Goal: Task Accomplishment & Management: Manage account settings

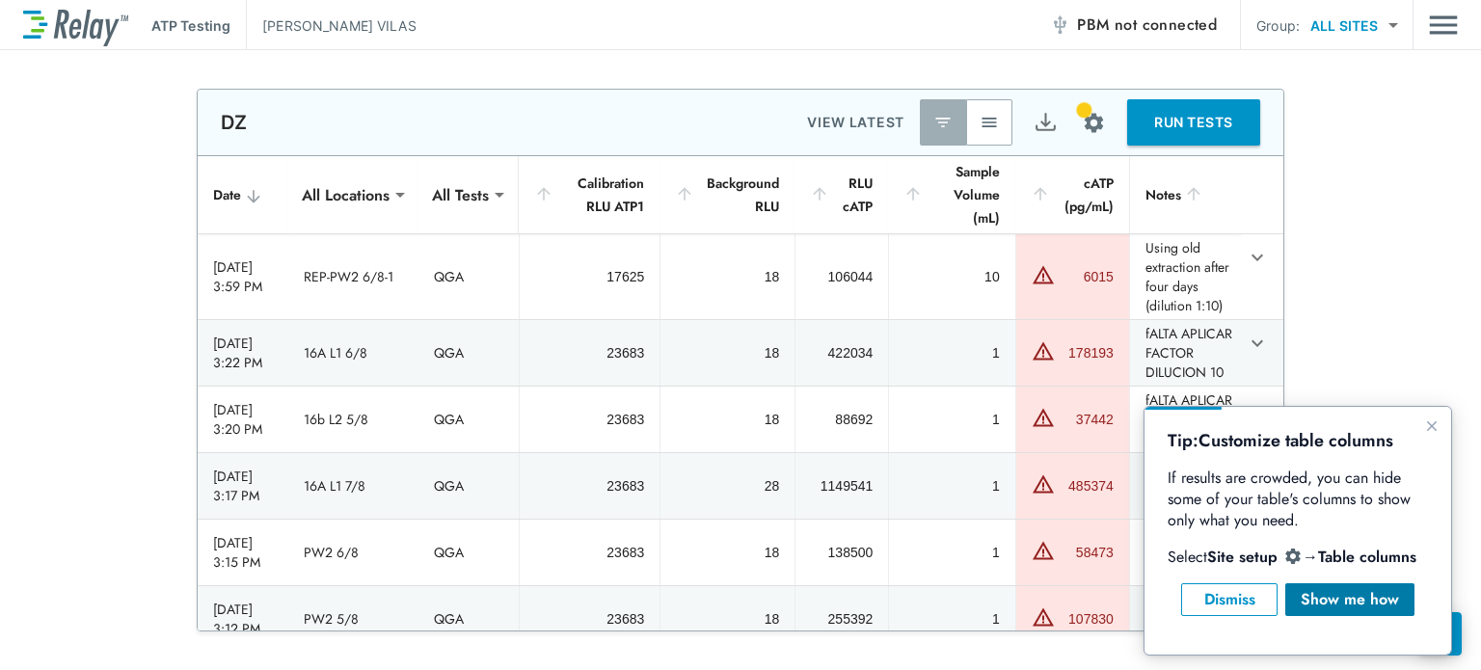
click at [1335, 604] on div "Show me how" at bounding box center [1350, 599] width 98 height 23
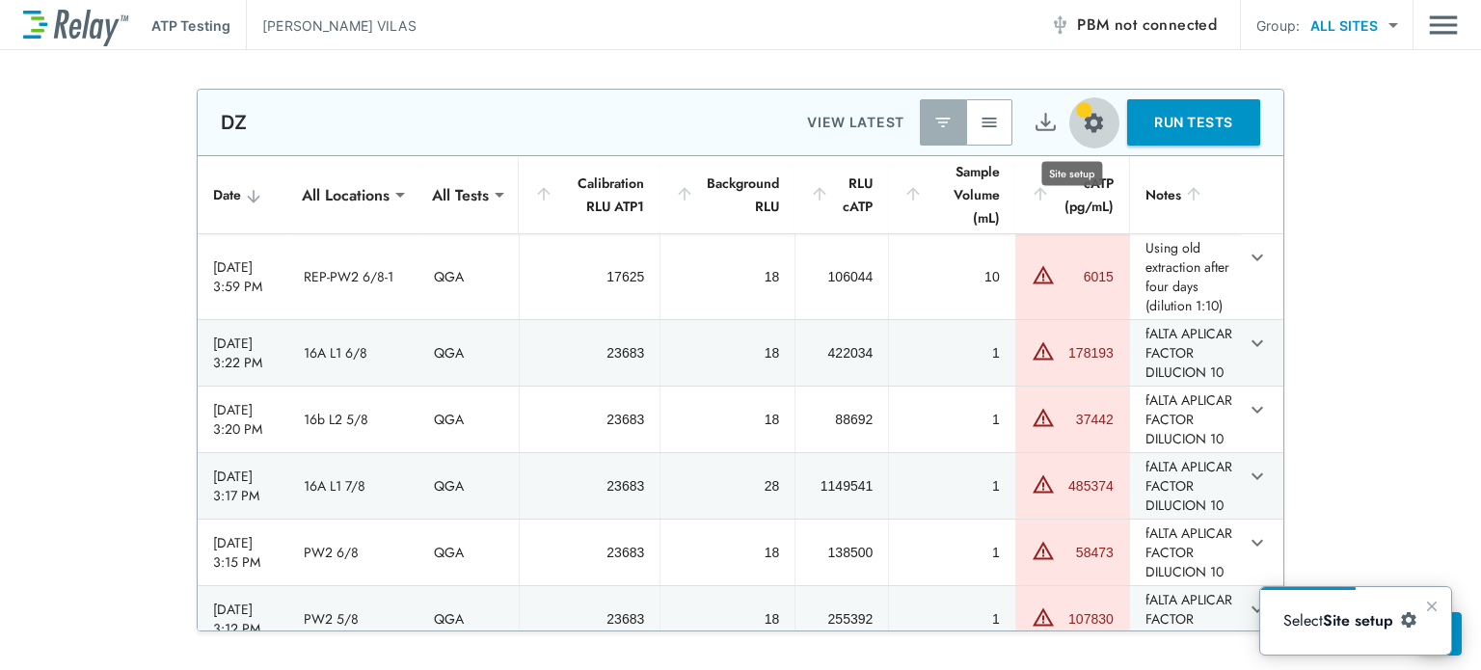
click at [1082, 127] on img "Site setup" at bounding box center [1094, 123] width 24 height 24
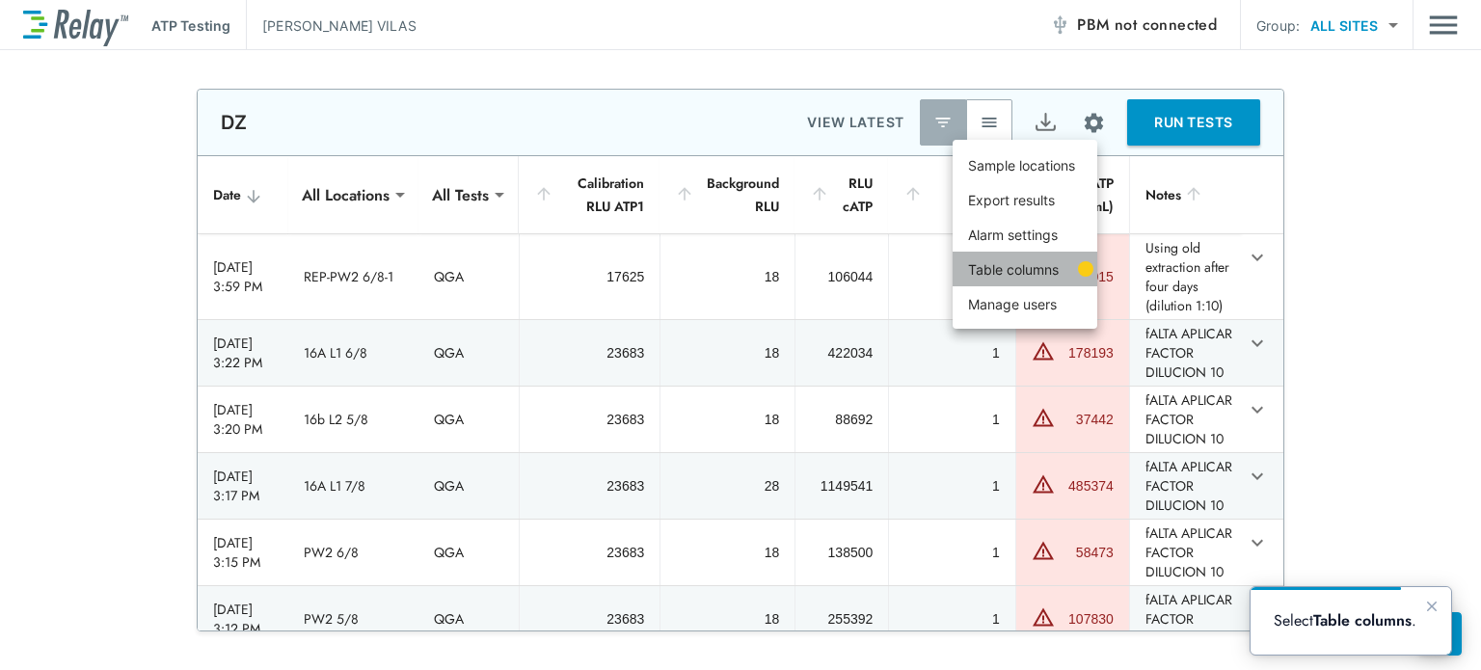
click at [1027, 271] on p "Table columns" at bounding box center [1013, 269] width 91 height 20
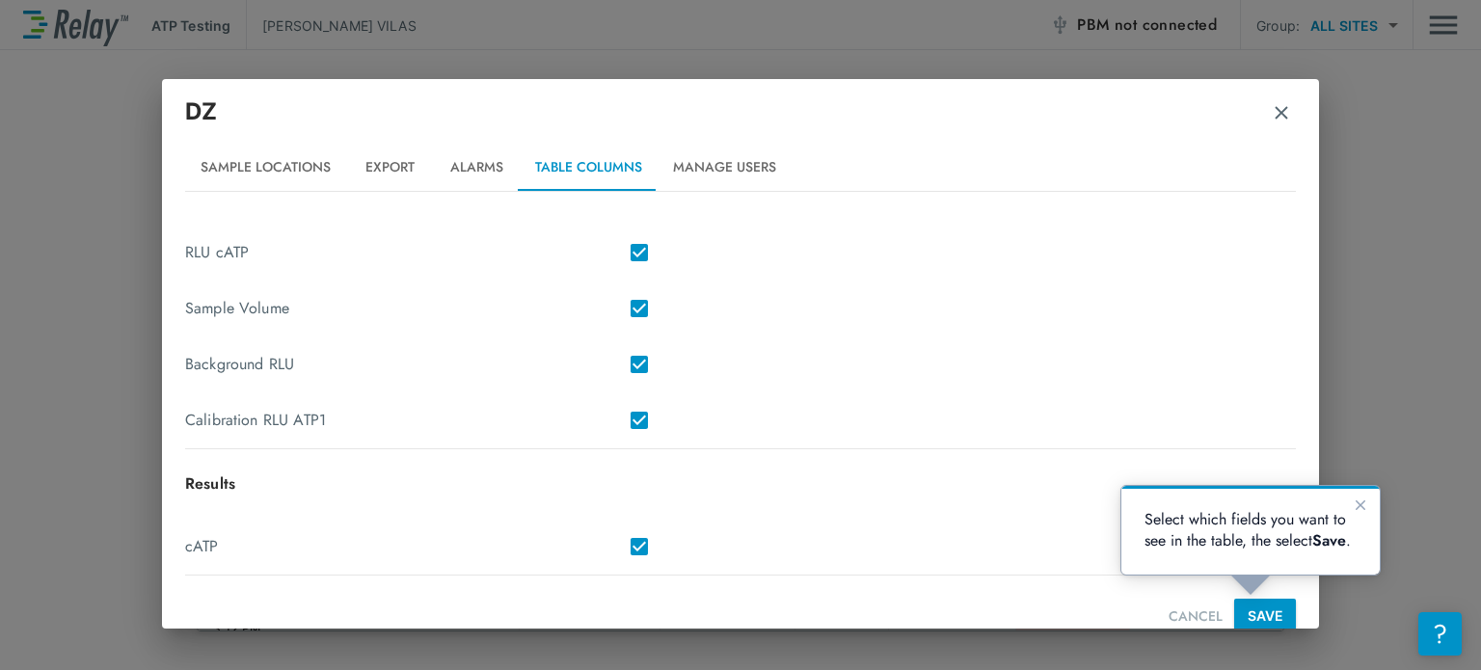
scroll to position [472, 0]
click at [1257, 613] on button "SAVE" at bounding box center [1265, 613] width 62 height 36
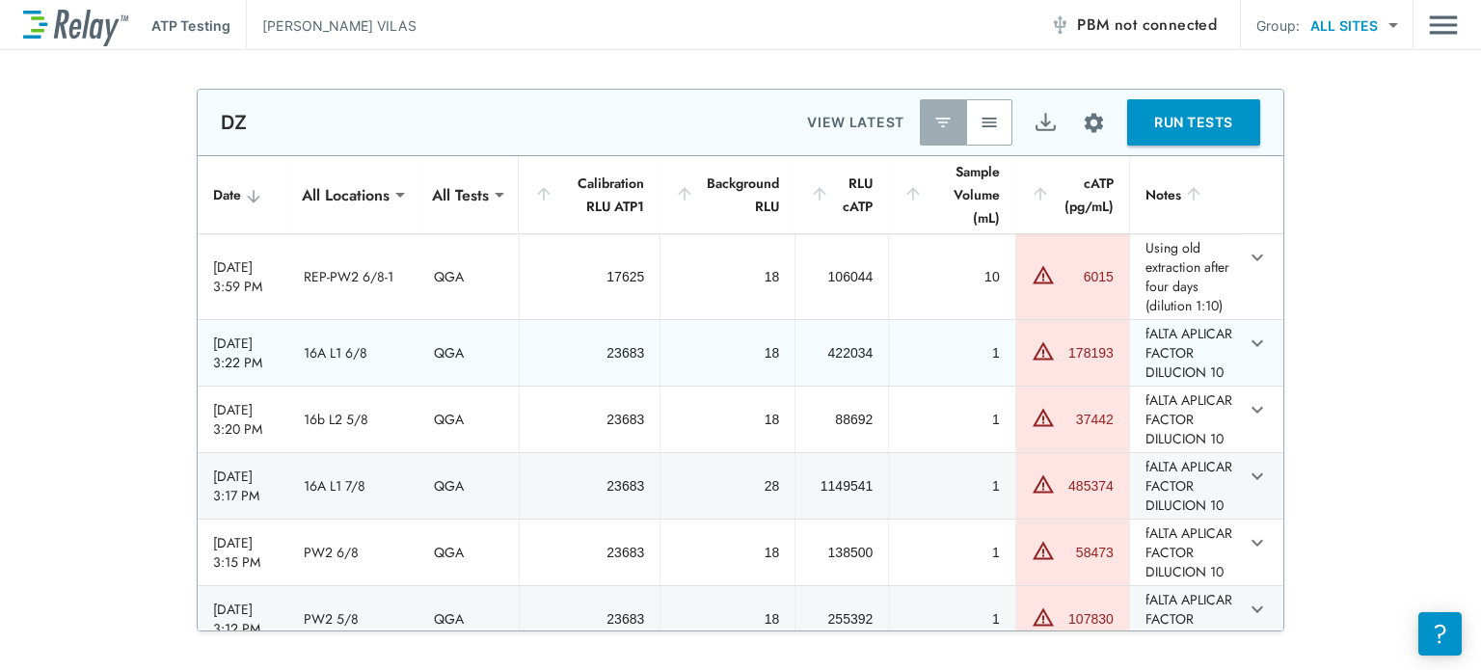
scroll to position [0, 0]
click at [231, 193] on th "Date" at bounding box center [243, 195] width 91 height 78
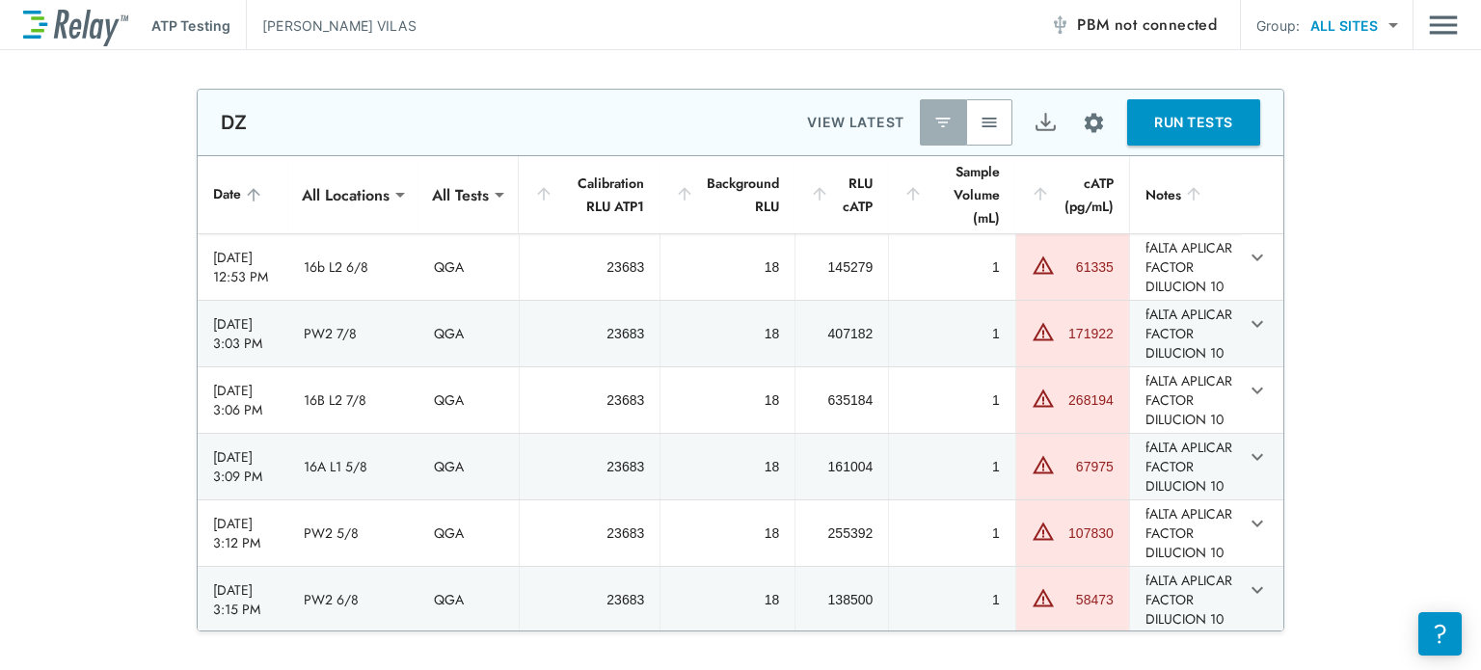
click at [231, 193] on th "Date" at bounding box center [243, 195] width 91 height 78
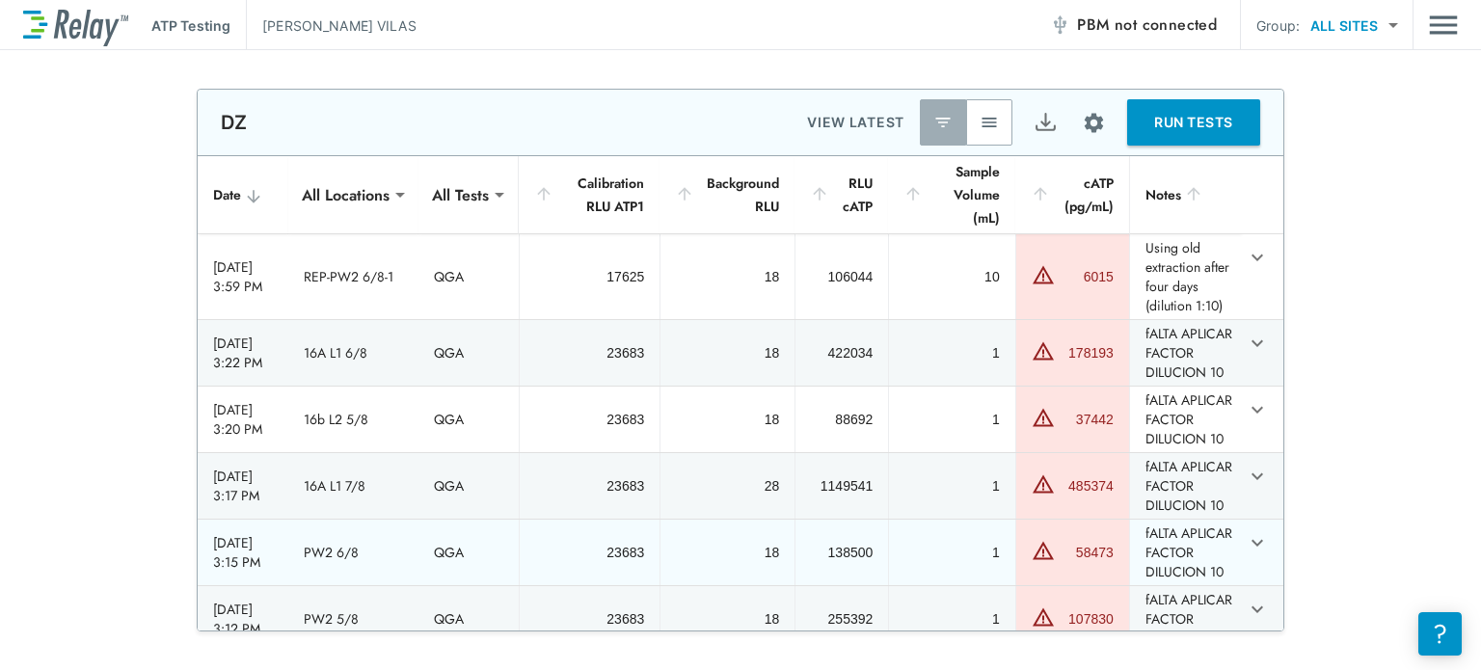
click at [1047, 567] on div "58473" at bounding box center [1073, 553] width 82 height 28
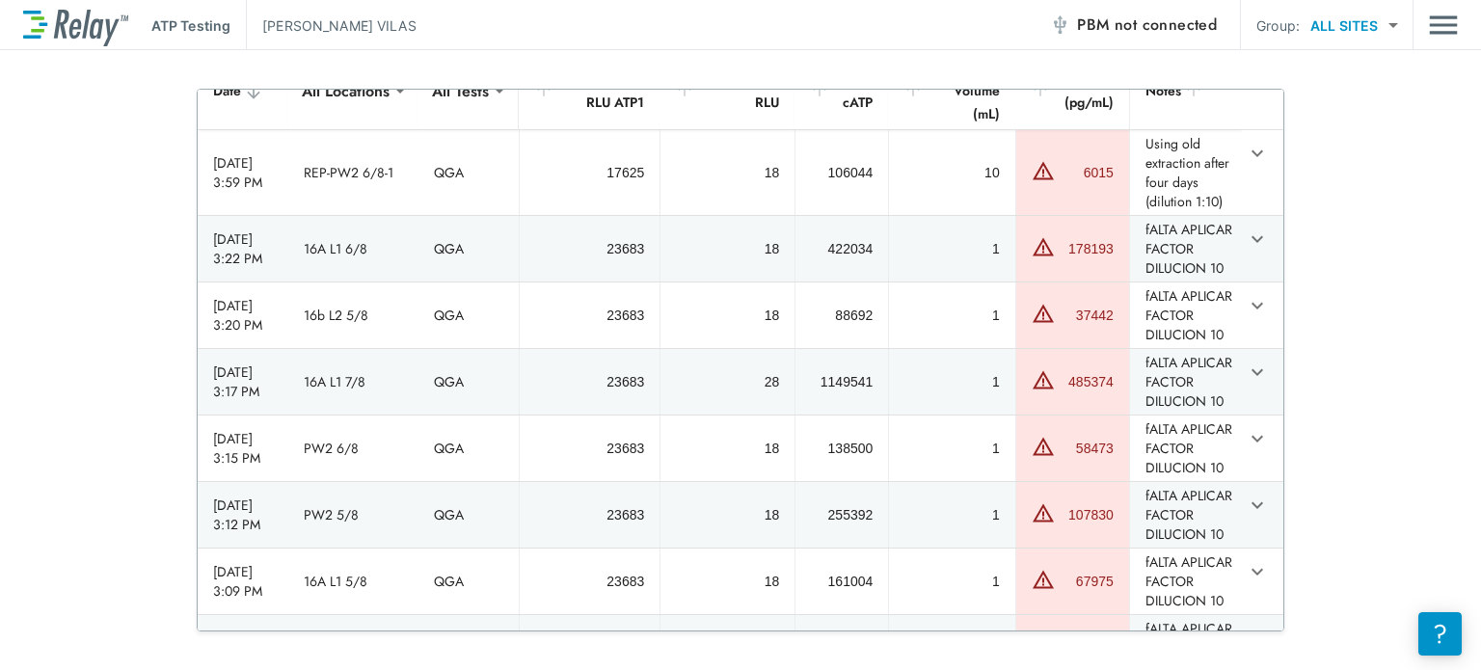
scroll to position [111, 0]
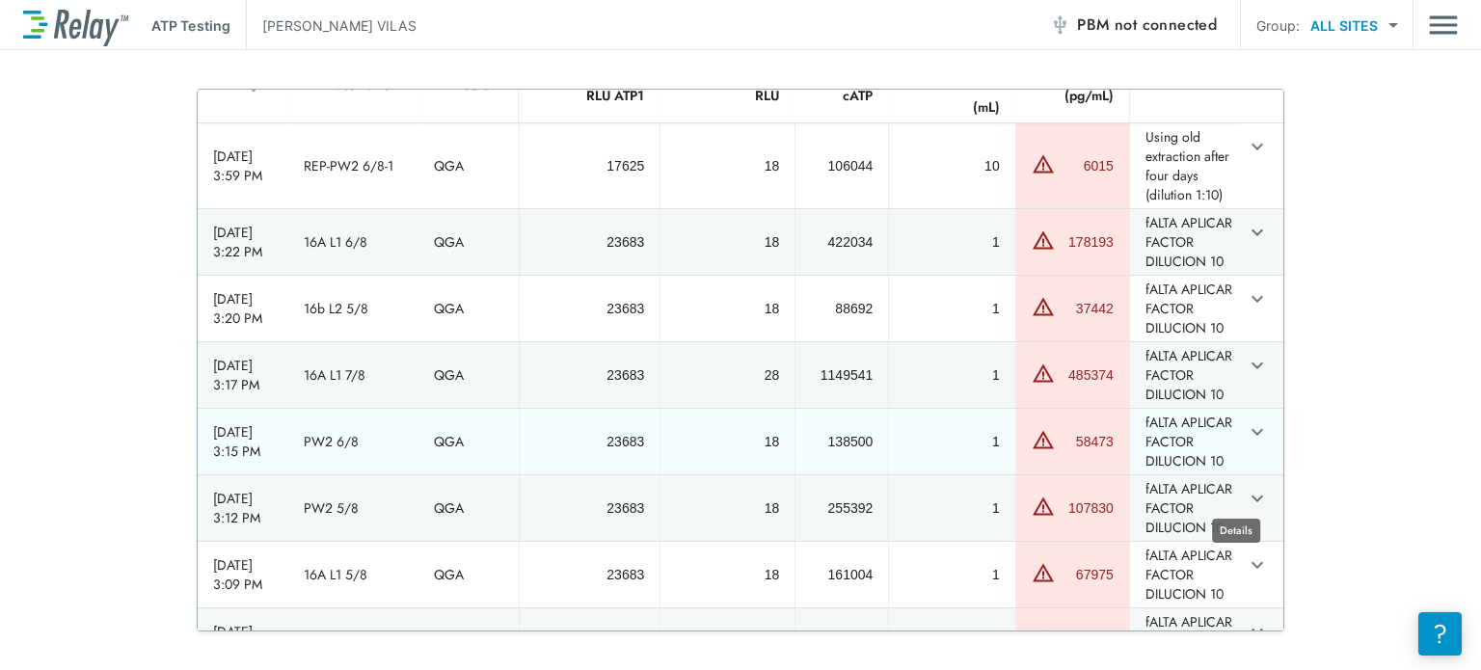
click at [1246, 444] on icon "expand row" at bounding box center [1257, 431] width 23 height 23
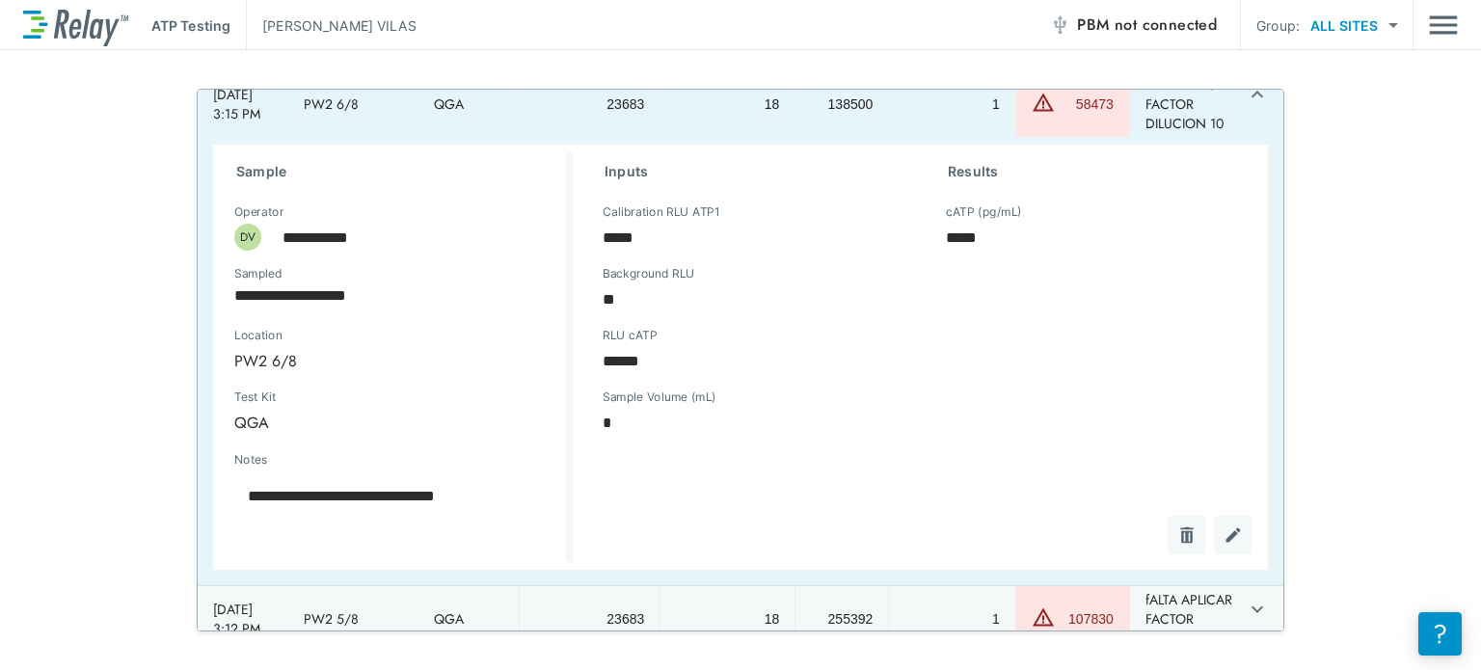
scroll to position [0, 0]
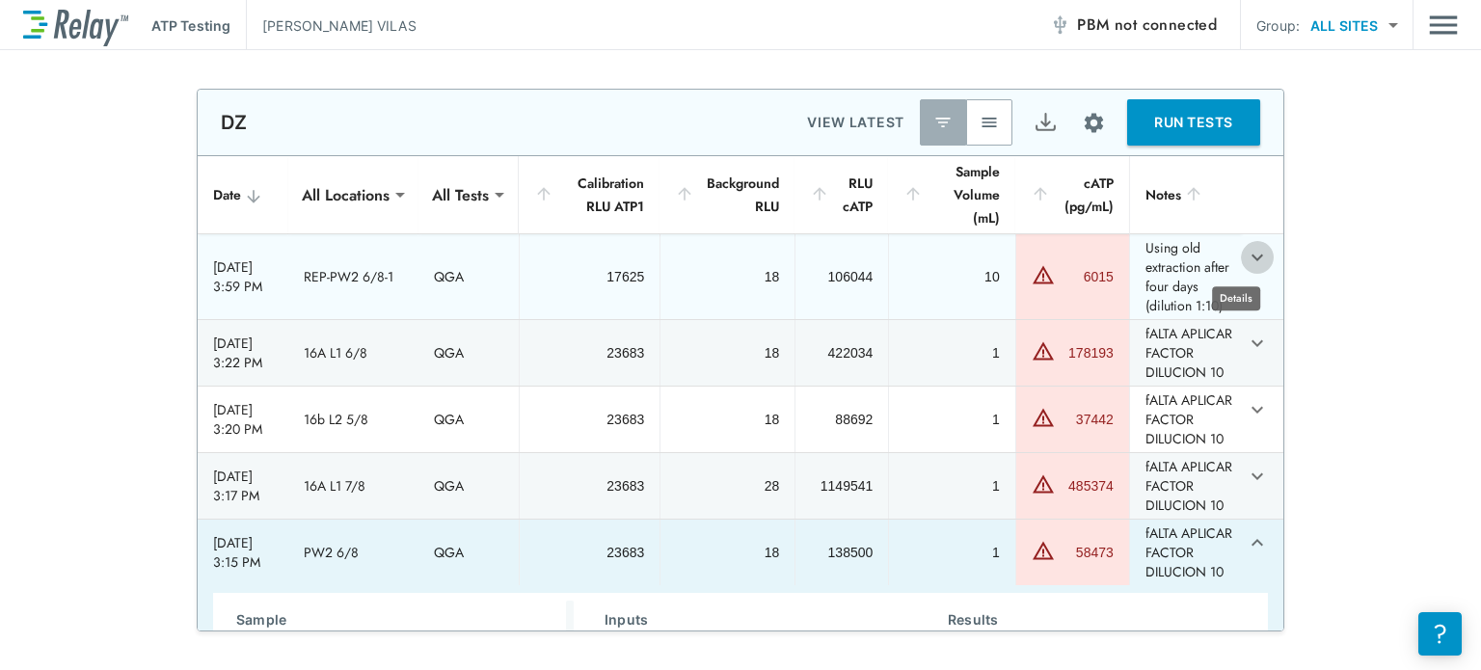
click at [1246, 254] on icon "expand row" at bounding box center [1257, 257] width 23 height 23
type textarea "*"
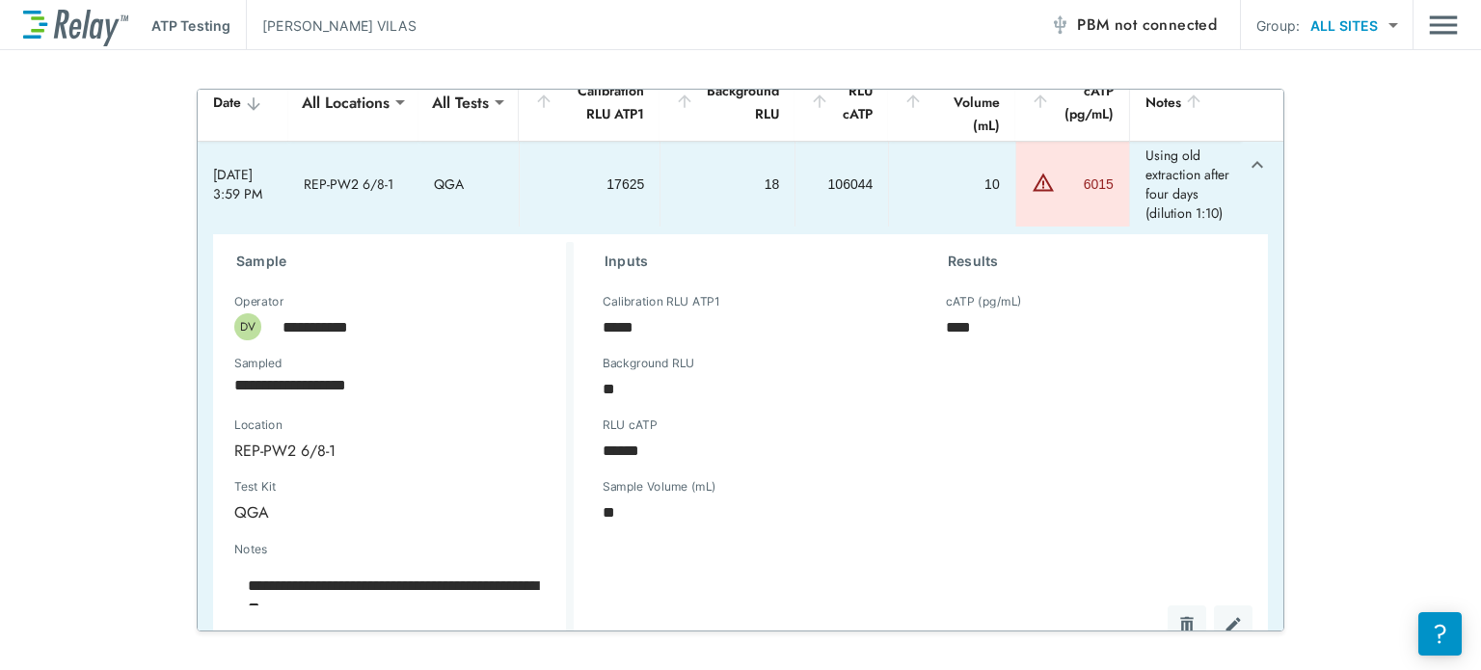
scroll to position [181, 0]
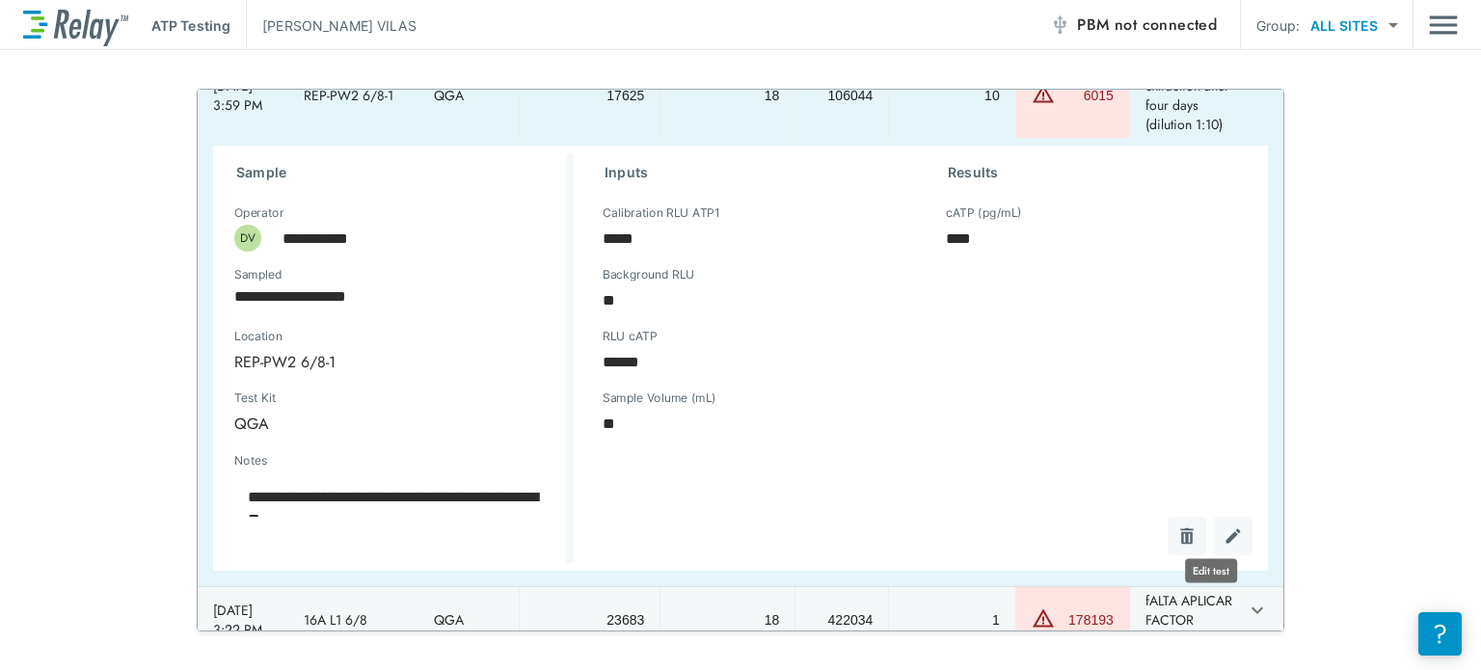
click at [1224, 539] on img "Edit test" at bounding box center [1233, 536] width 19 height 19
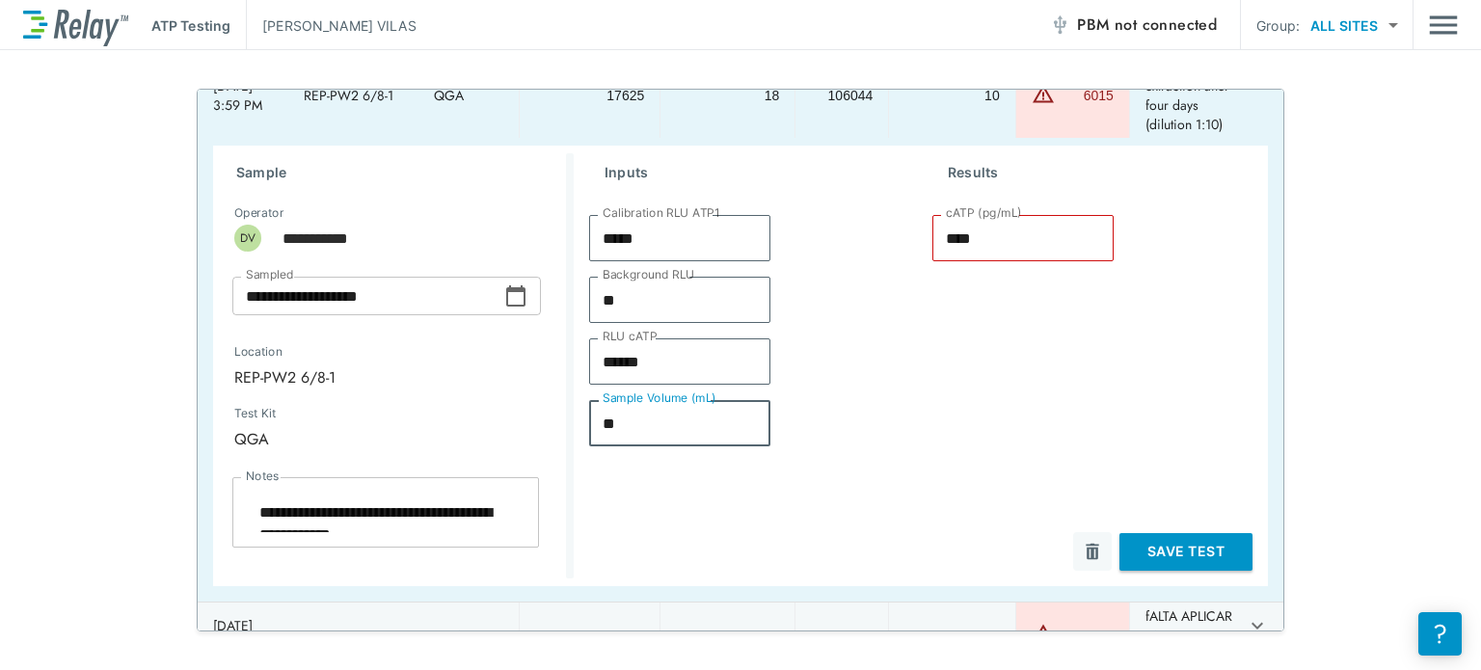
drag, startPoint x: 621, startPoint y: 419, endPoint x: 555, endPoint y: 419, distance: 65.6
click at [555, 419] on div "**********" at bounding box center [740, 366] width 1055 height 441
type textarea "*"
type input "*"
type input "*****"
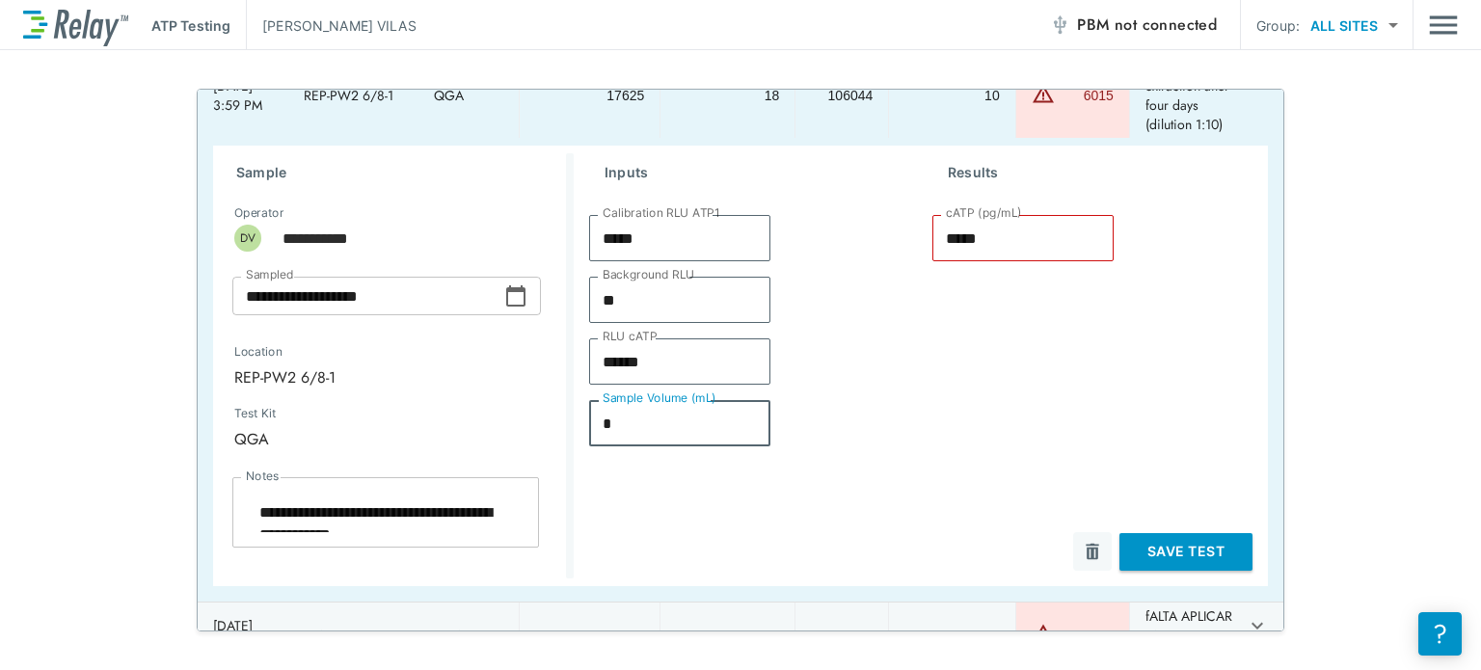
type textarea "*"
type input "*"
click at [1162, 545] on button "Save Test" at bounding box center [1186, 552] width 133 height 38
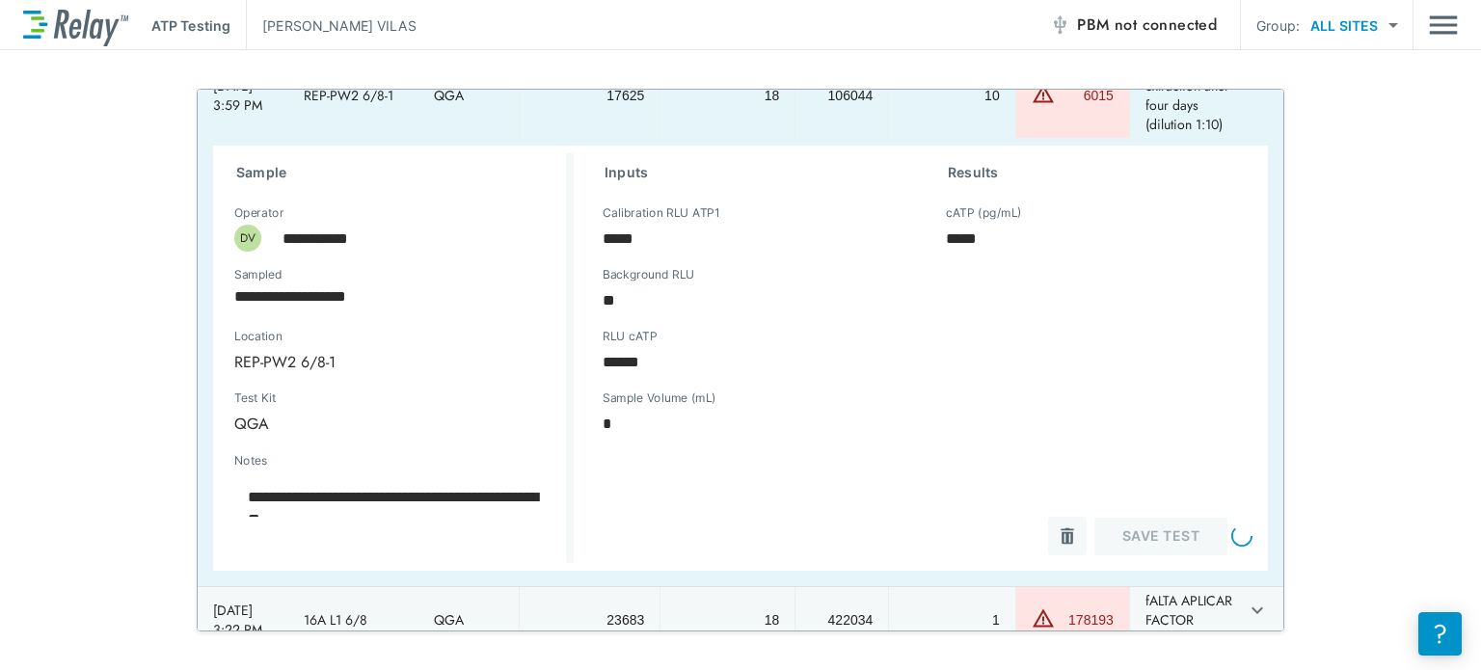
type textarea "*"
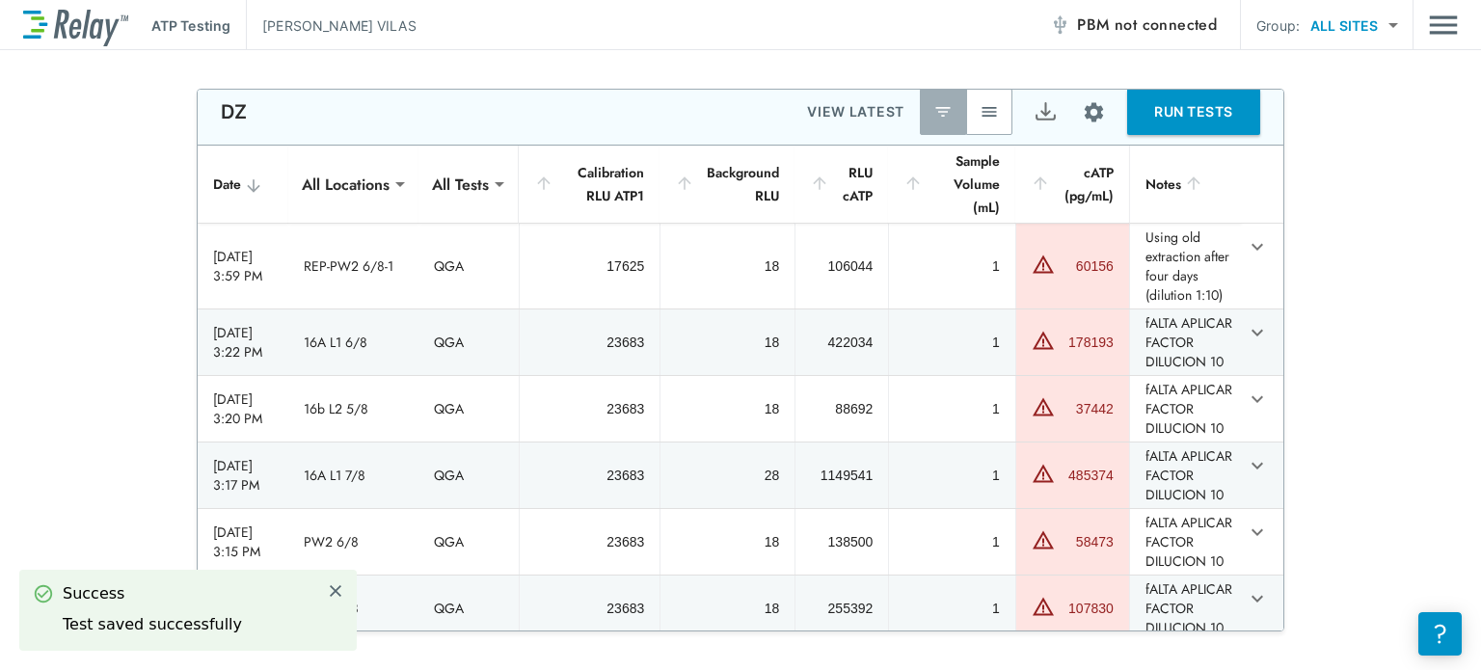
scroll to position [0, 0]
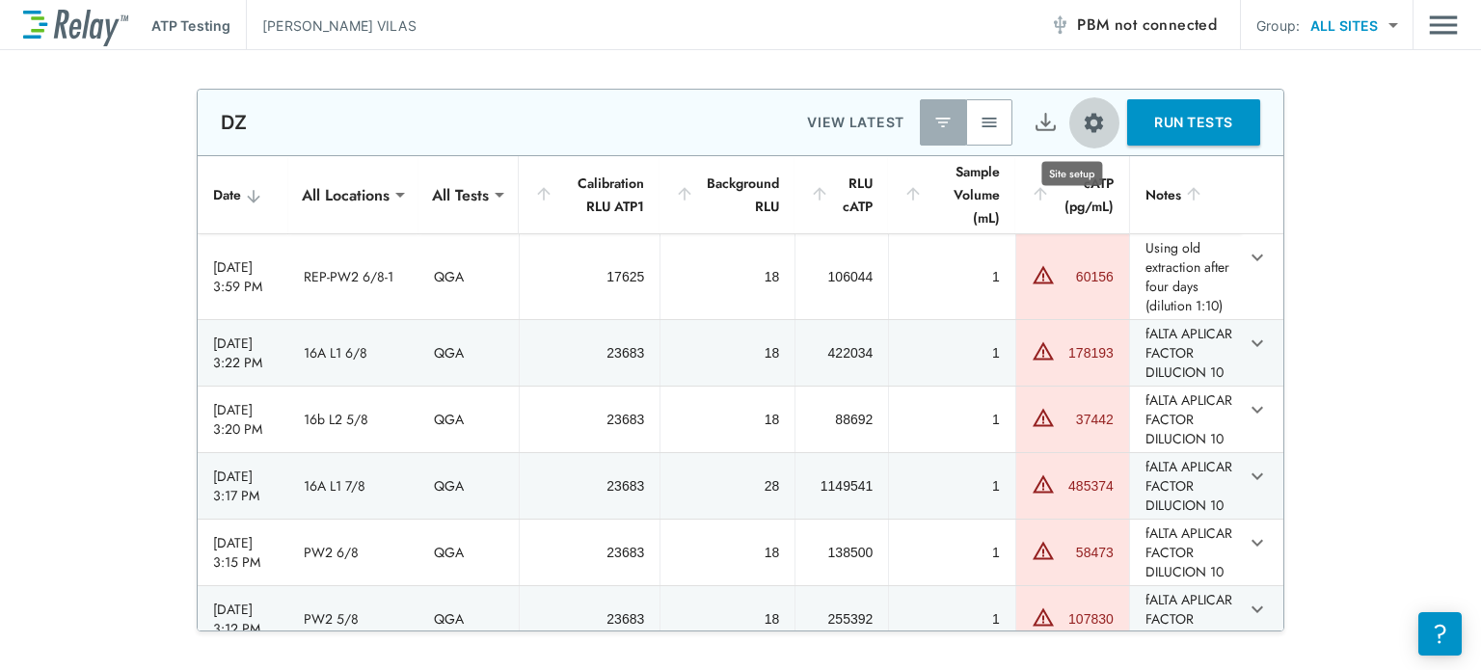
click at [1082, 116] on img "Site setup" at bounding box center [1094, 123] width 24 height 24
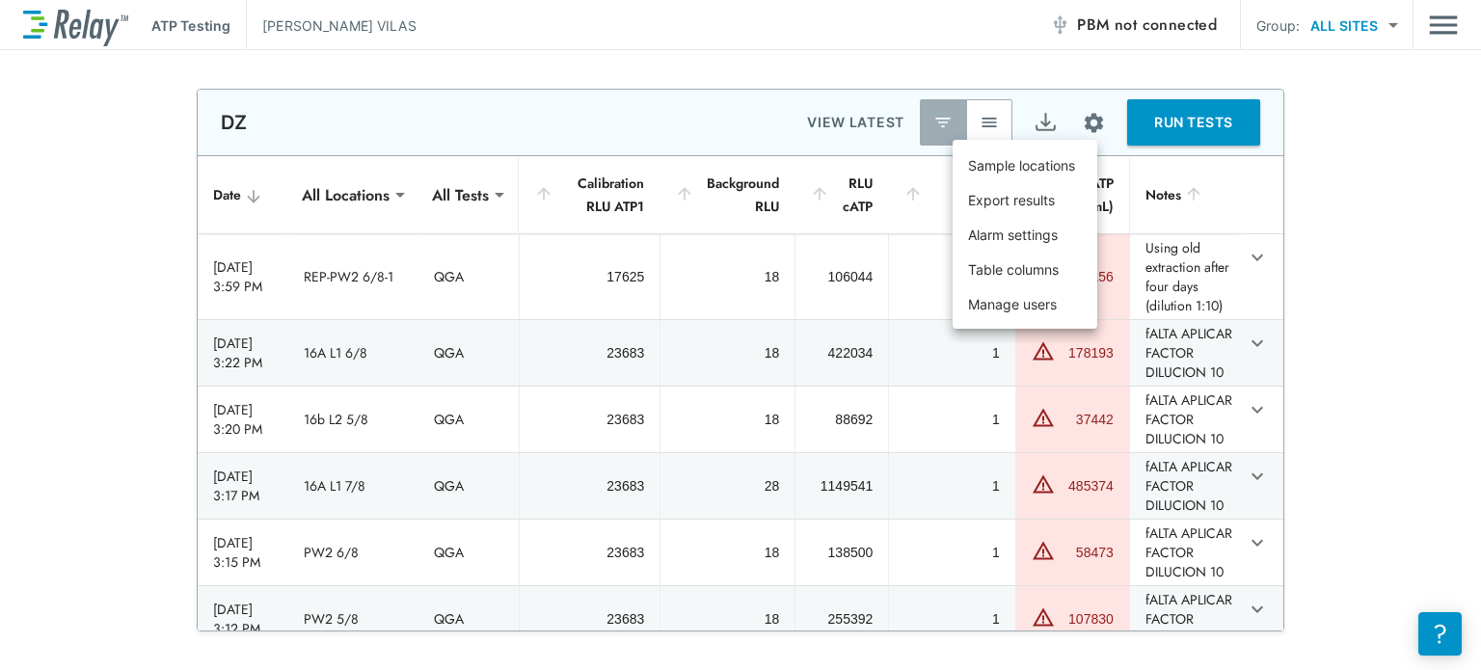
click at [1362, 303] on div at bounding box center [740, 335] width 1481 height 670
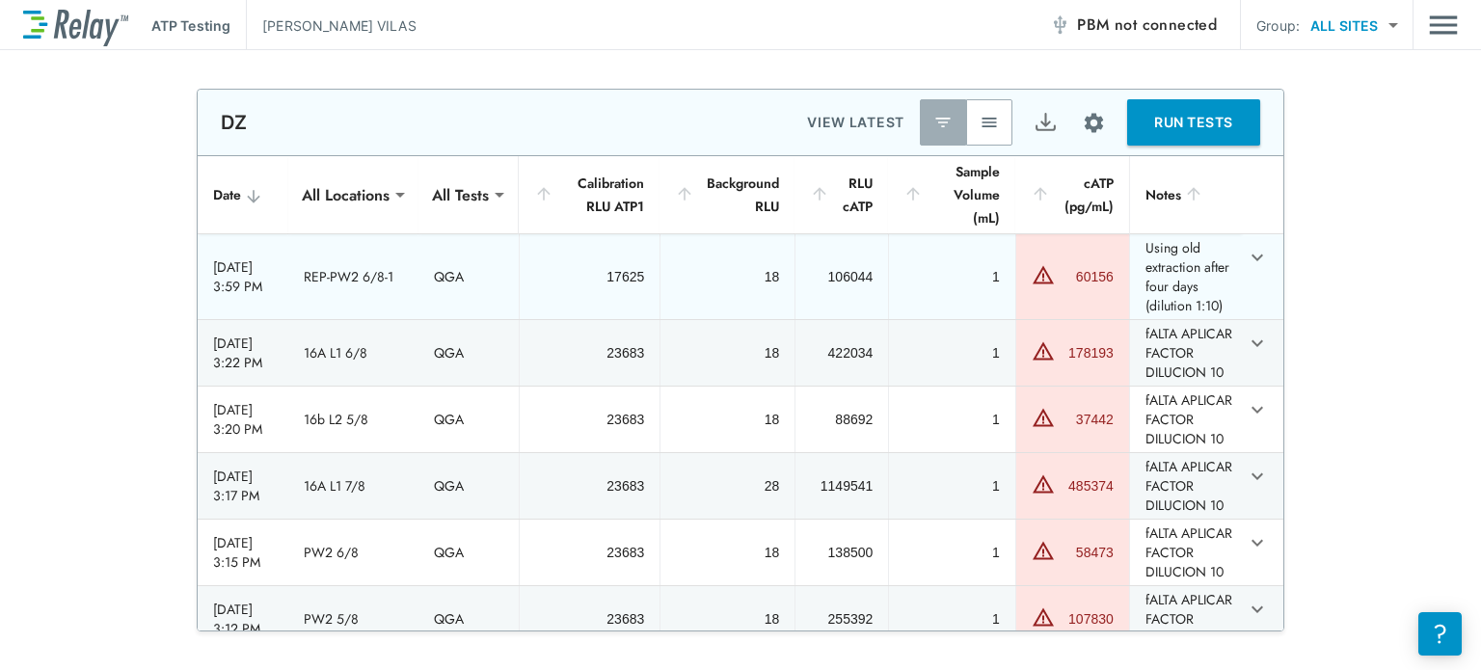
click at [1252, 256] on icon "expand row" at bounding box center [1258, 258] width 12 height 7
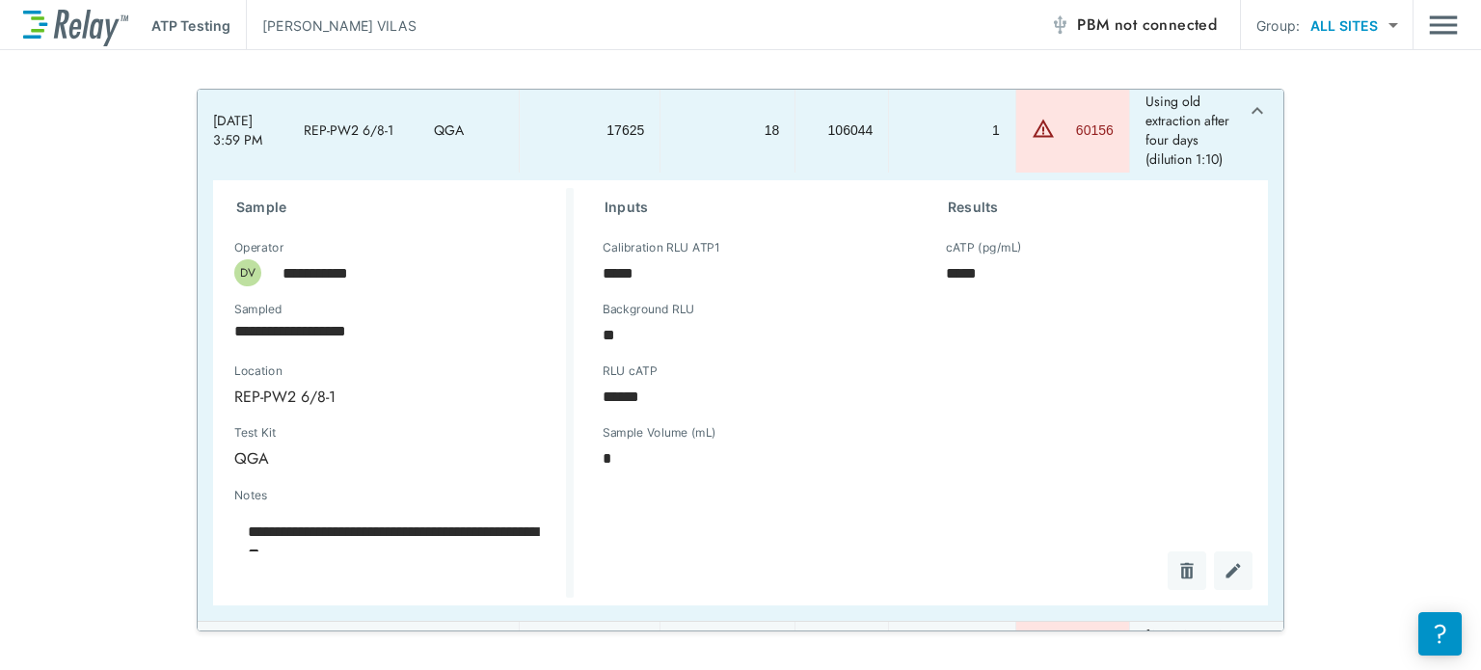
scroll to position [142, 0]
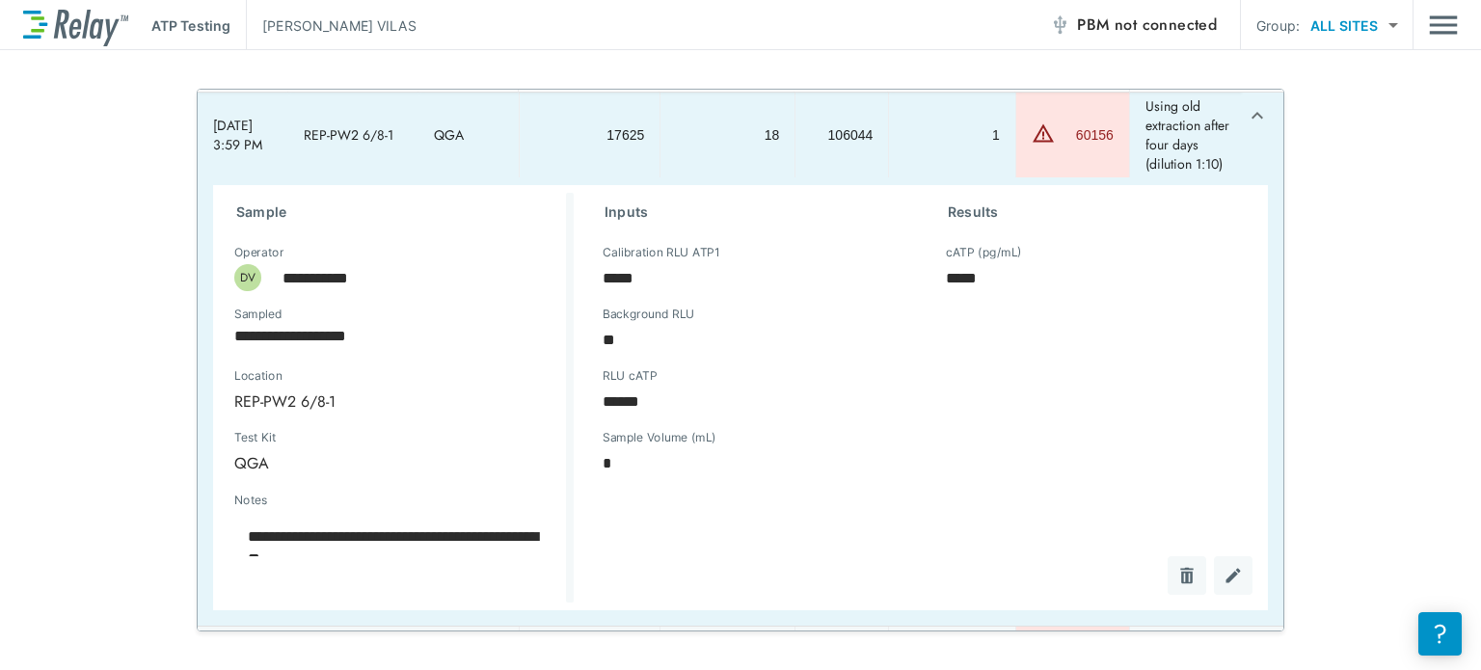
type textarea "*"
click at [1246, 111] on icon "expand row" at bounding box center [1257, 115] width 23 height 23
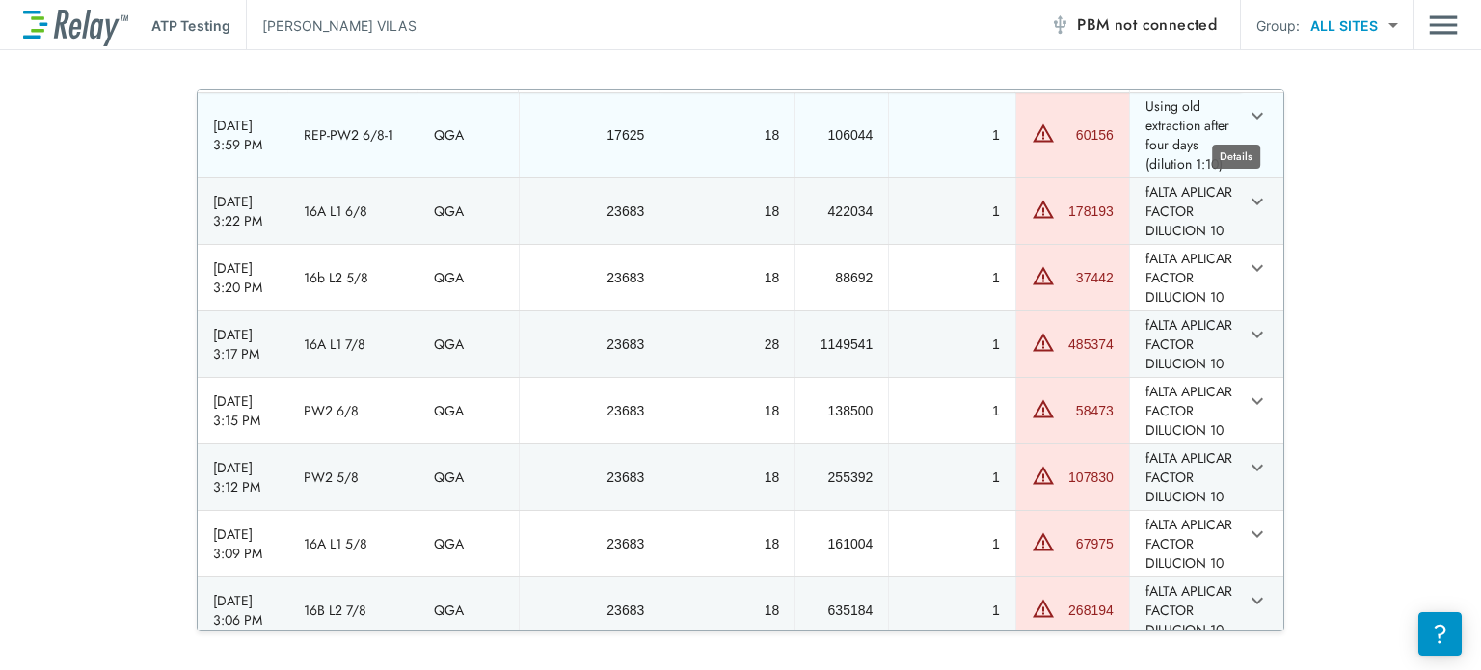
type textarea "*"
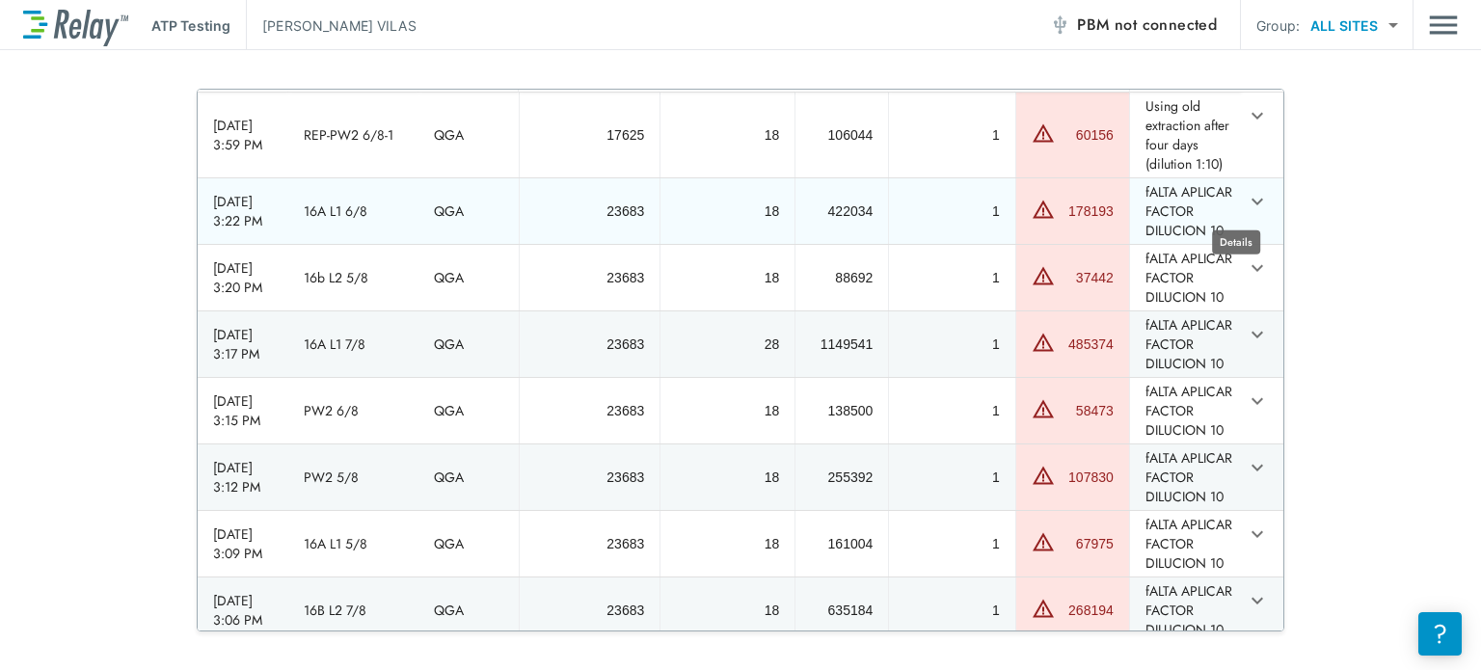
click at [1246, 191] on icon "expand row" at bounding box center [1257, 201] width 23 height 23
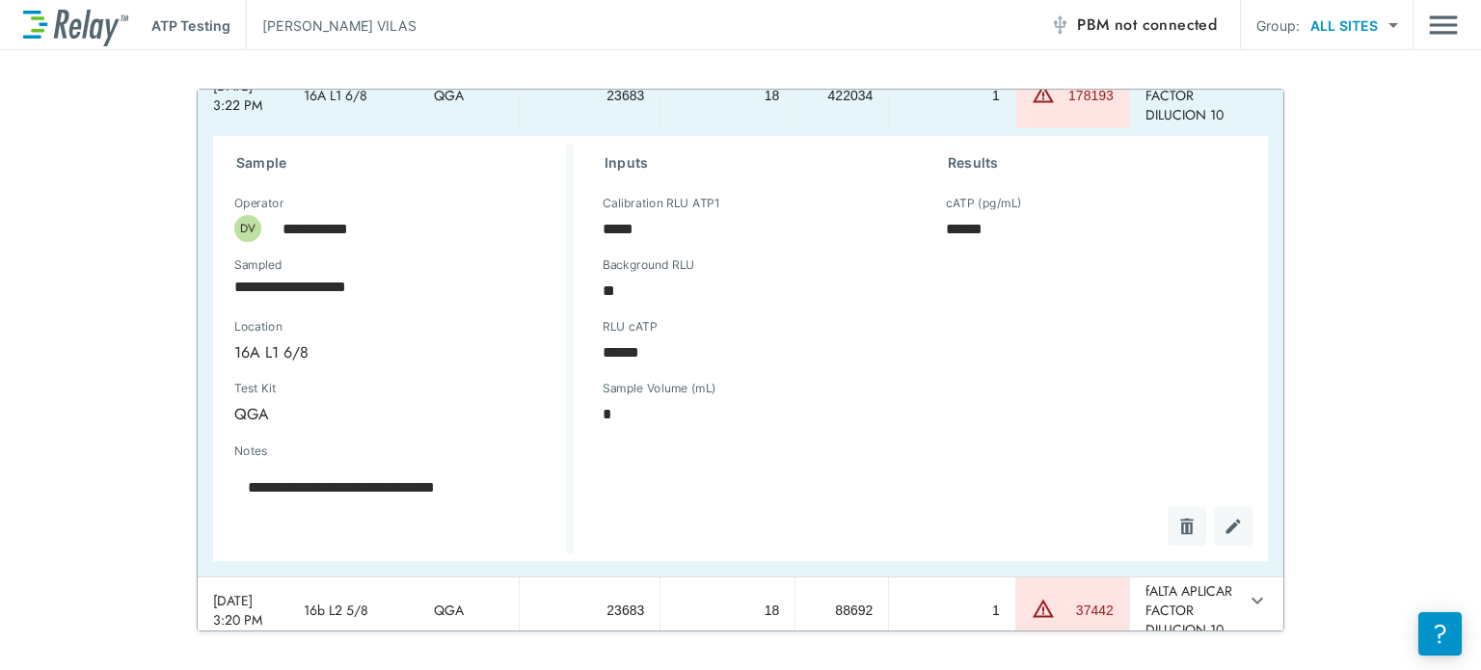
scroll to position [217, 0]
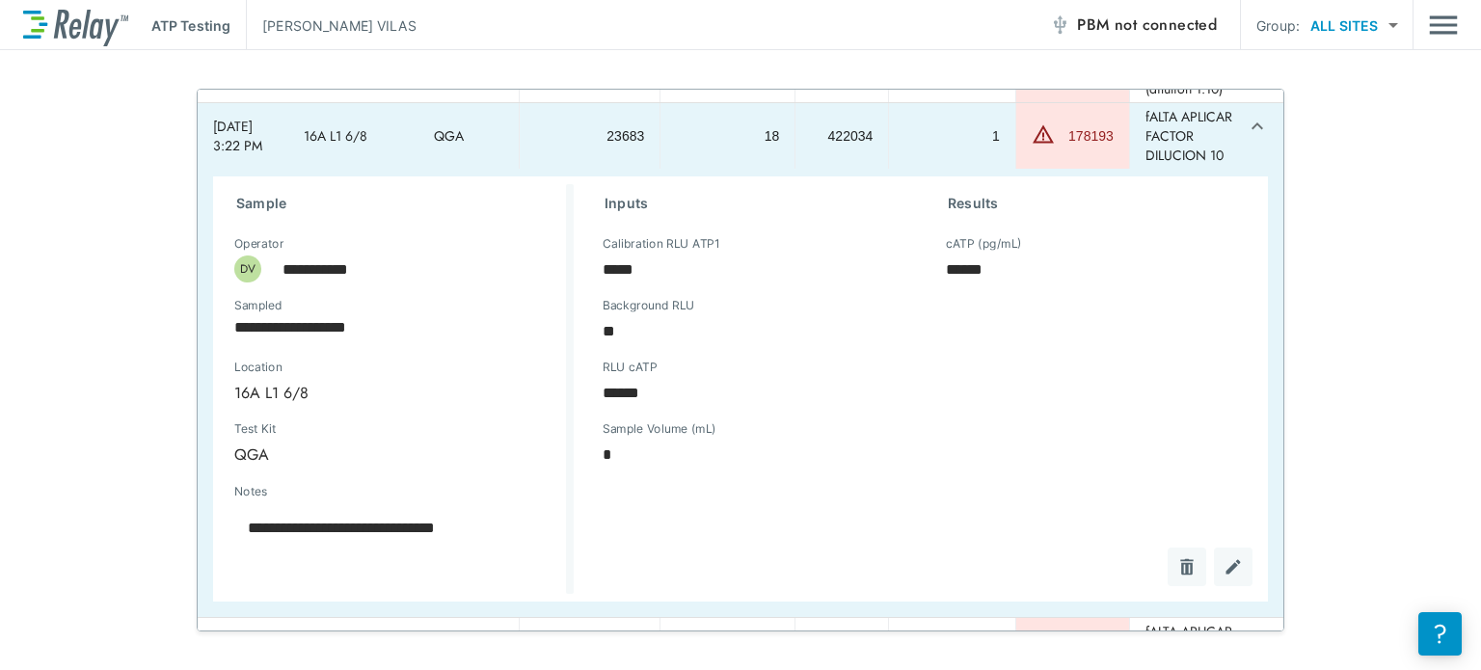
type textarea "*"
click at [1246, 124] on icon "expand row" at bounding box center [1257, 126] width 23 height 23
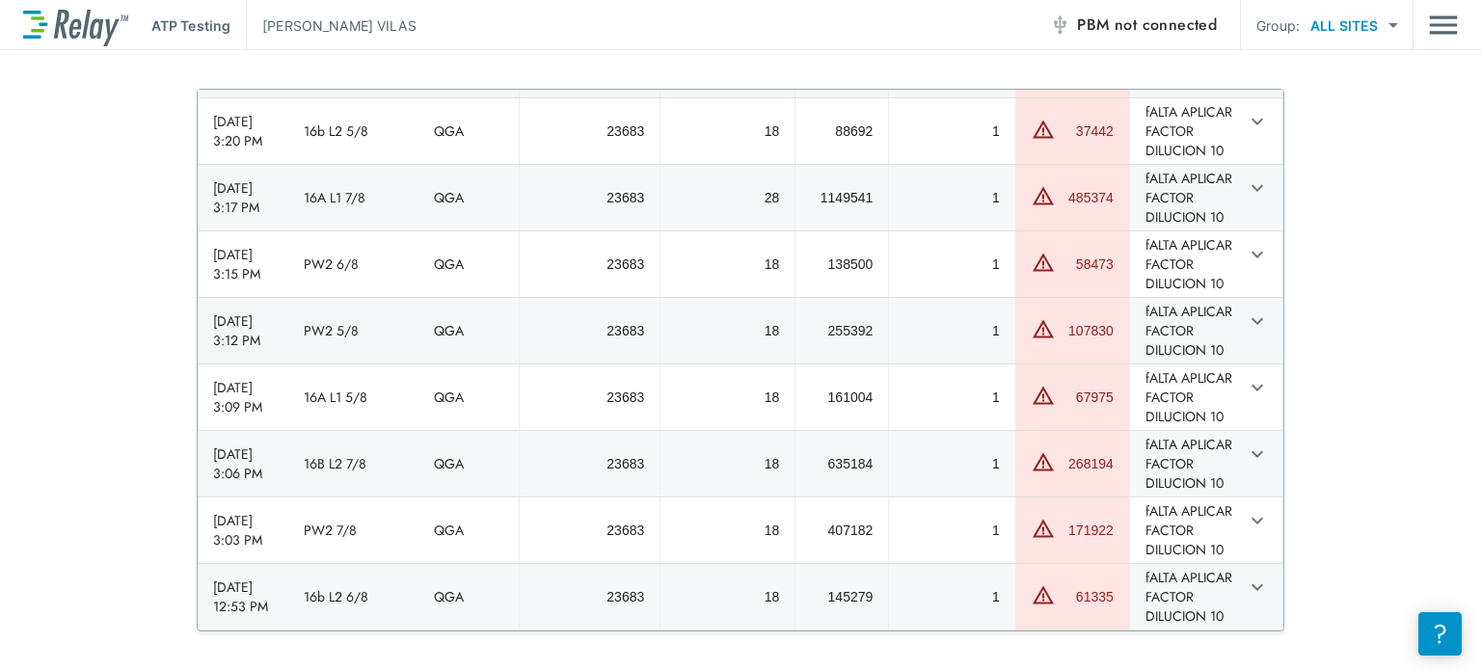
scroll to position [459, 0]
click at [1252, 451] on icon "expand row" at bounding box center [1258, 454] width 12 height 7
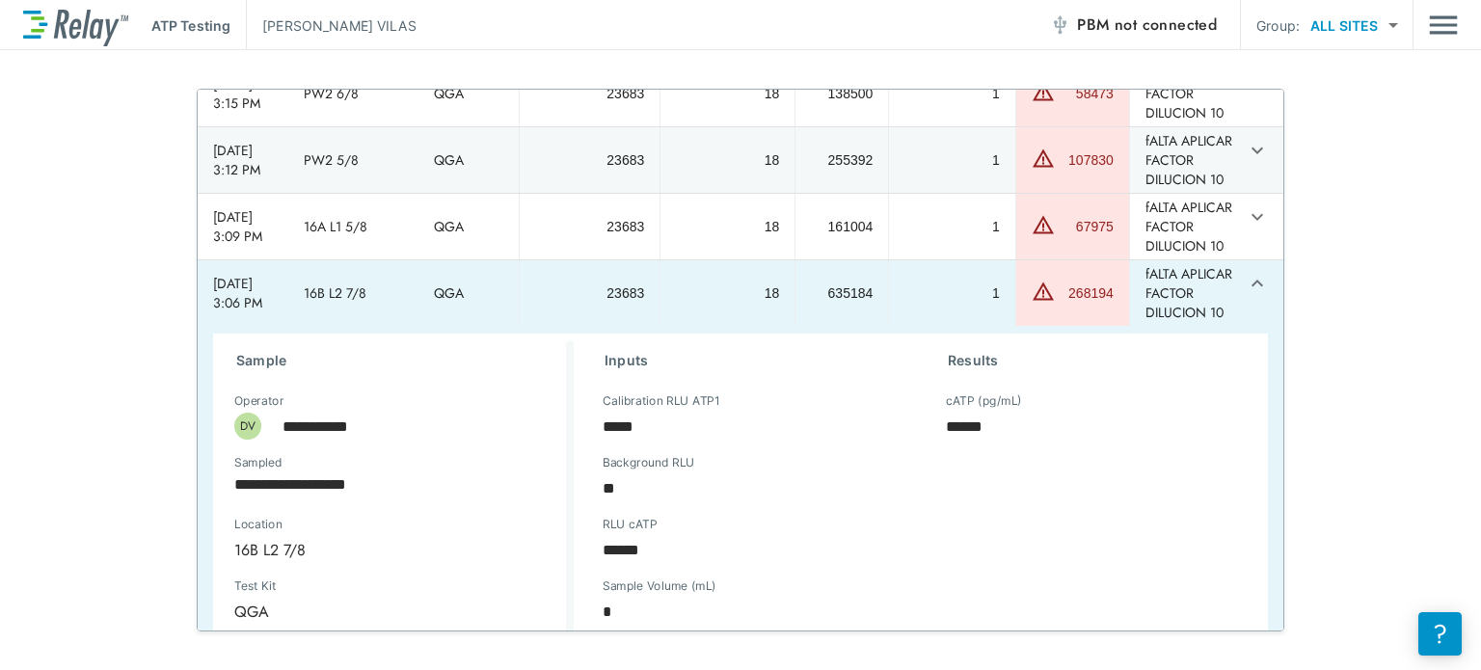
scroll to position [721, 0]
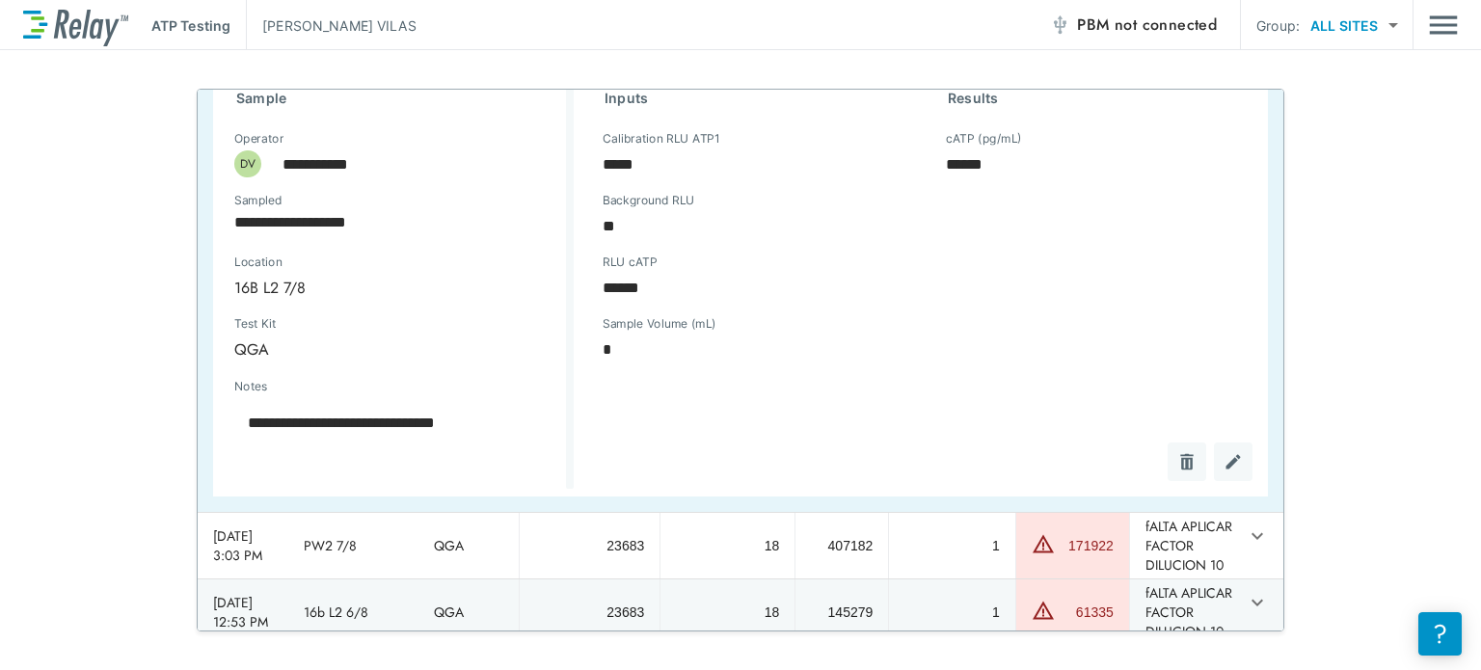
click at [1163, 481] on div "sticky table" at bounding box center [1202, 462] width 100 height 39
click at [1177, 472] on img "Delete" at bounding box center [1186, 461] width 19 height 19
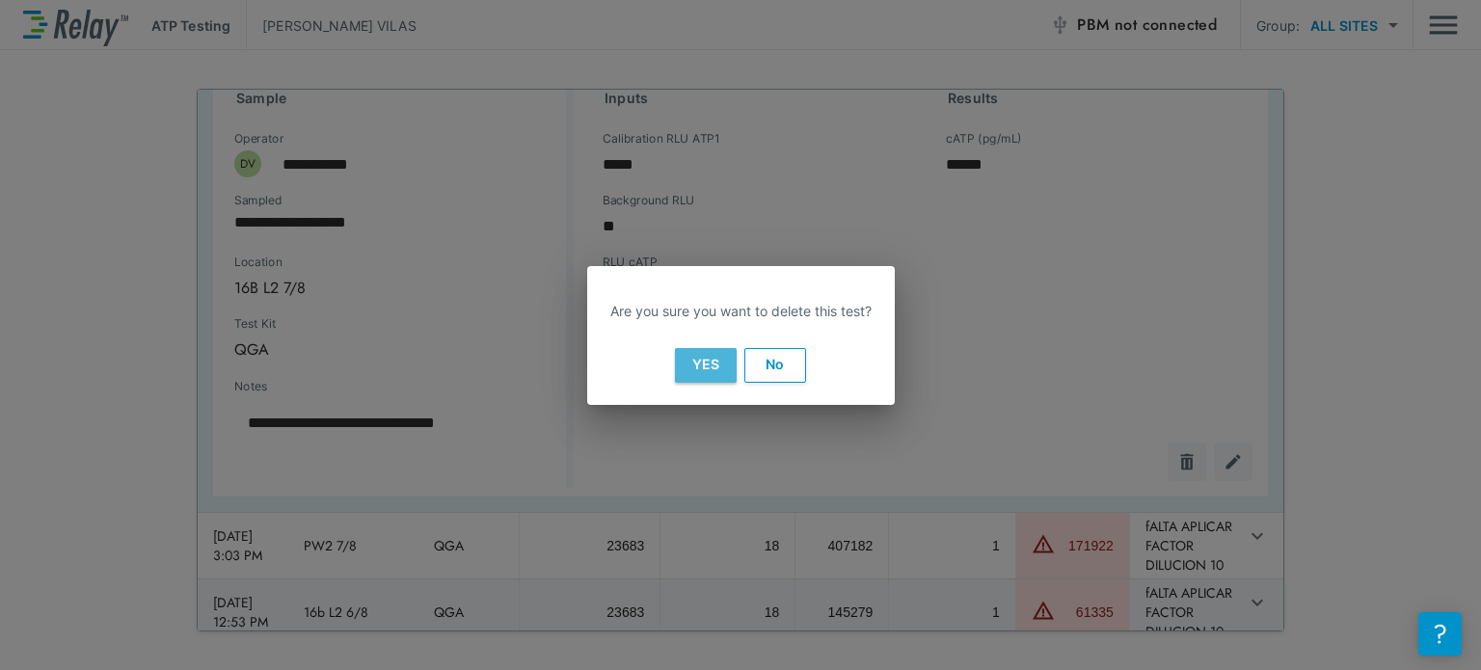
click at [710, 368] on button "Yes" at bounding box center [706, 365] width 62 height 35
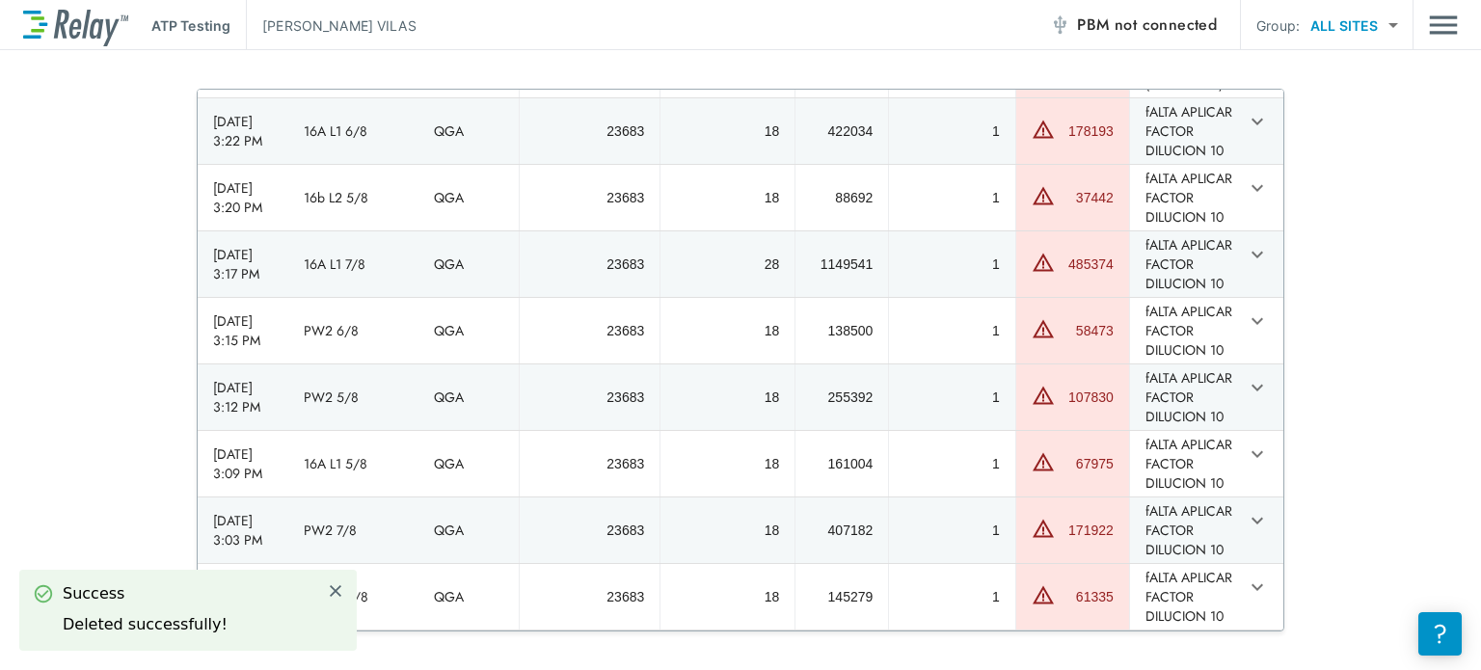
type textarea "*"
click at [1246, 376] on icon "expand row" at bounding box center [1257, 387] width 23 height 23
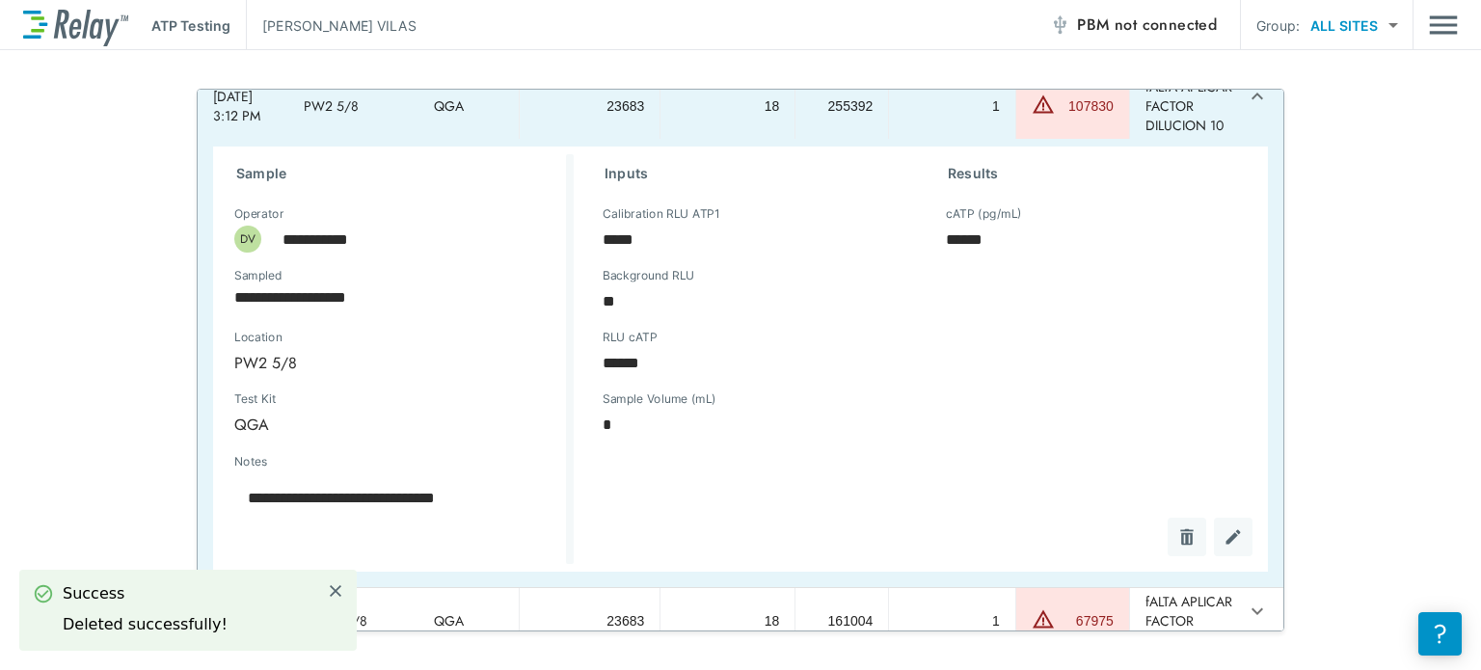
scroll to position [555, 0]
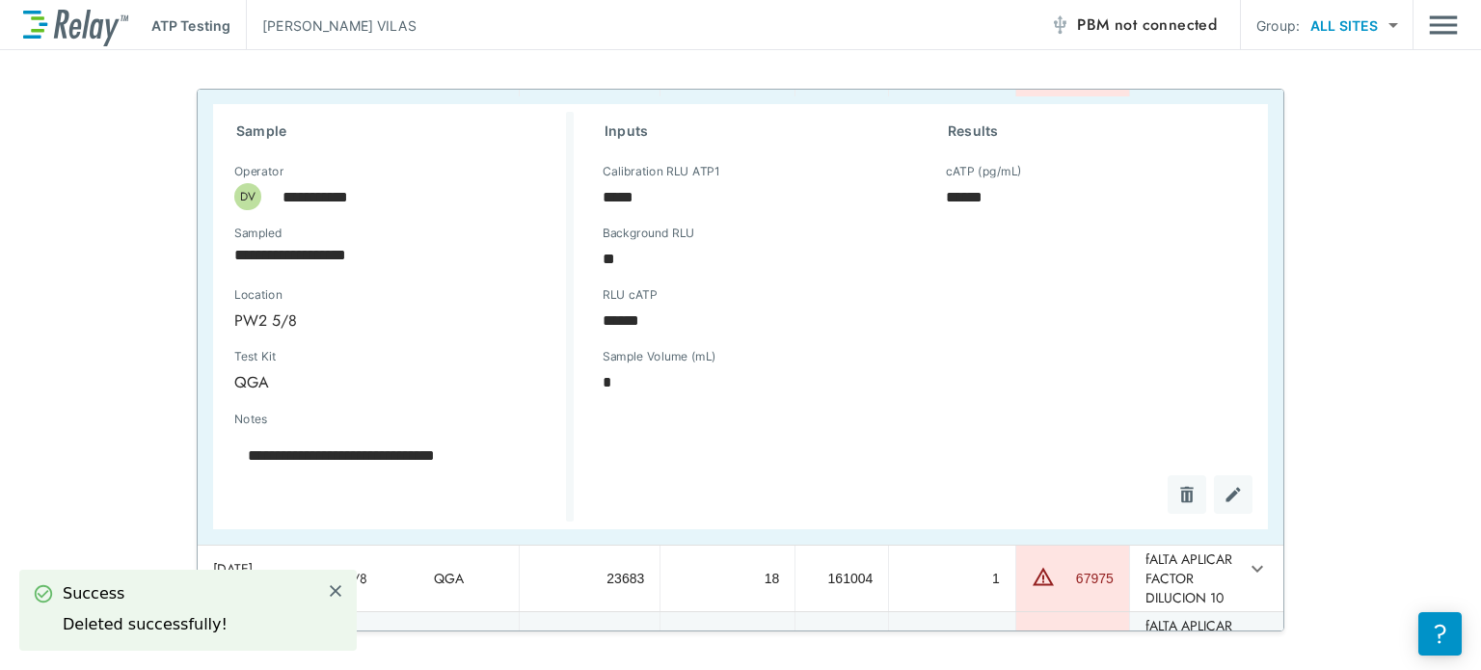
click at [1169, 514] on div "sticky table" at bounding box center [1202, 494] width 100 height 39
click at [1177, 504] on img "Delete" at bounding box center [1186, 494] width 19 height 19
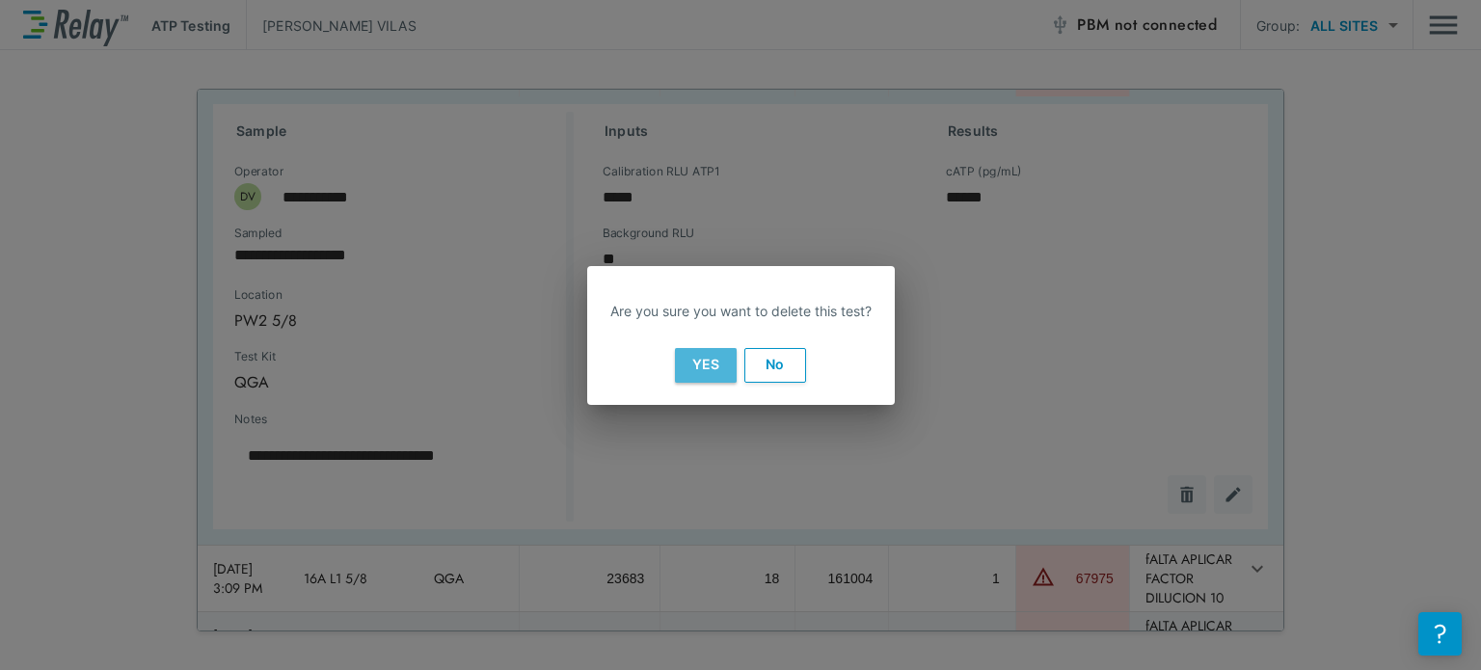
click at [685, 361] on button "Yes" at bounding box center [706, 365] width 62 height 35
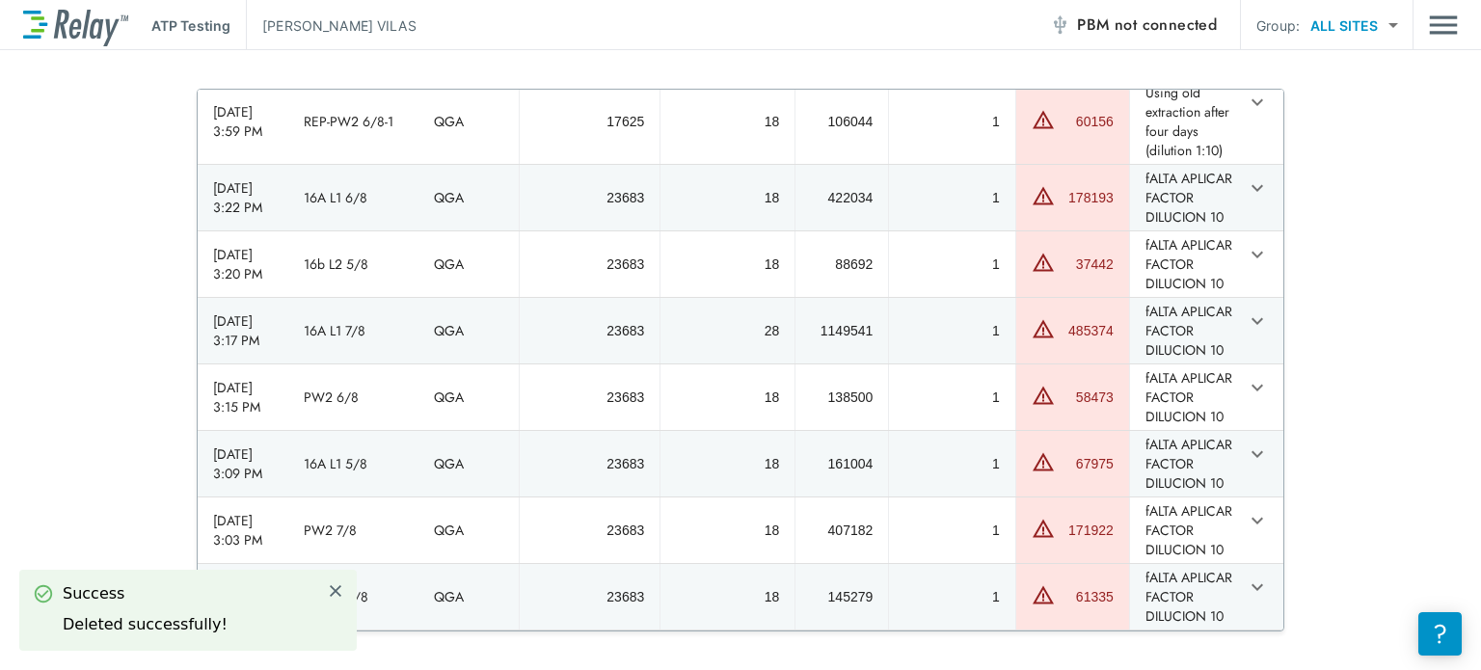
type textarea "*"
click at [1246, 443] on icon "expand row" at bounding box center [1257, 454] width 23 height 23
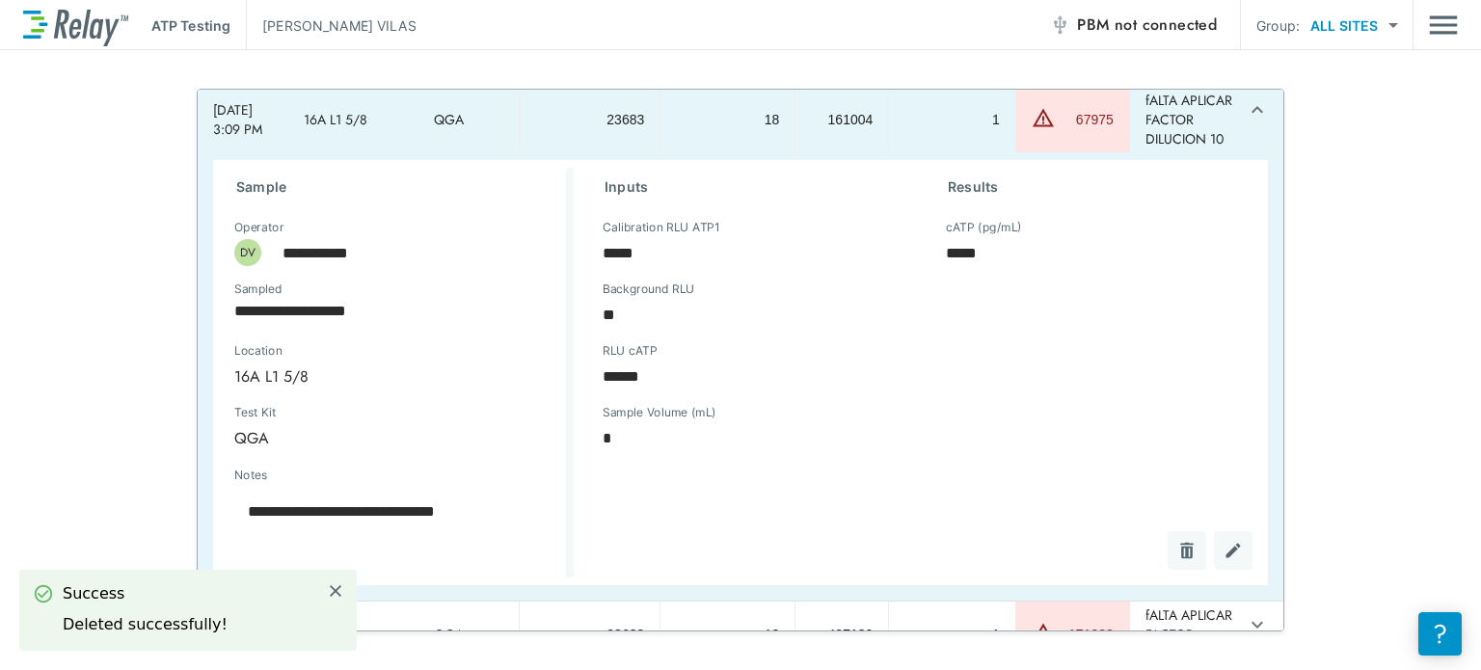
scroll to position [608, 0]
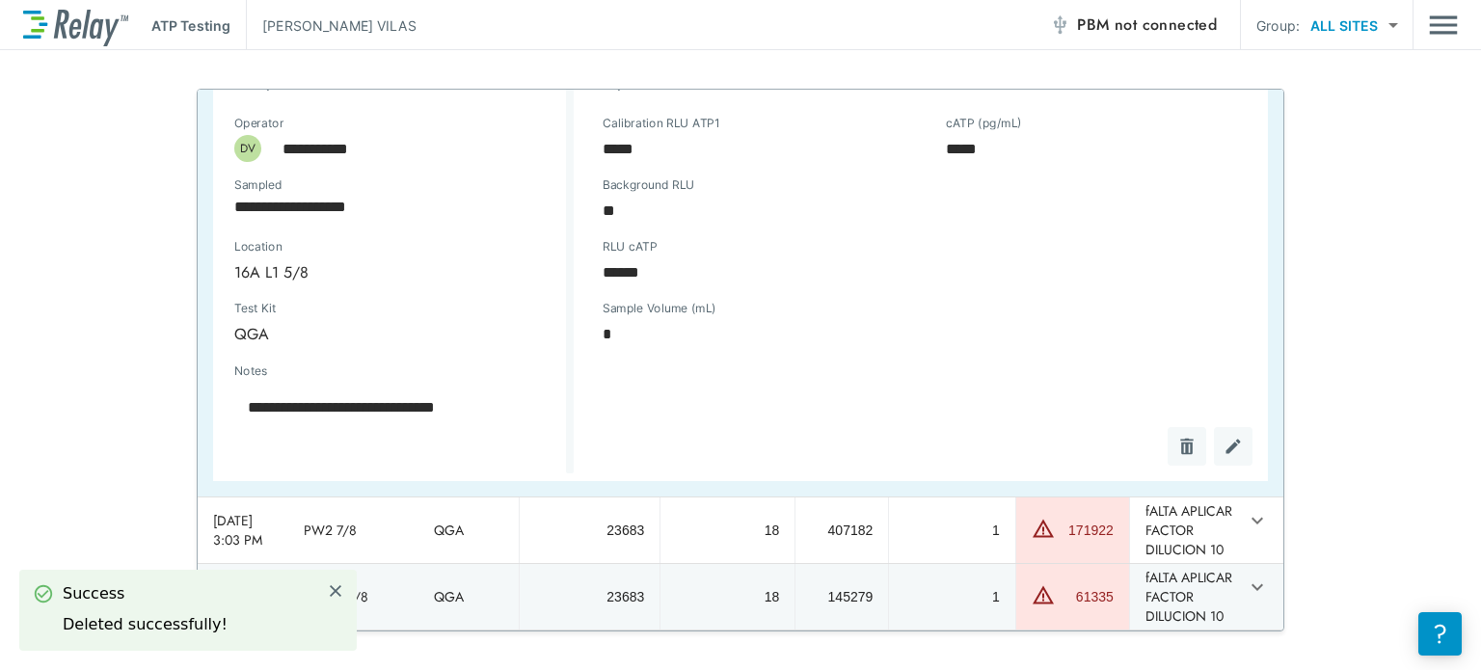
click at [1165, 466] on div "sticky table" at bounding box center [1202, 446] width 100 height 39
click at [1177, 456] on img "Delete" at bounding box center [1186, 446] width 19 height 19
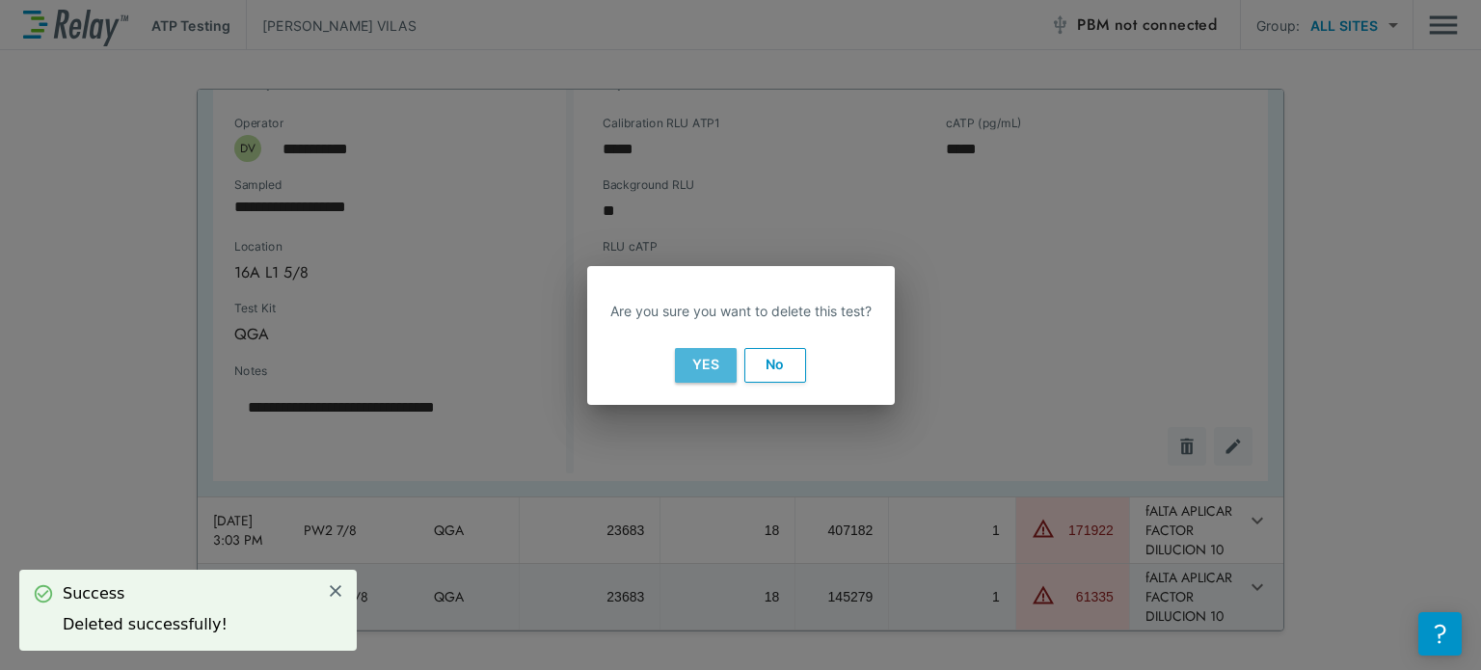
click at [698, 365] on button "Yes" at bounding box center [706, 365] width 62 height 35
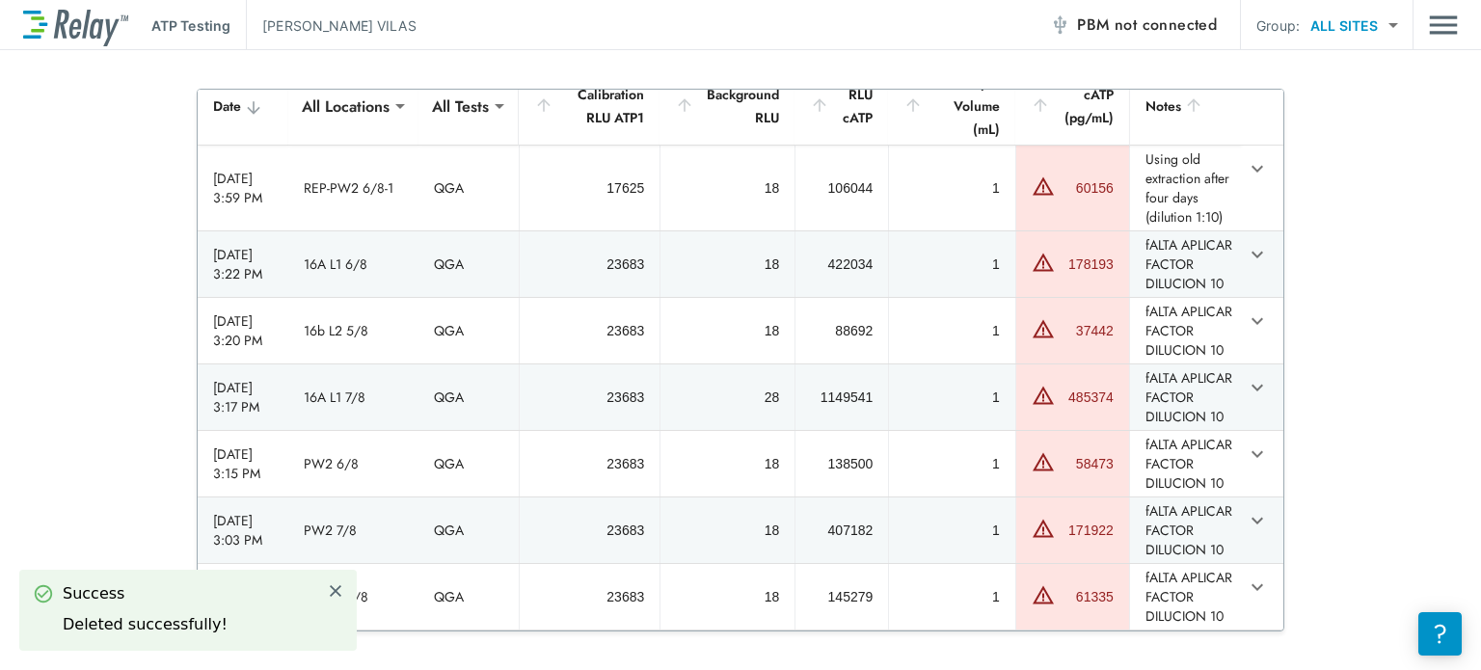
type textarea "*"
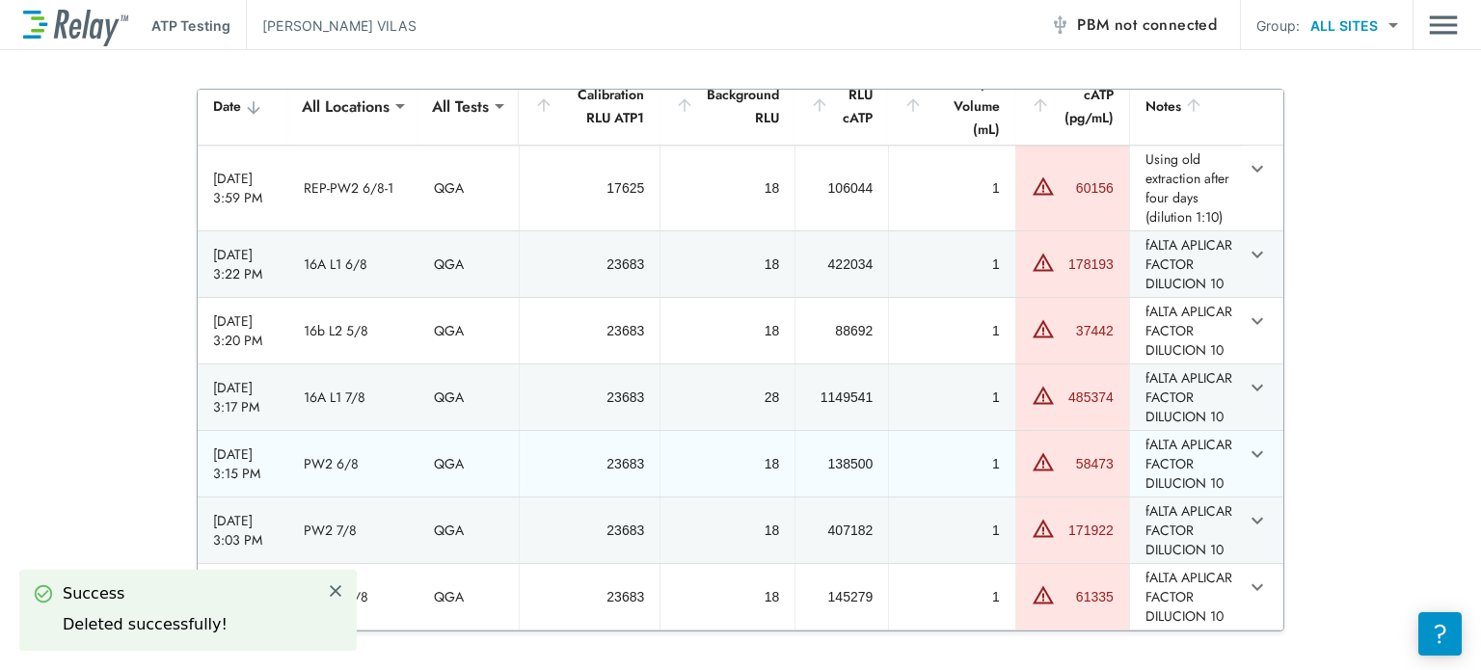
scroll to position [202, 0]
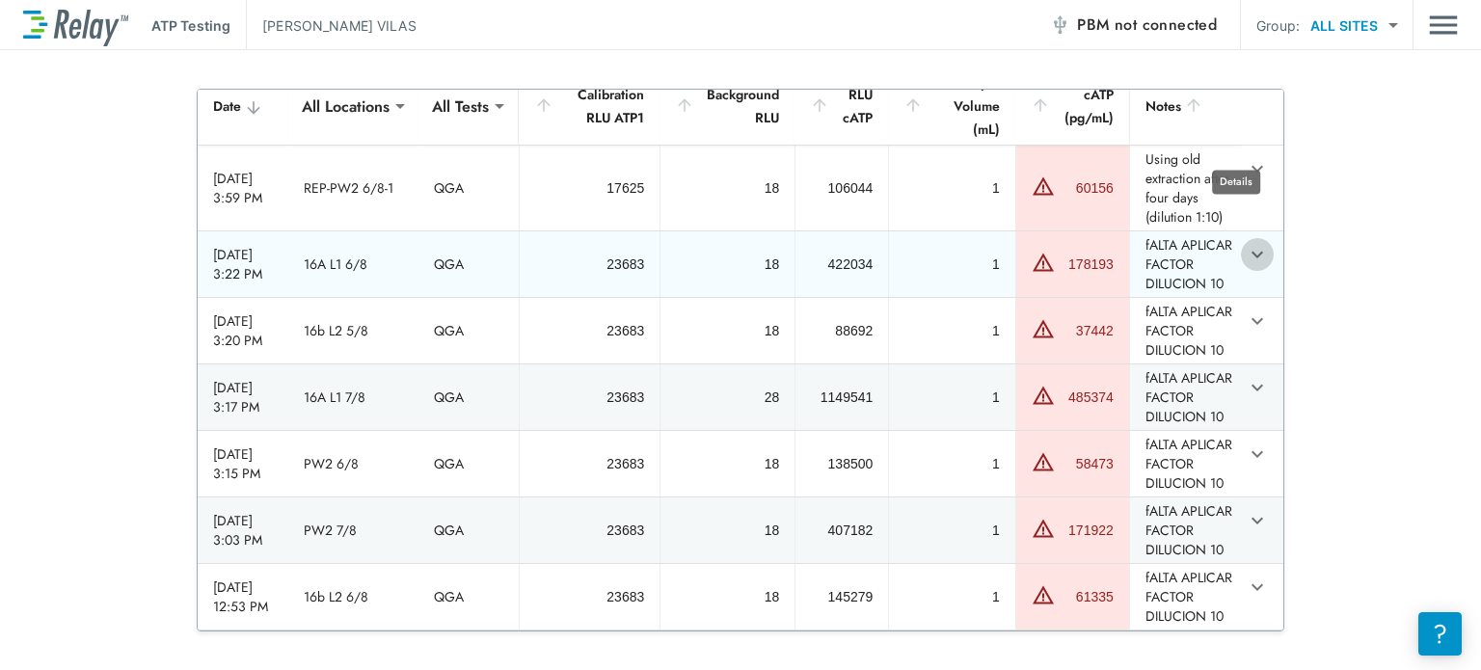
click at [1246, 243] on icon "expand row" at bounding box center [1257, 254] width 23 height 23
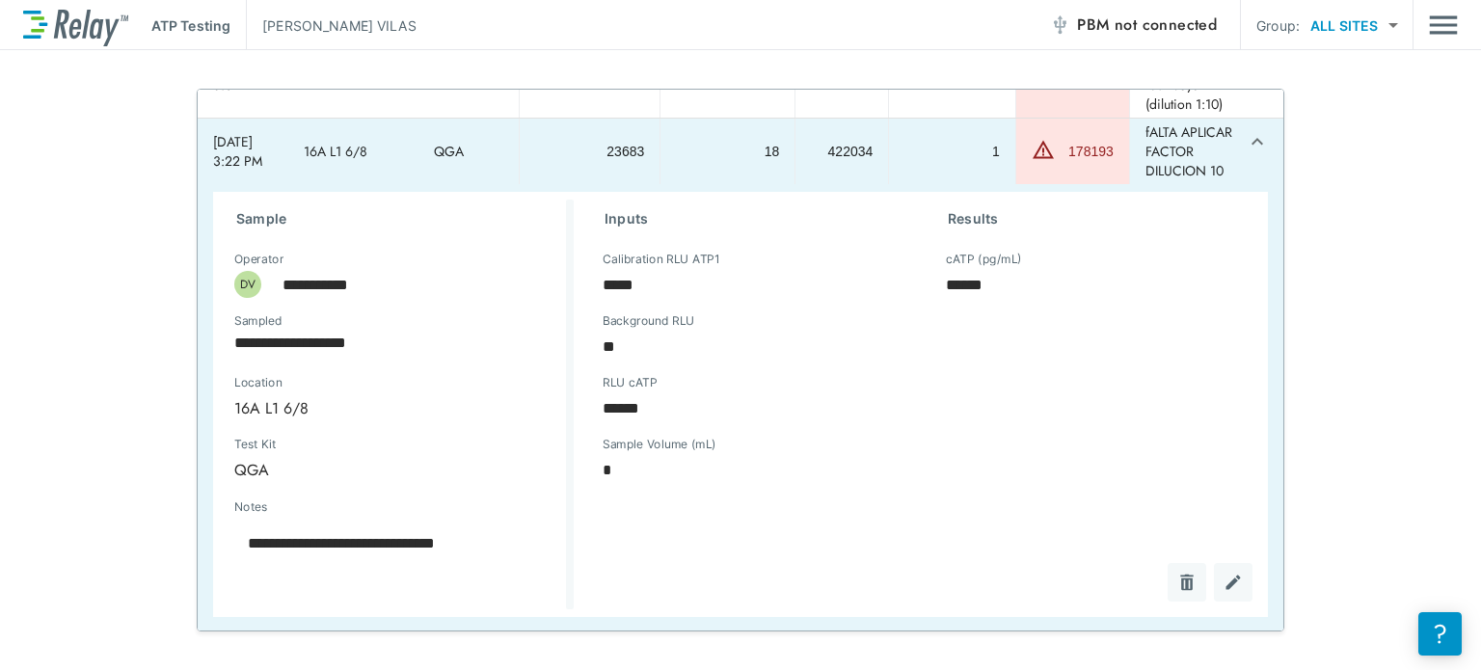
click at [1161, 596] on div "sticky table" at bounding box center [1202, 582] width 100 height 39
click at [1177, 592] on img "Delete" at bounding box center [1186, 582] width 19 height 19
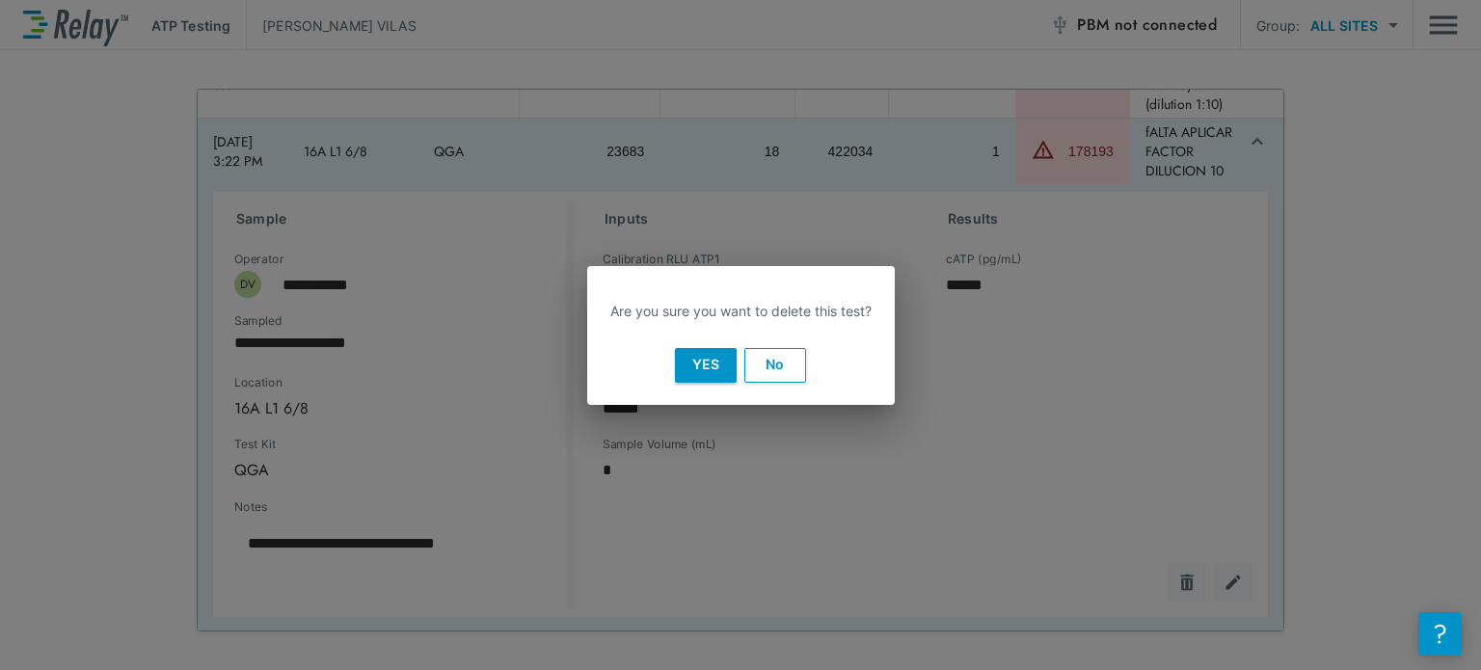
click at [692, 352] on button "Yes" at bounding box center [706, 365] width 62 height 35
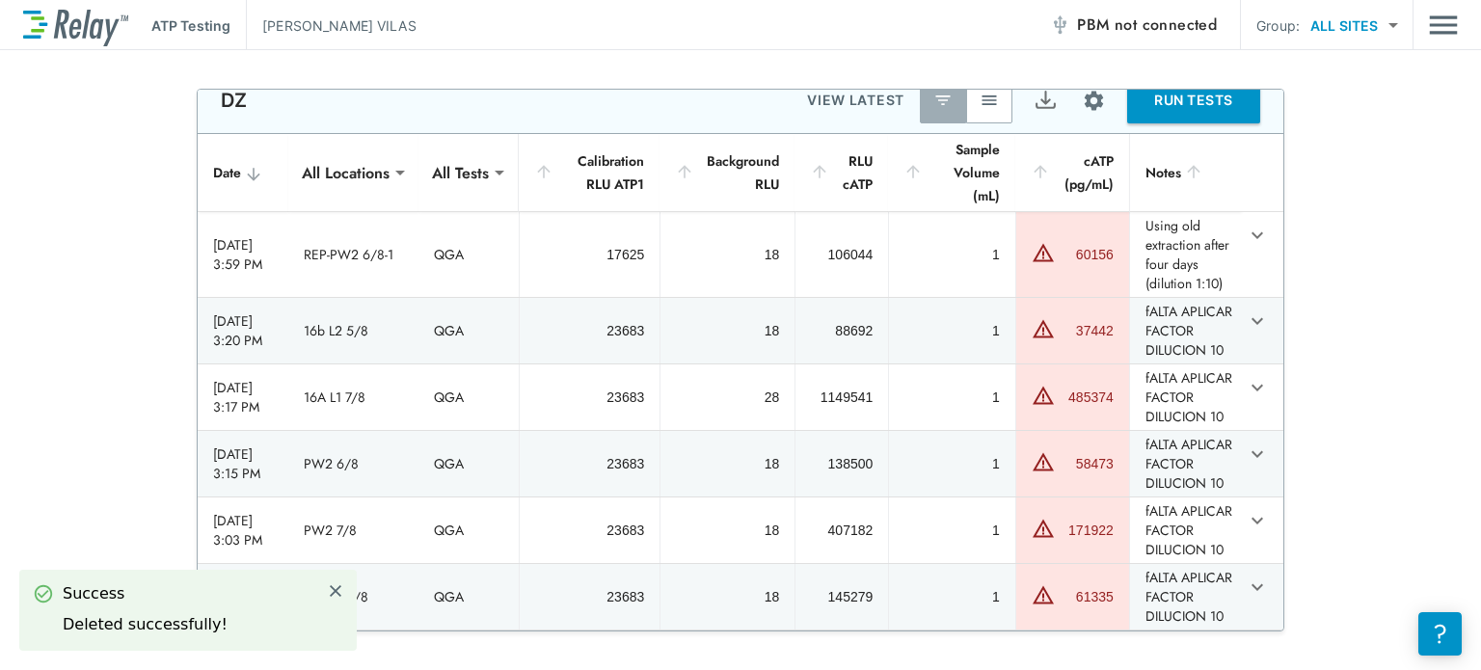
type textarea "*"
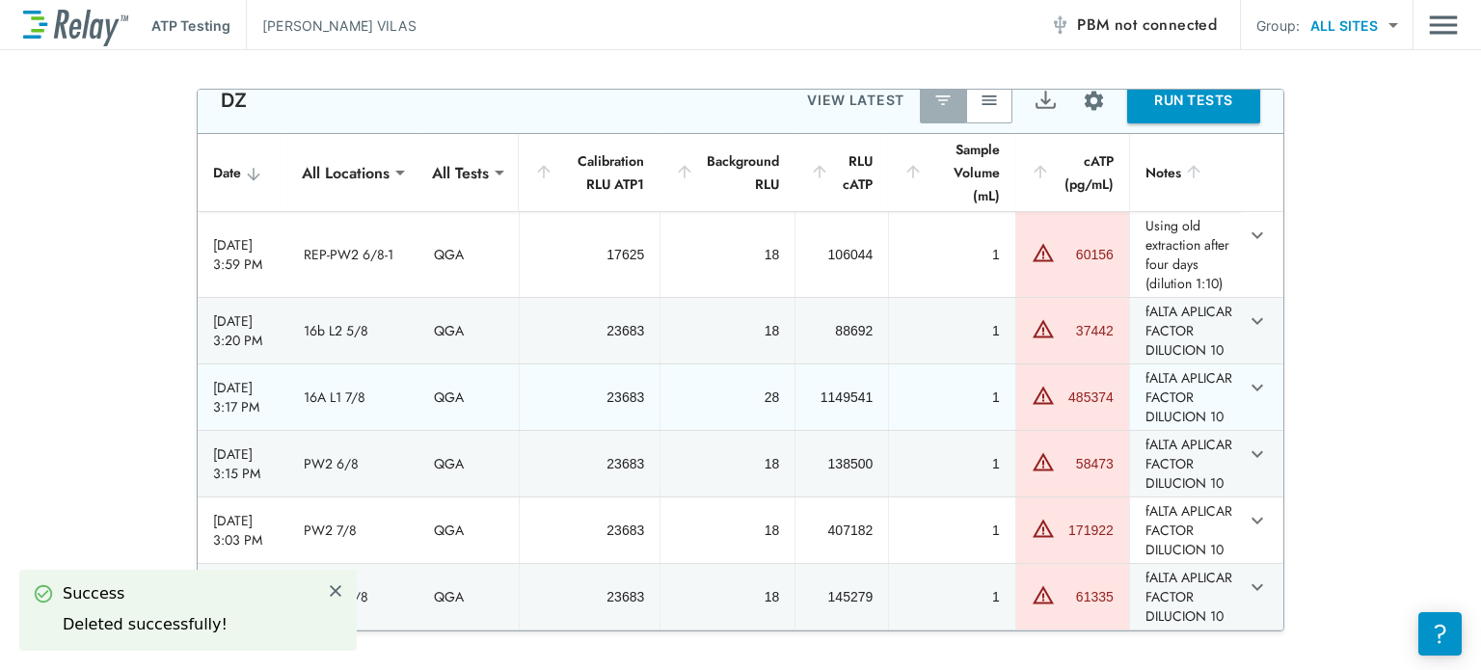
scroll to position [116, 0]
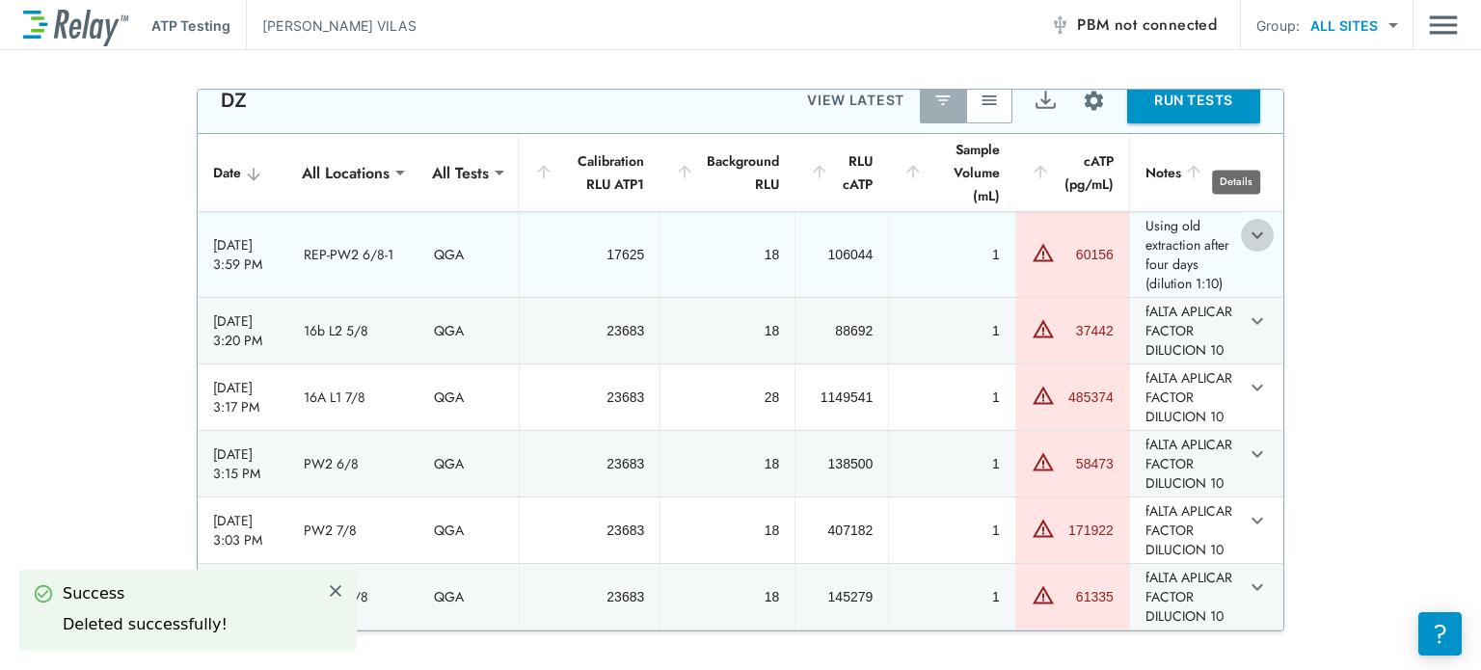
click at [1252, 232] on icon "expand row" at bounding box center [1258, 235] width 12 height 7
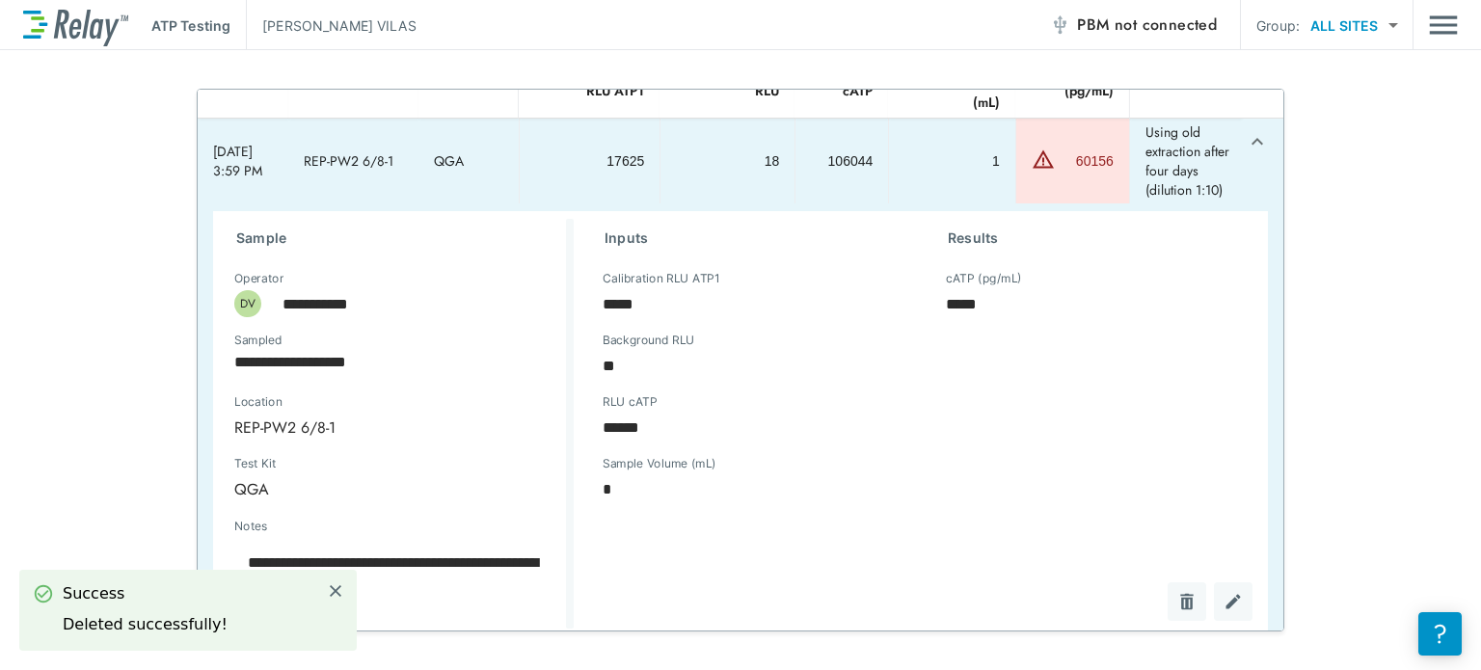
click at [1172, 601] on div "sticky table" at bounding box center [1202, 601] width 100 height 39
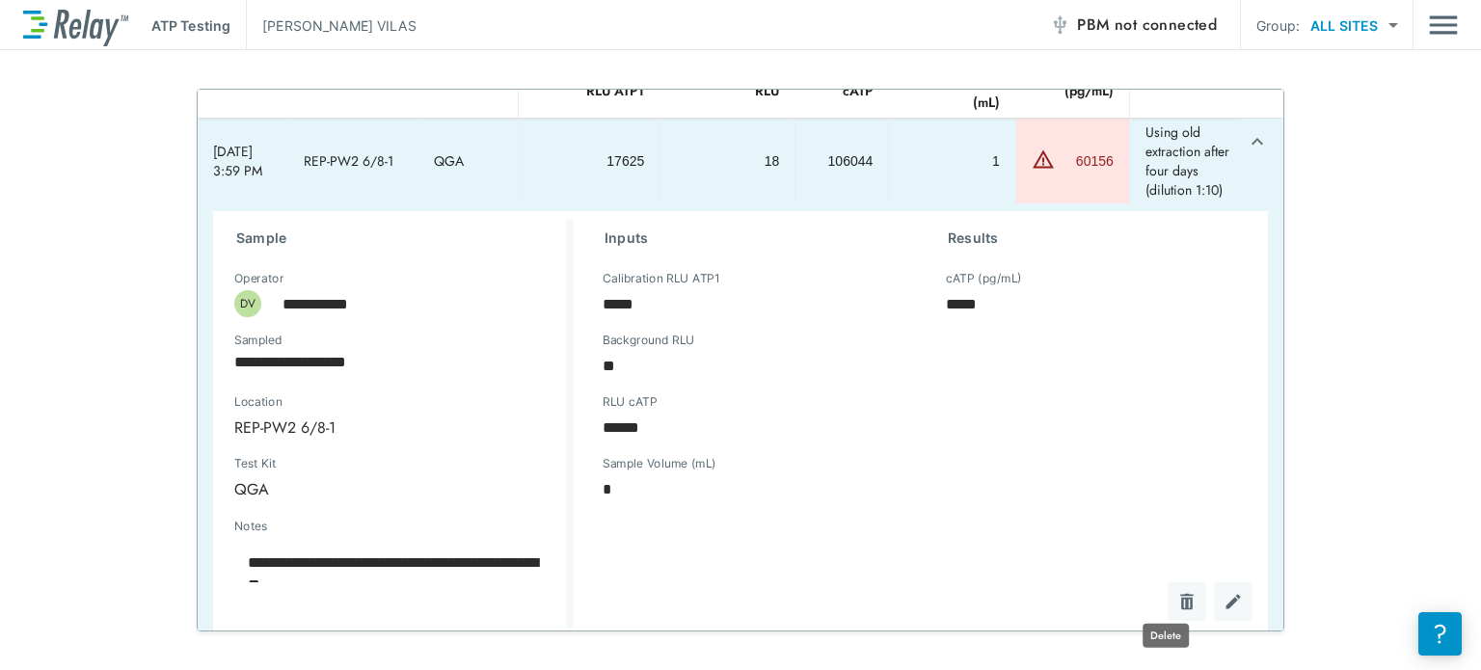
click at [1177, 601] on img "Delete" at bounding box center [1186, 601] width 19 height 19
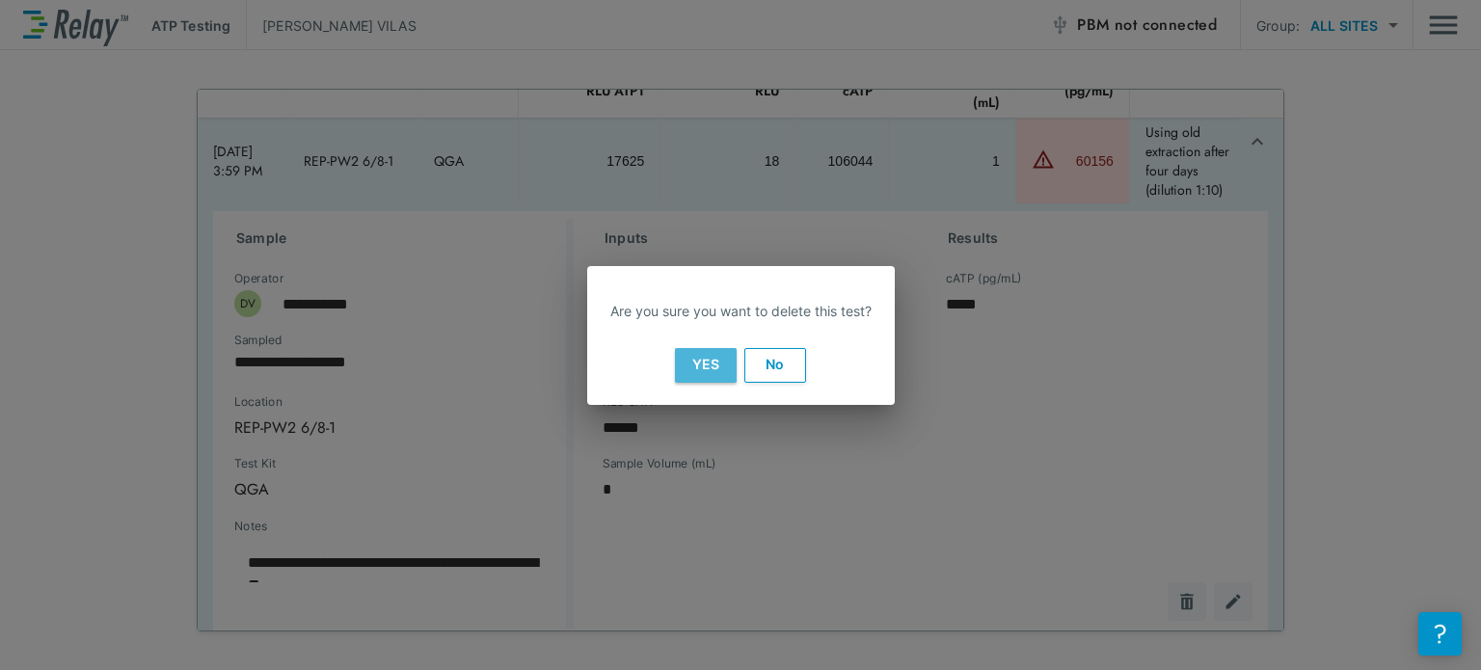
click at [700, 362] on button "Yes" at bounding box center [706, 365] width 62 height 35
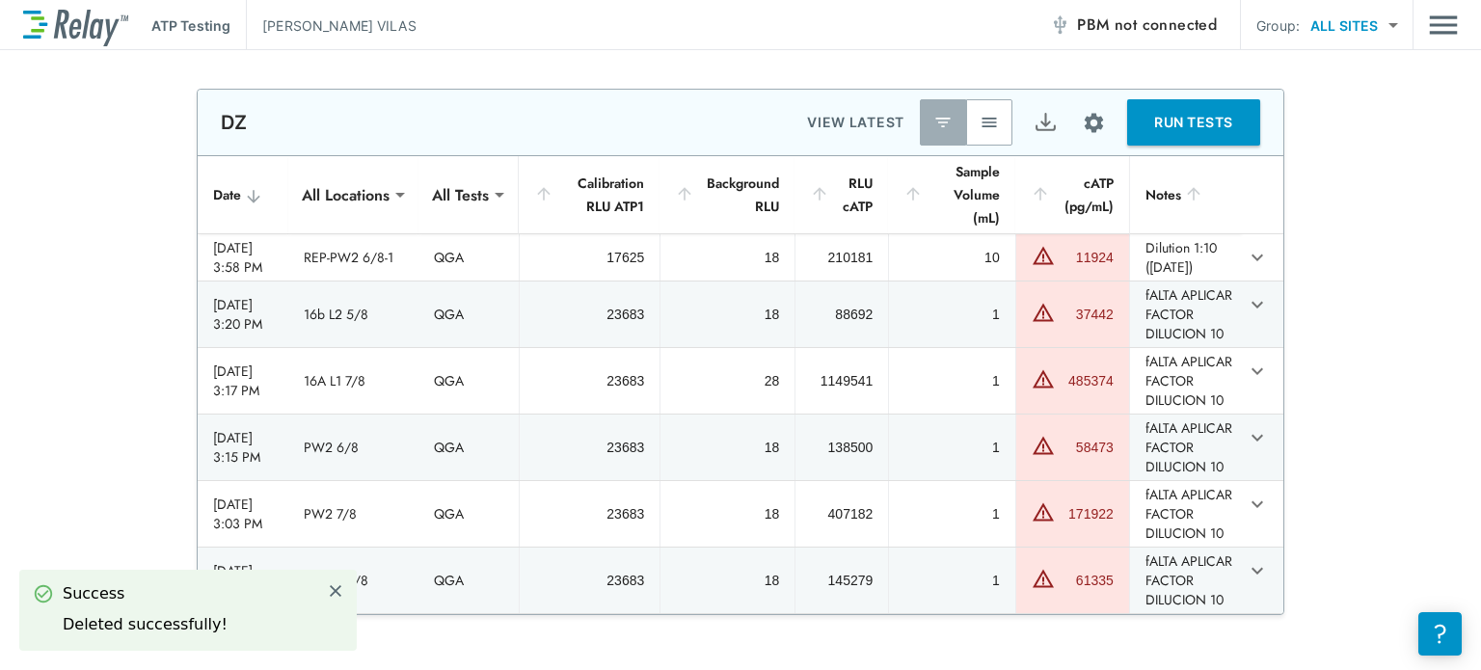
type textarea "*"
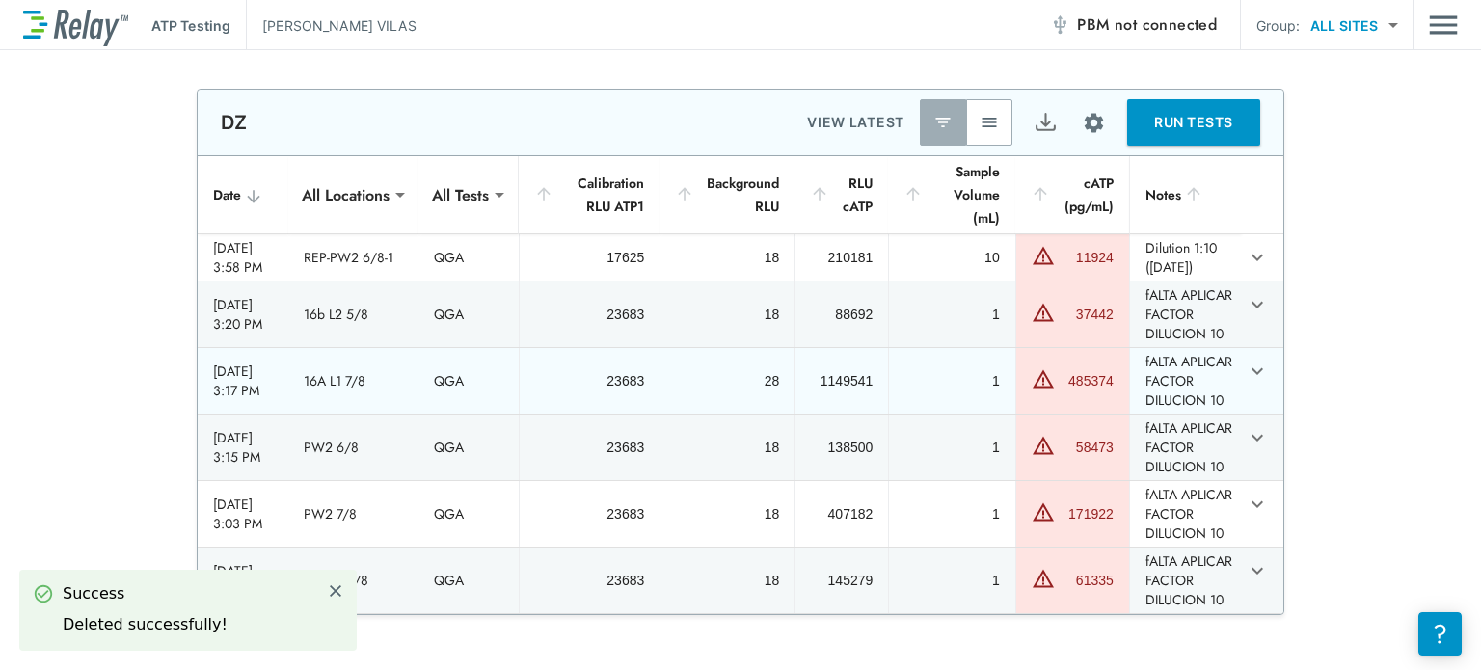
scroll to position [96, 0]
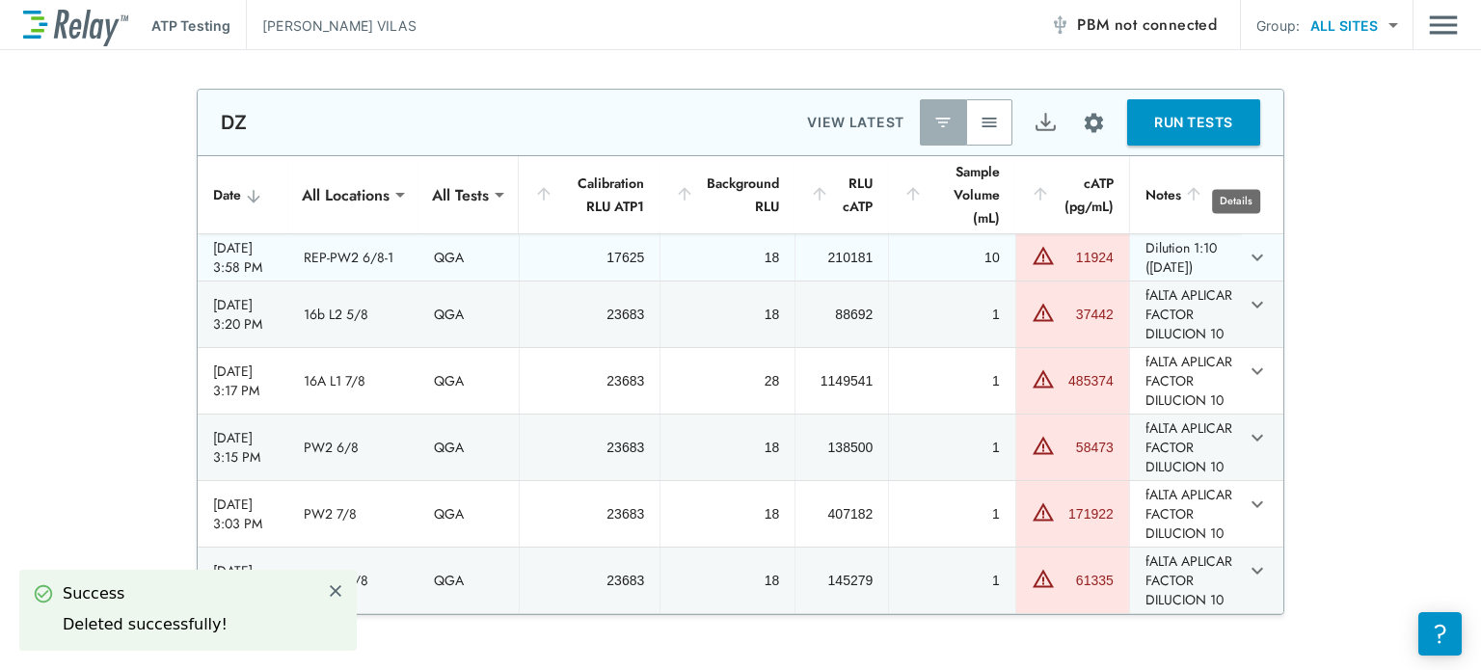
click at [1252, 255] on icon "expand row" at bounding box center [1258, 258] width 12 height 7
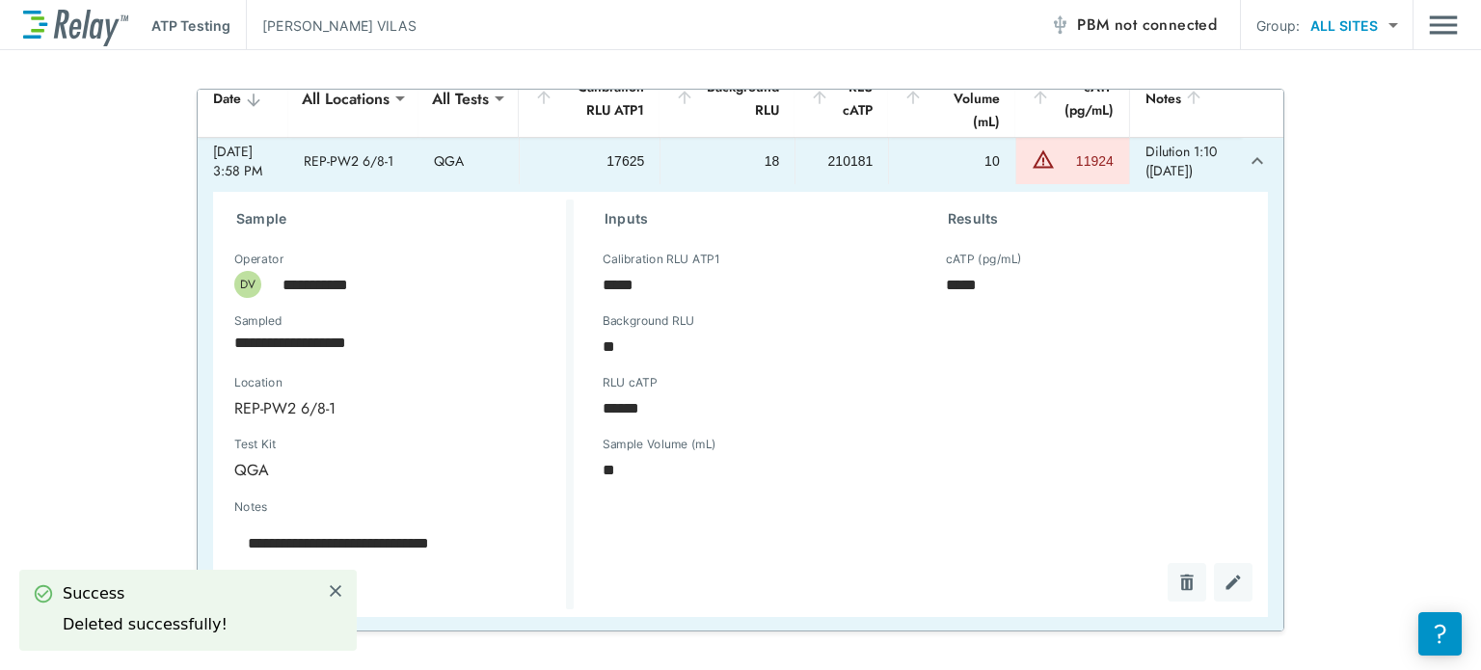
click at [1164, 598] on div "sticky table" at bounding box center [1202, 582] width 100 height 39
click at [1177, 592] on img "Delete" at bounding box center [1186, 582] width 19 height 19
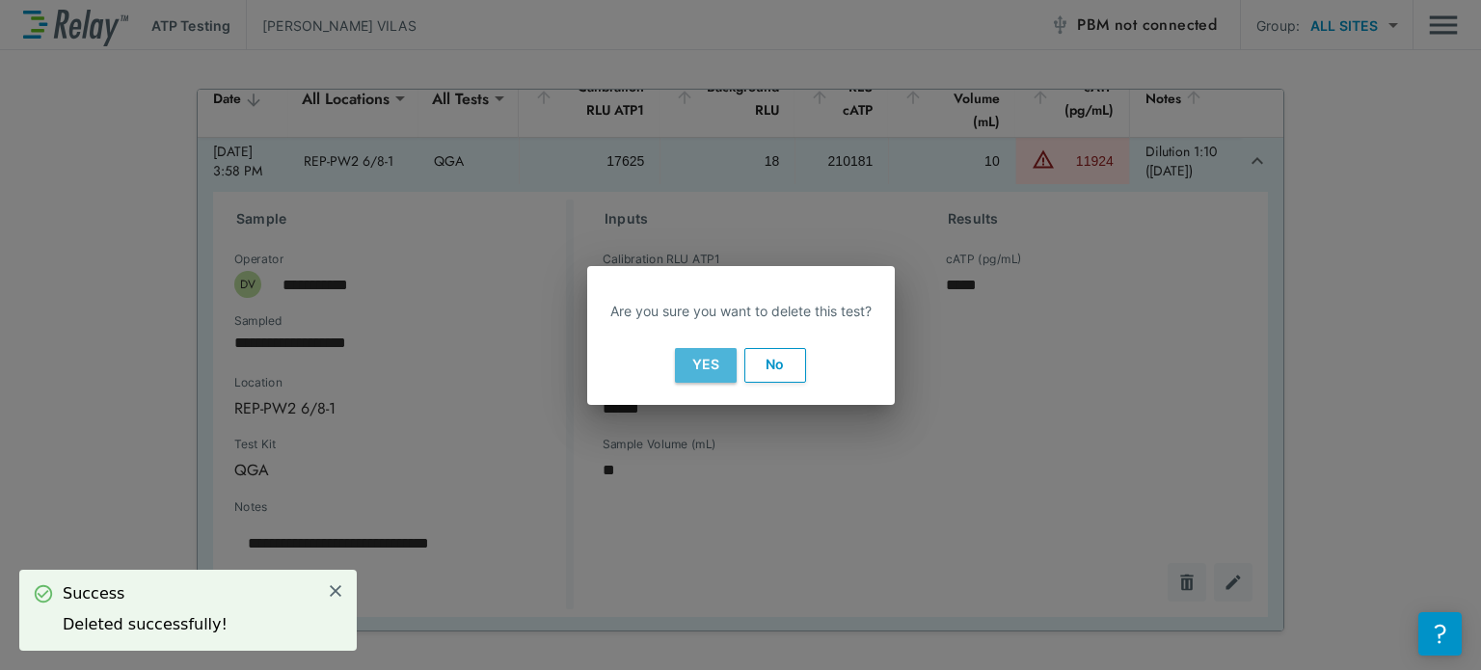
click at [715, 368] on button "Yes" at bounding box center [706, 365] width 62 height 35
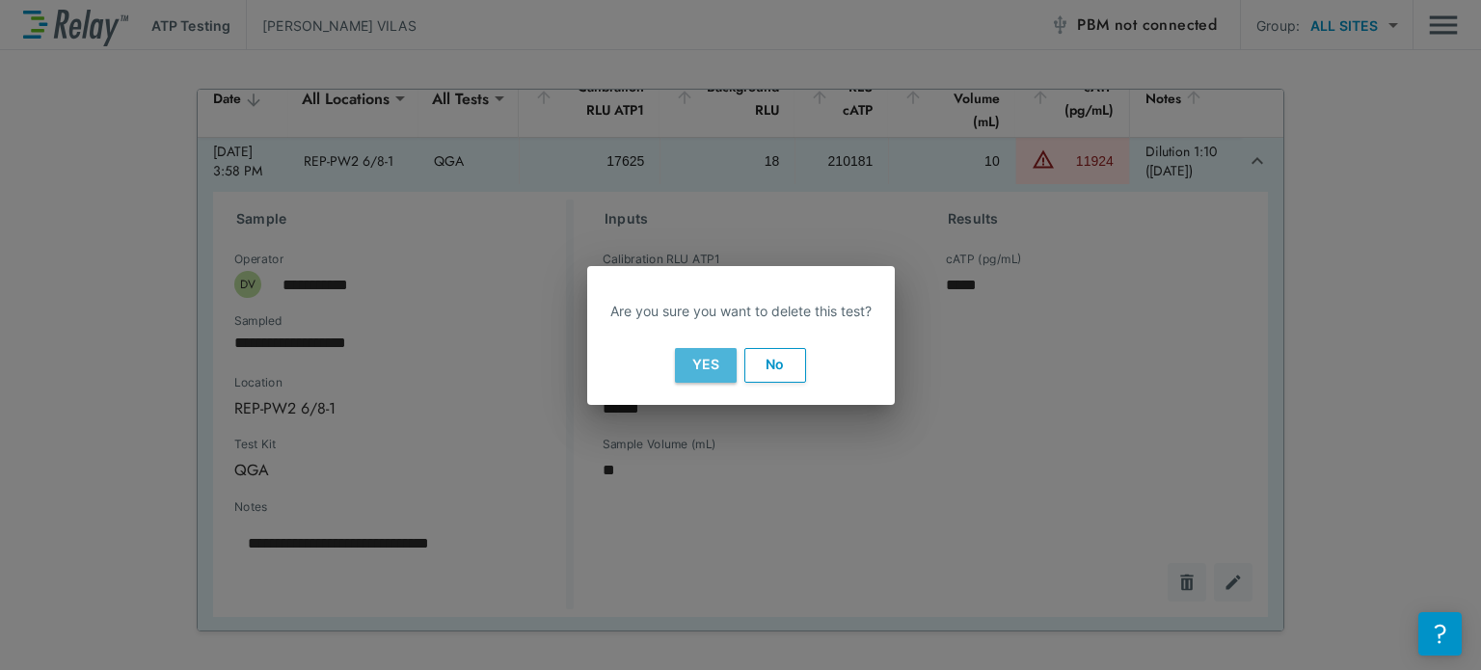
click at [715, 368] on button "Yes" at bounding box center [706, 365] width 62 height 35
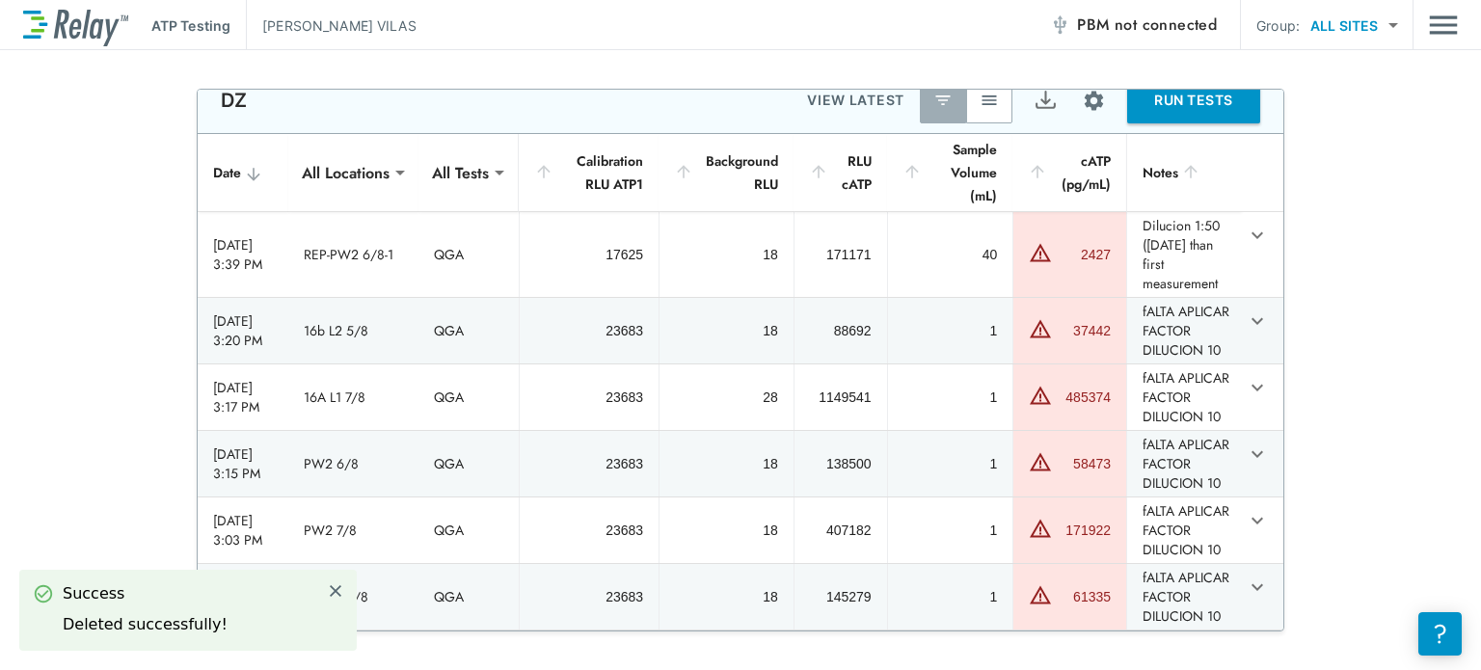
type textarea "*"
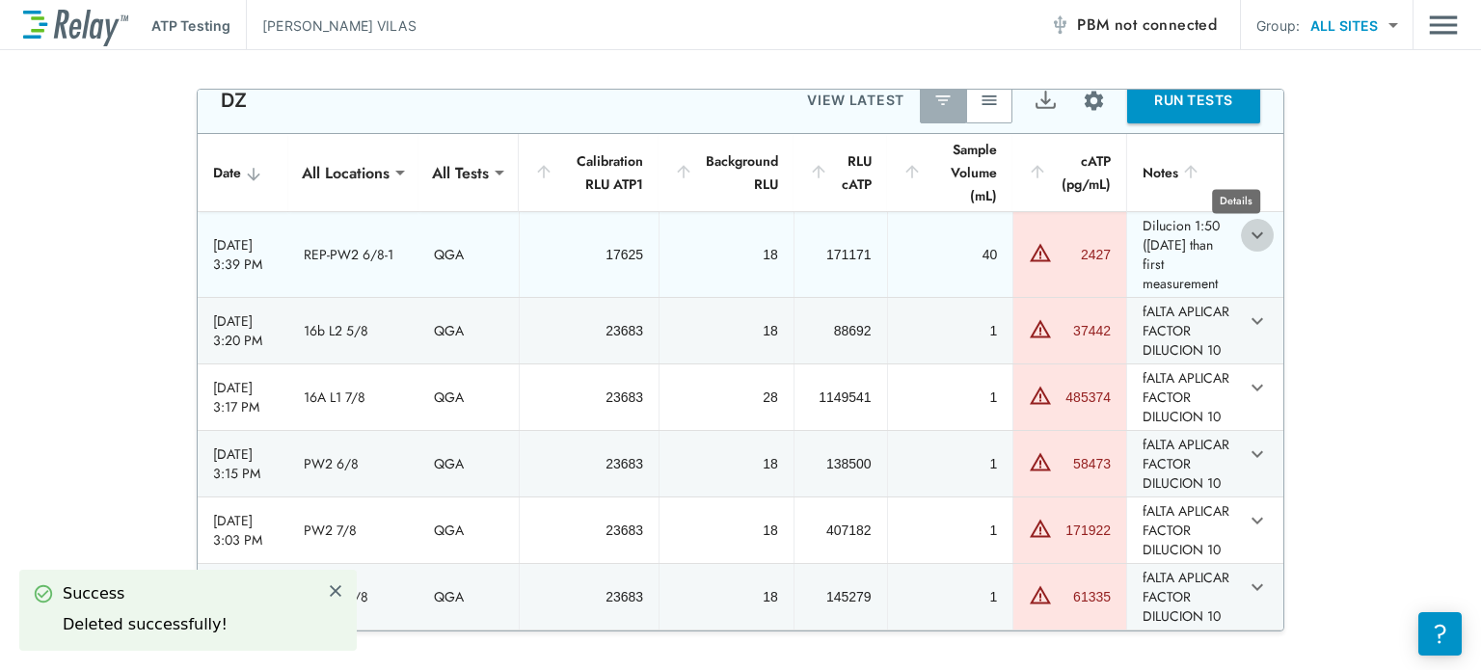
click at [1246, 224] on icon "expand row" at bounding box center [1257, 235] width 23 height 23
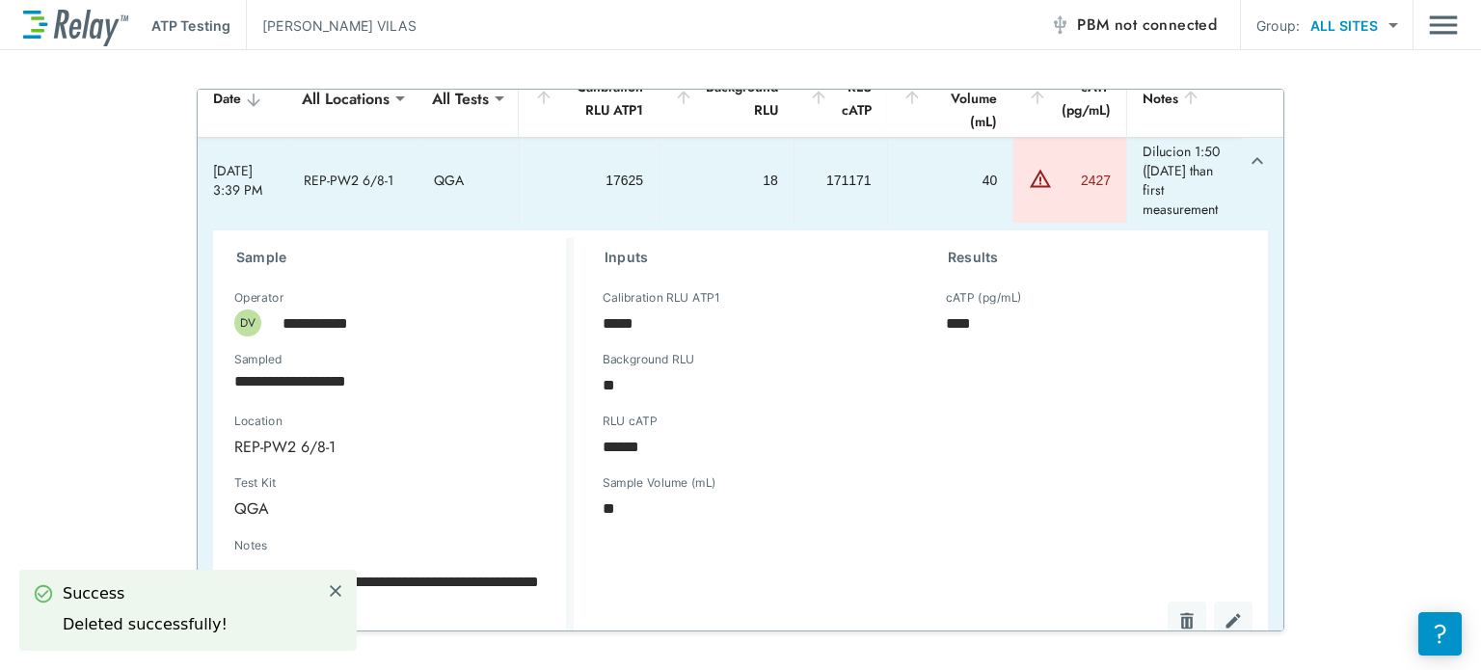
click at [1157, 616] on div "sticky table" at bounding box center [1202, 621] width 100 height 39
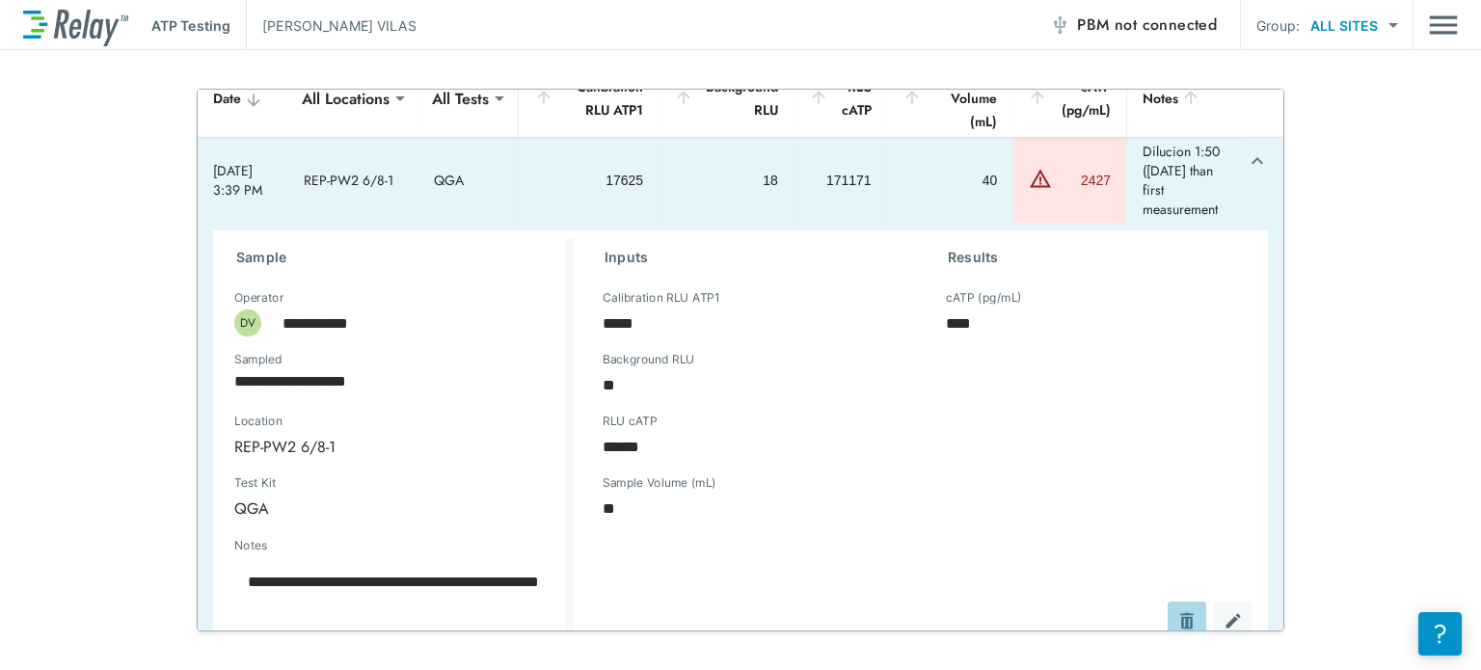
click at [1175, 619] on button "sticky table" at bounding box center [1187, 621] width 39 height 39
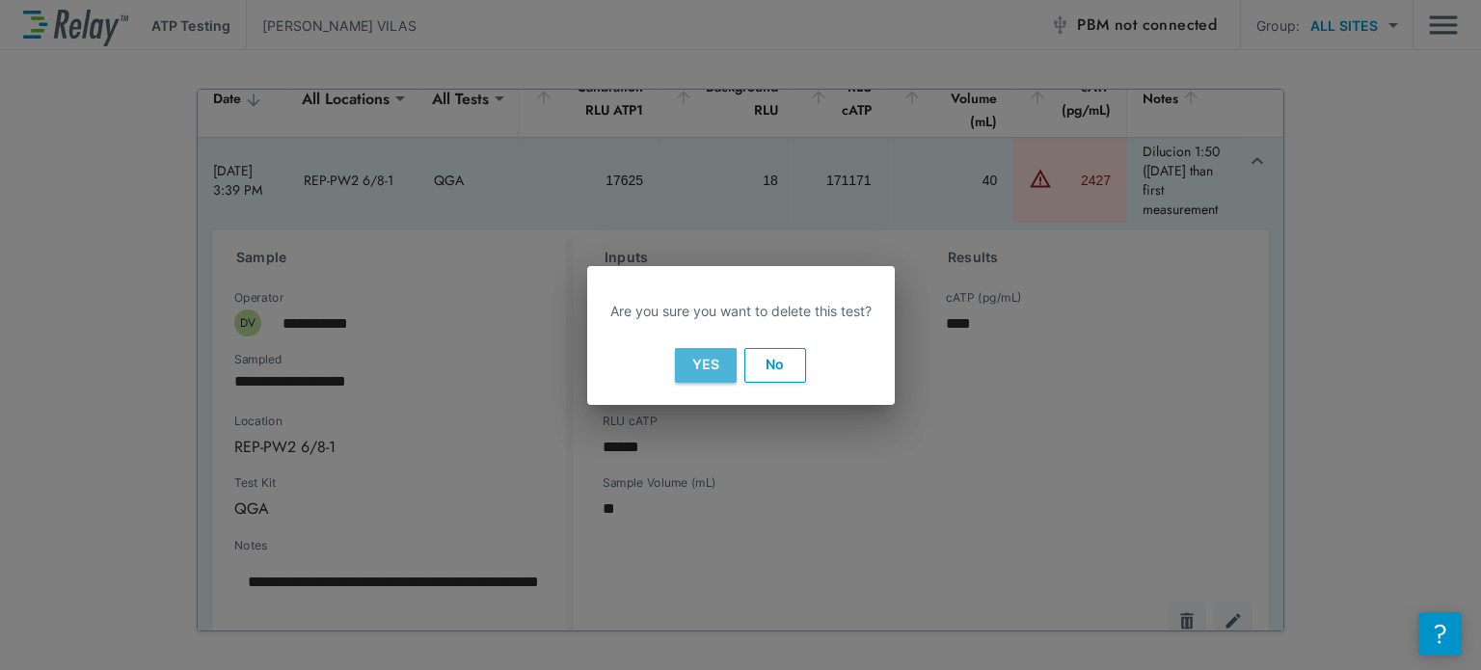
click at [692, 354] on button "Yes" at bounding box center [706, 365] width 62 height 35
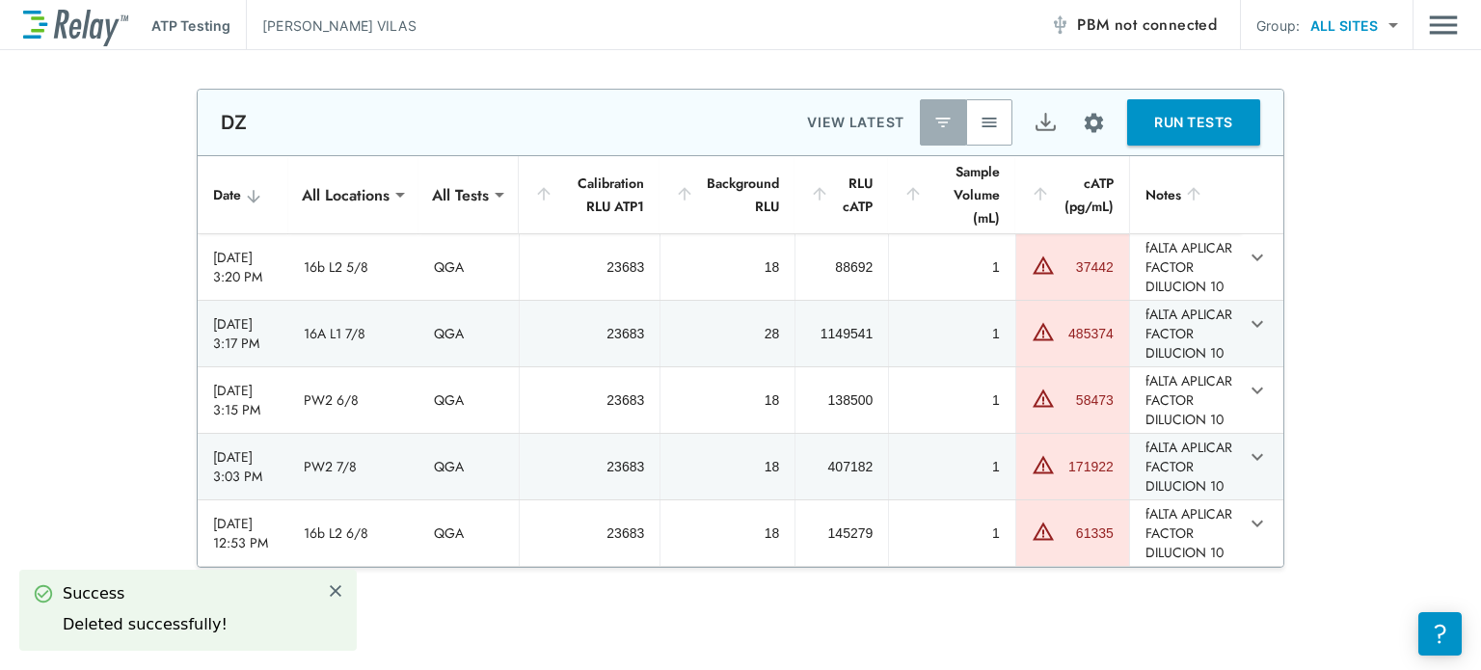
type textarea "*"
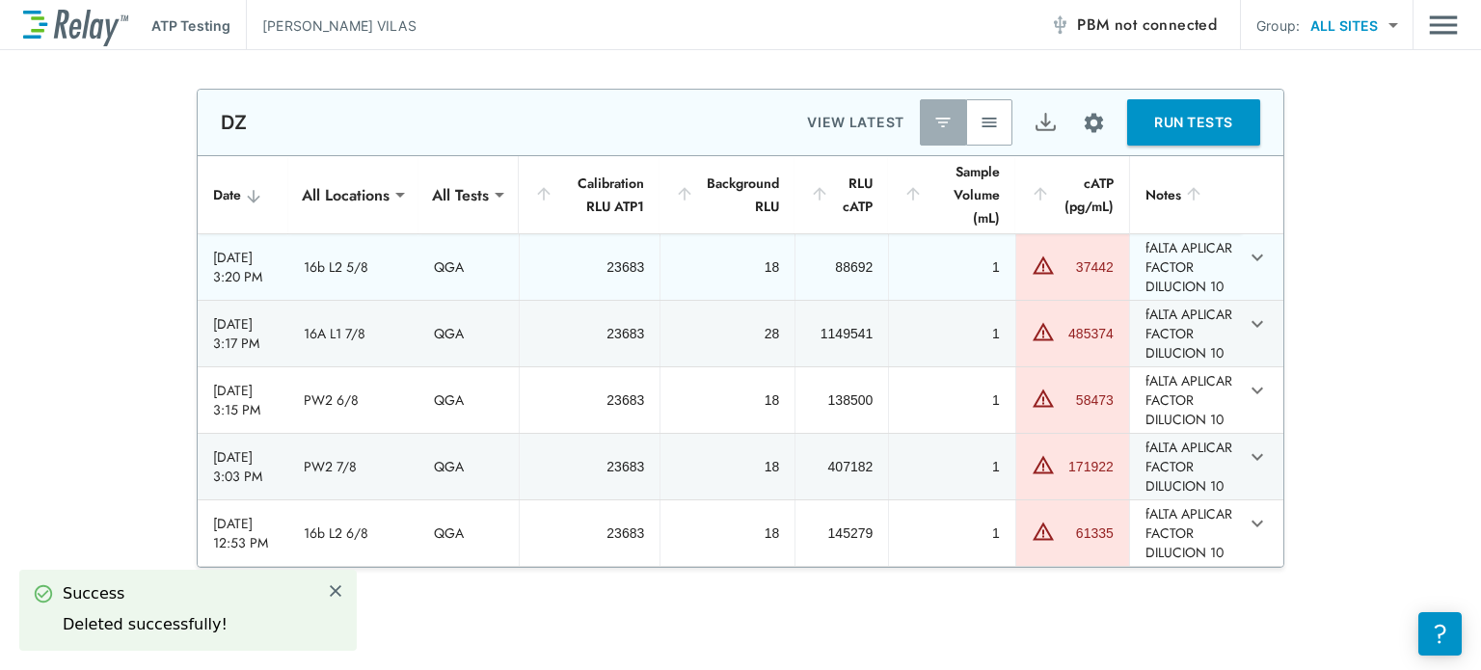
scroll to position [0, 0]
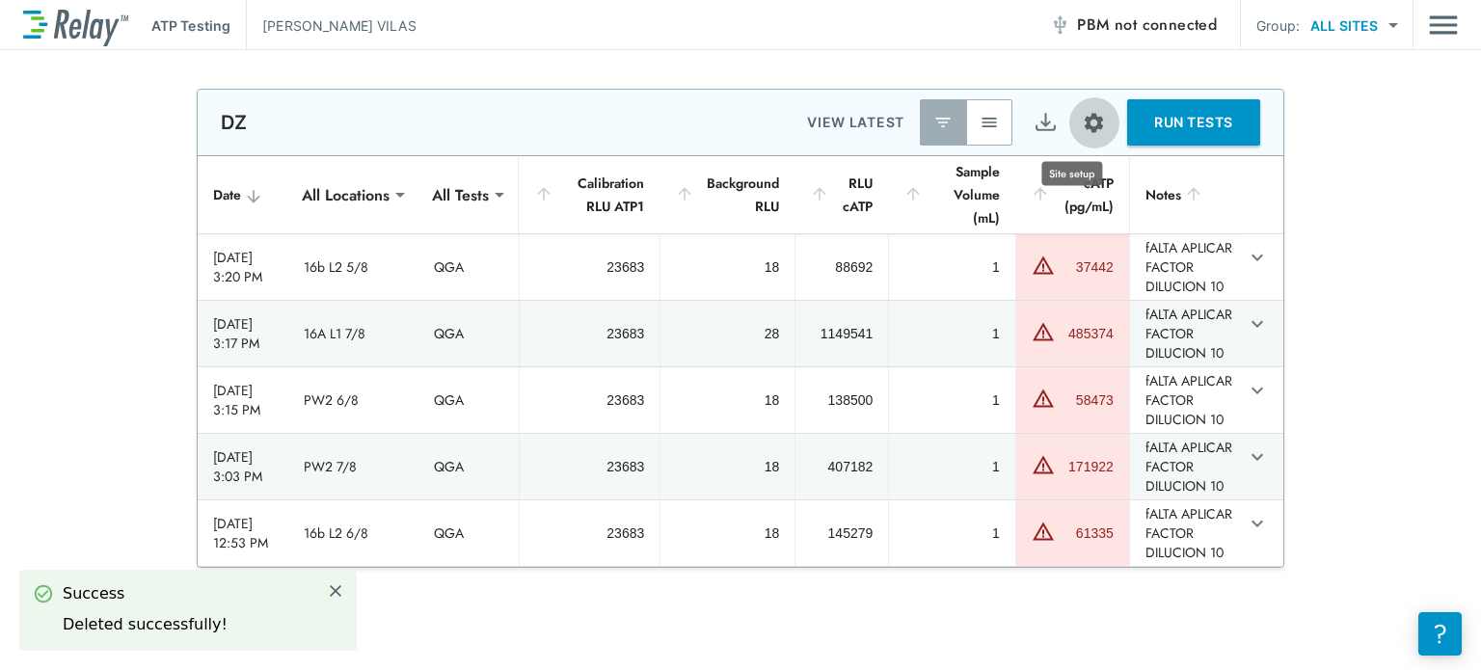
click at [1082, 118] on img "Site setup" at bounding box center [1094, 123] width 24 height 24
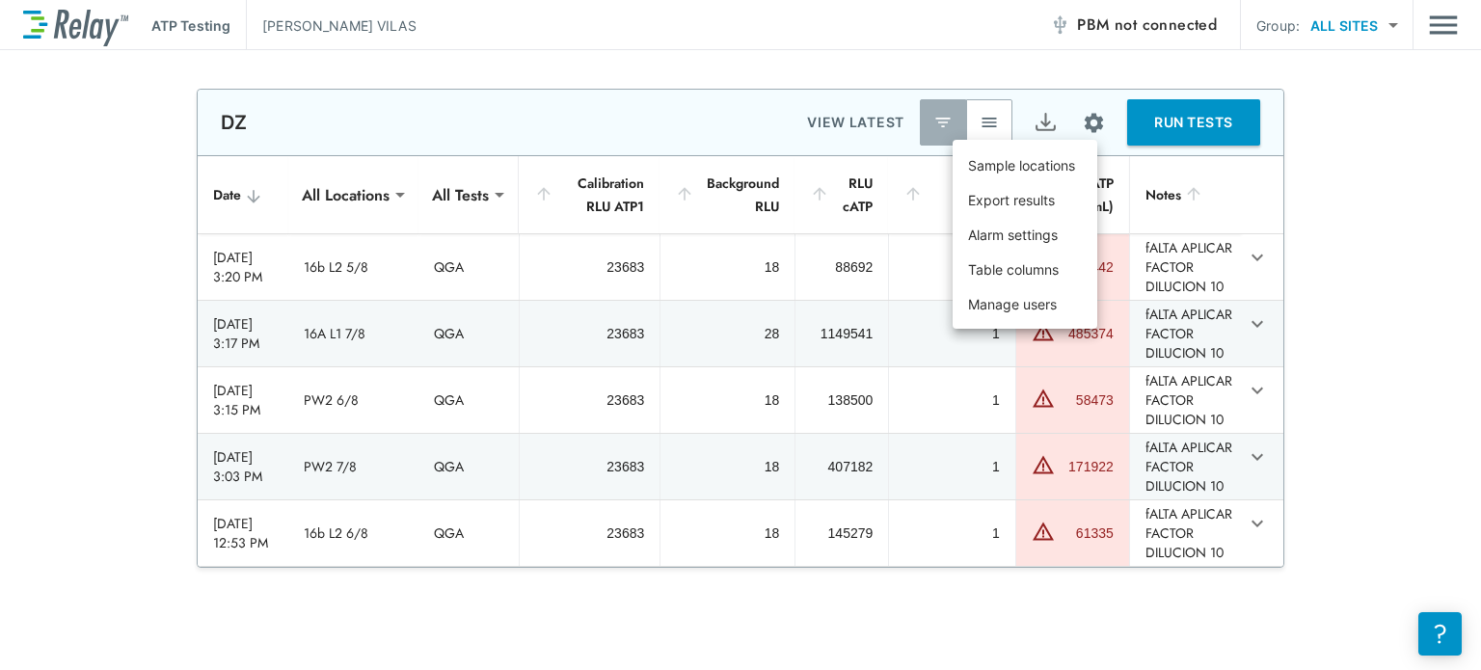
click at [1405, 268] on div at bounding box center [740, 335] width 1481 height 670
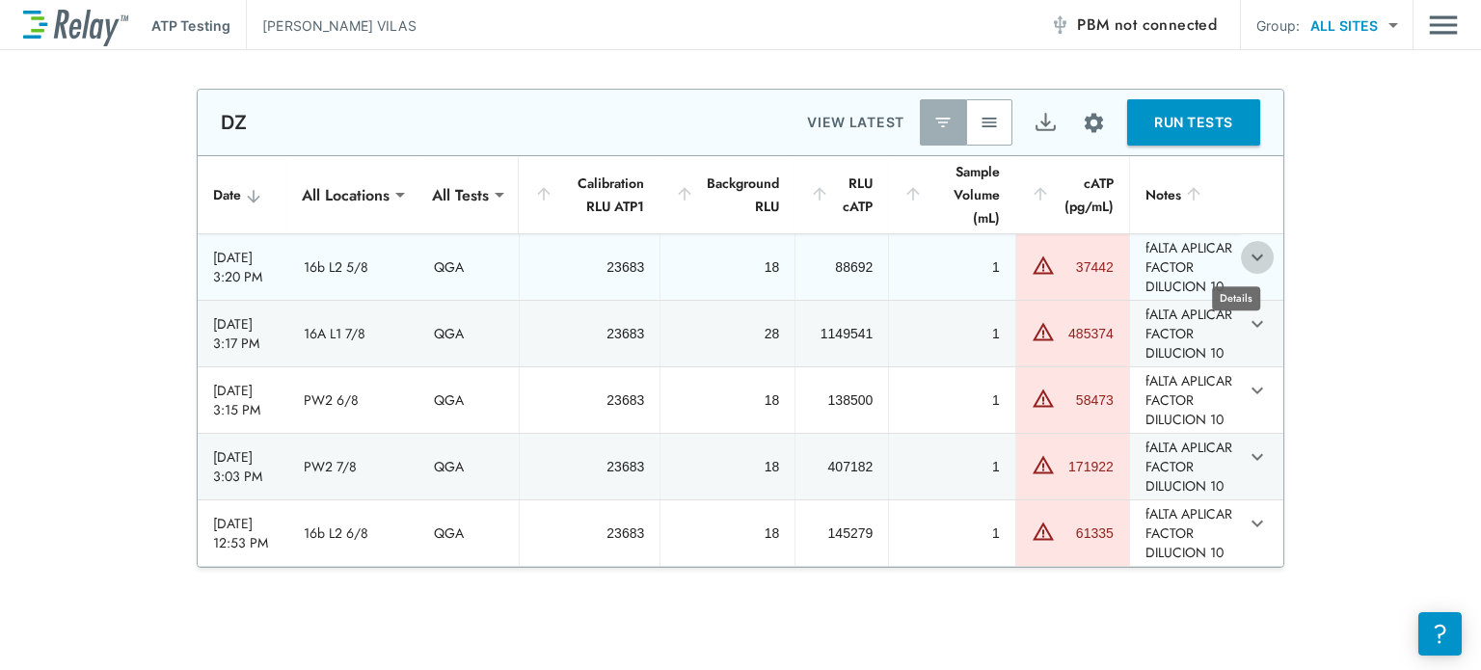
click at [1246, 264] on icon "expand row" at bounding box center [1257, 257] width 23 height 23
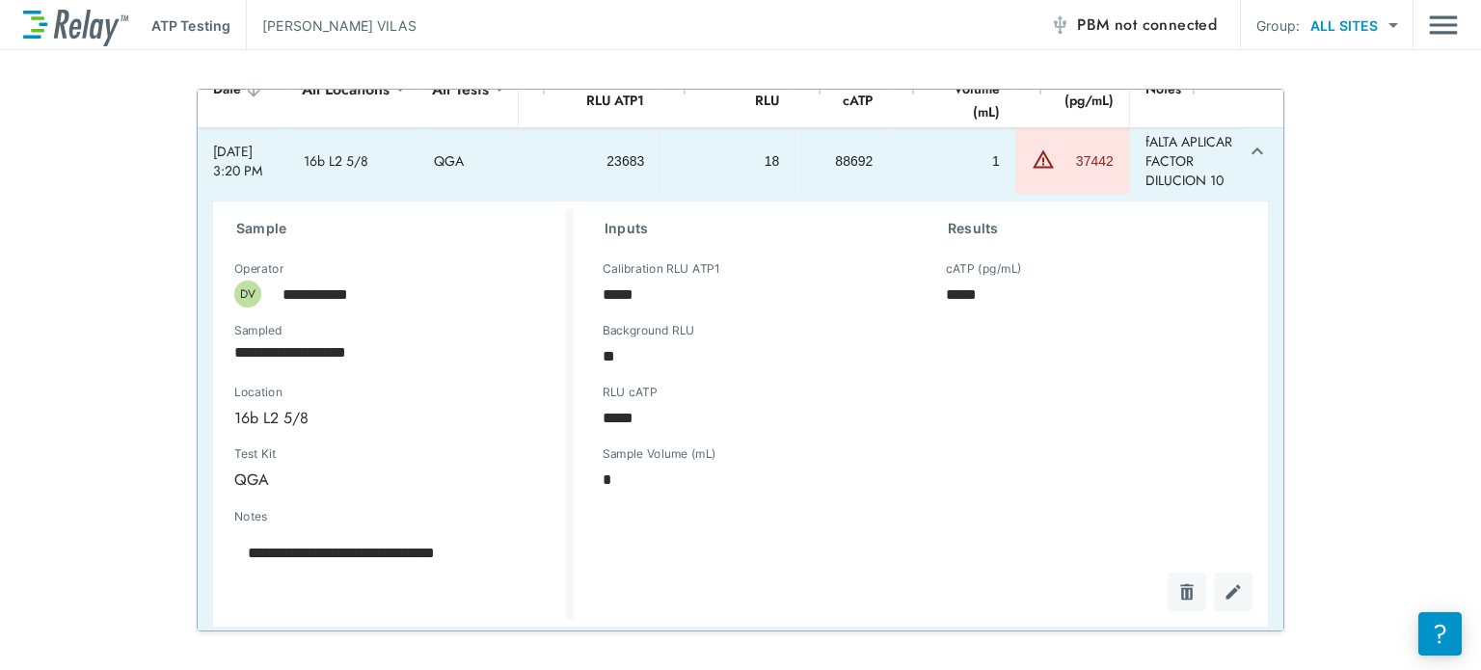
scroll to position [189, 0]
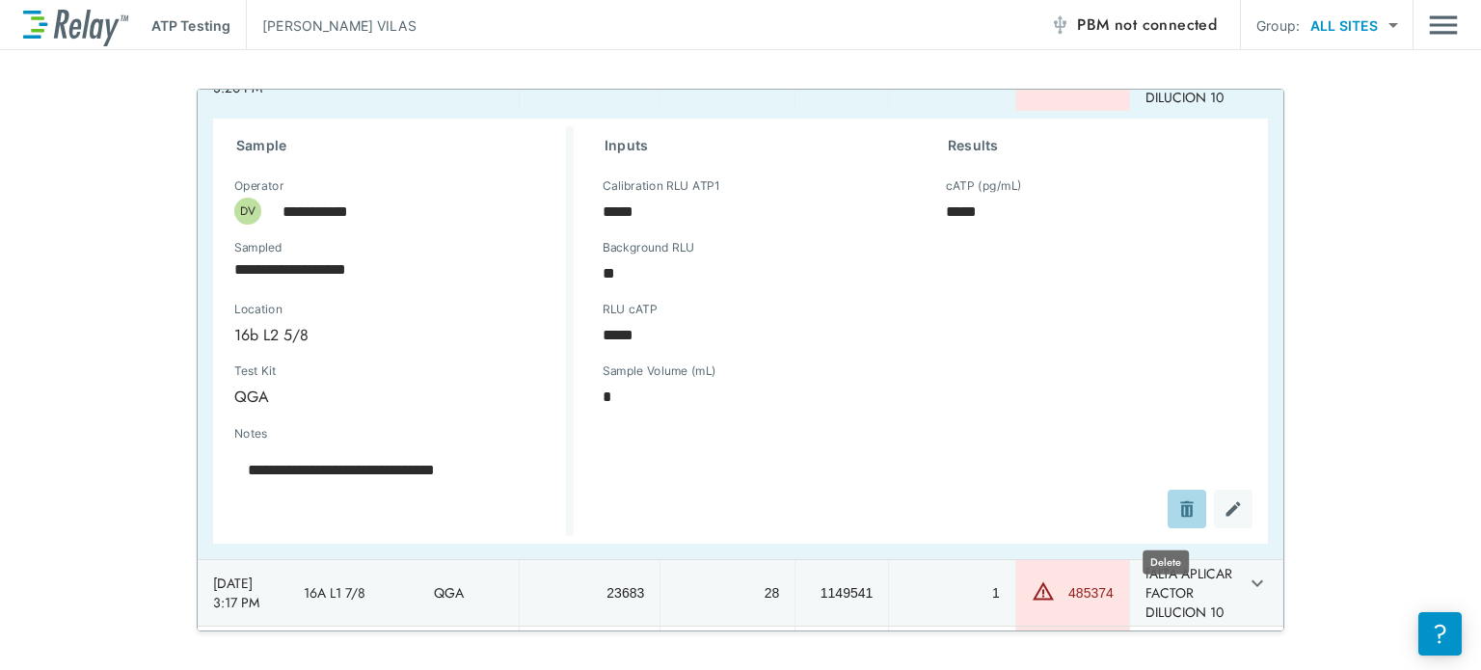
click at [1177, 519] on img "Delete" at bounding box center [1186, 509] width 19 height 19
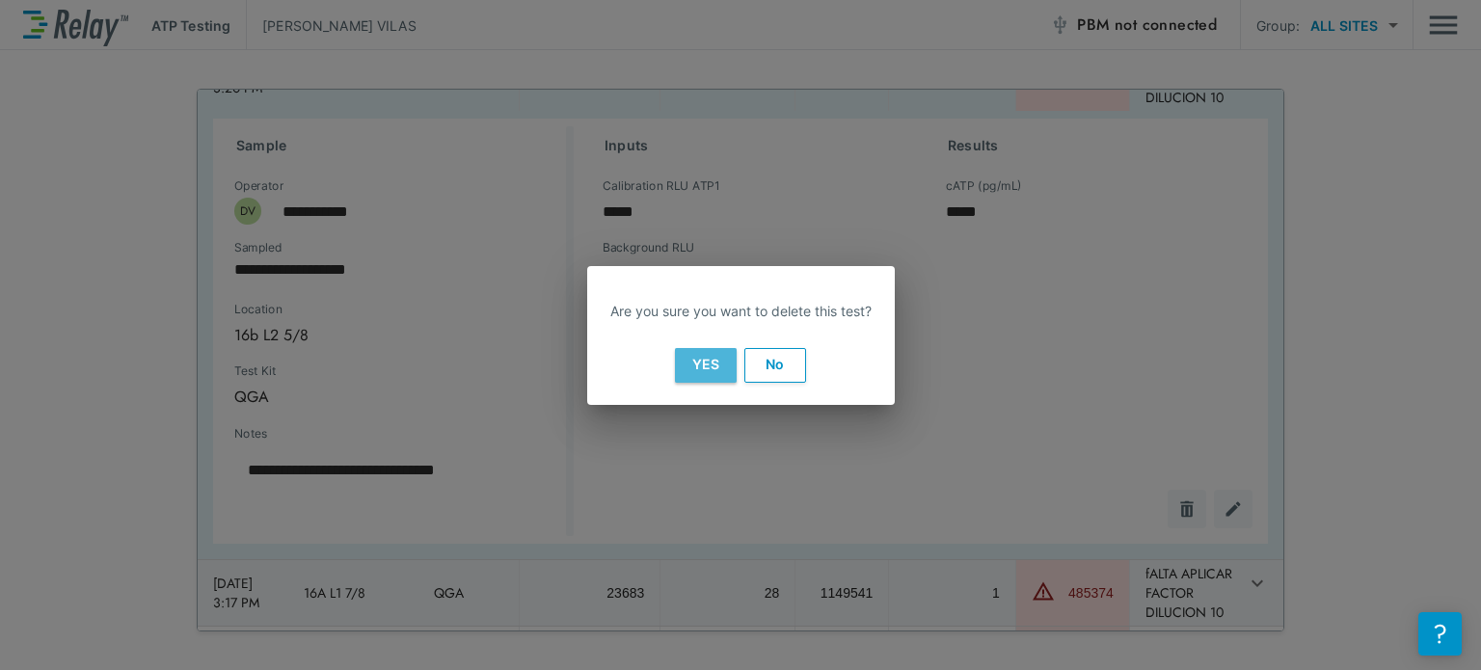
click at [700, 362] on button "Yes" at bounding box center [706, 365] width 62 height 35
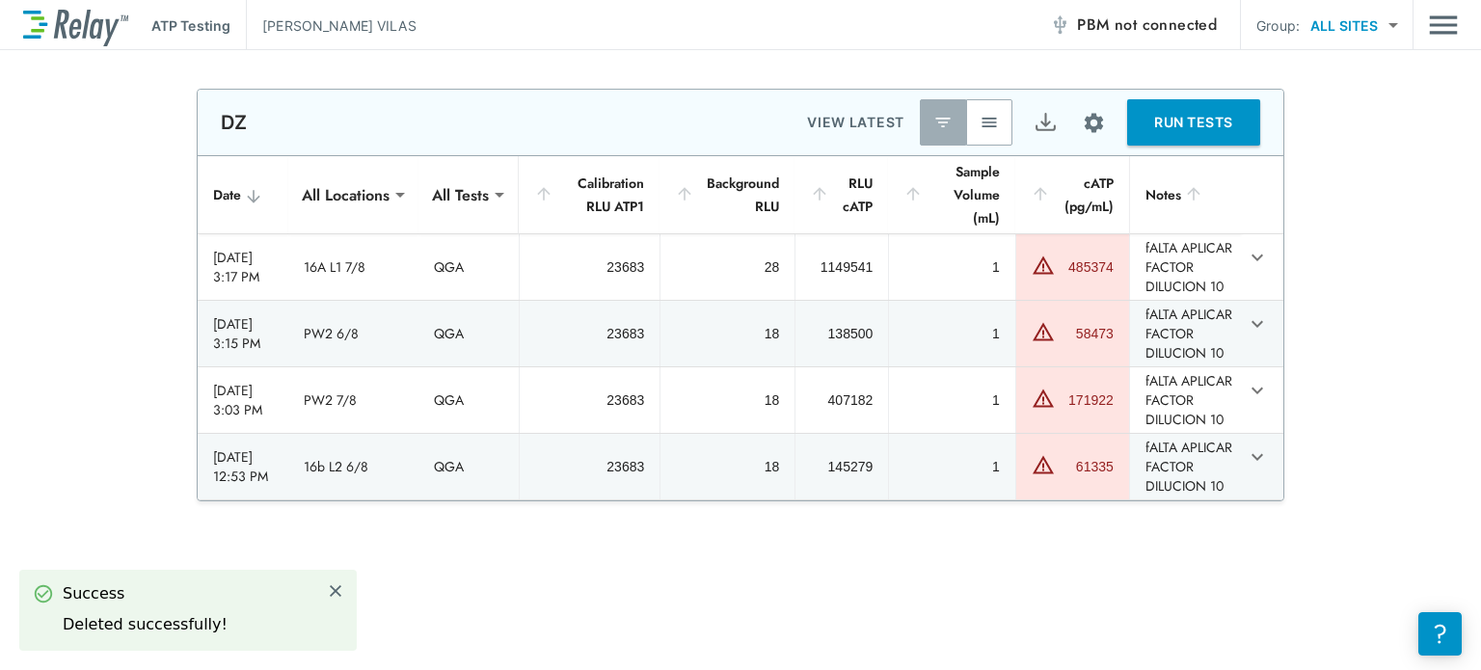
type textarea "*"
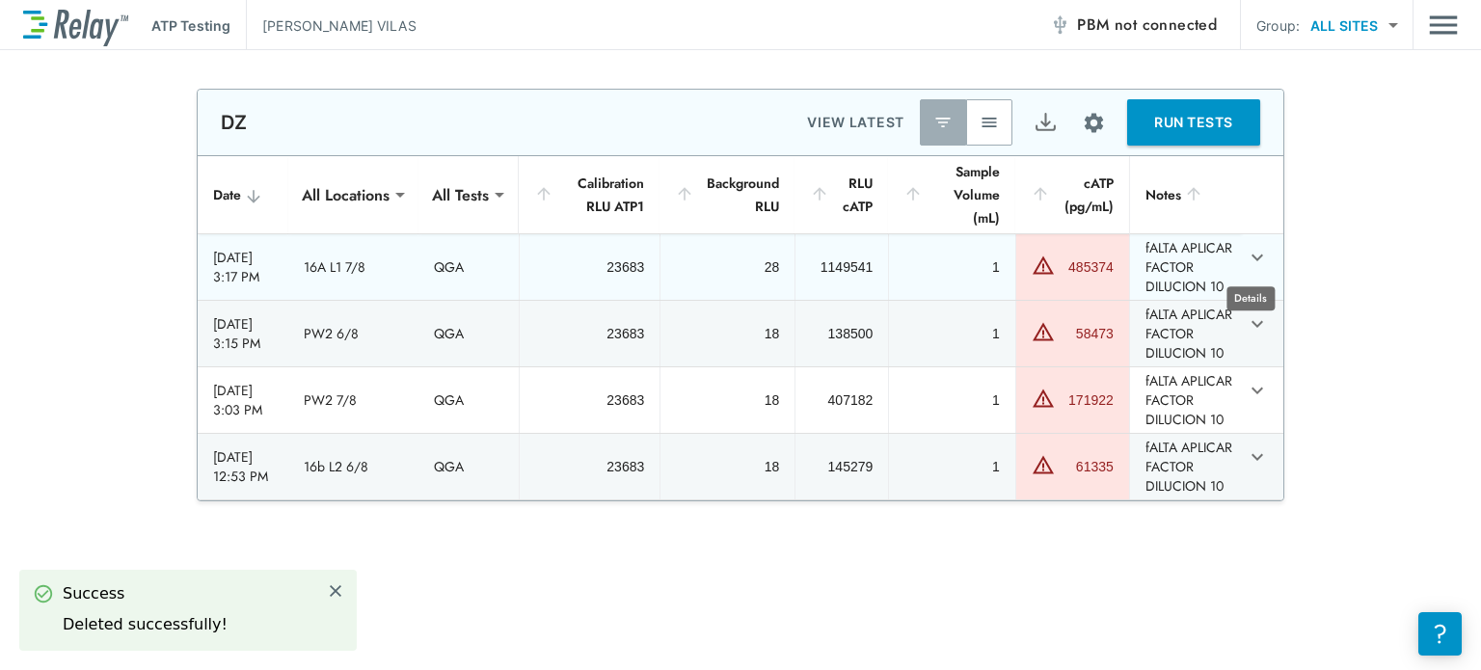
click at [1246, 259] on icon "expand row" at bounding box center [1257, 257] width 23 height 23
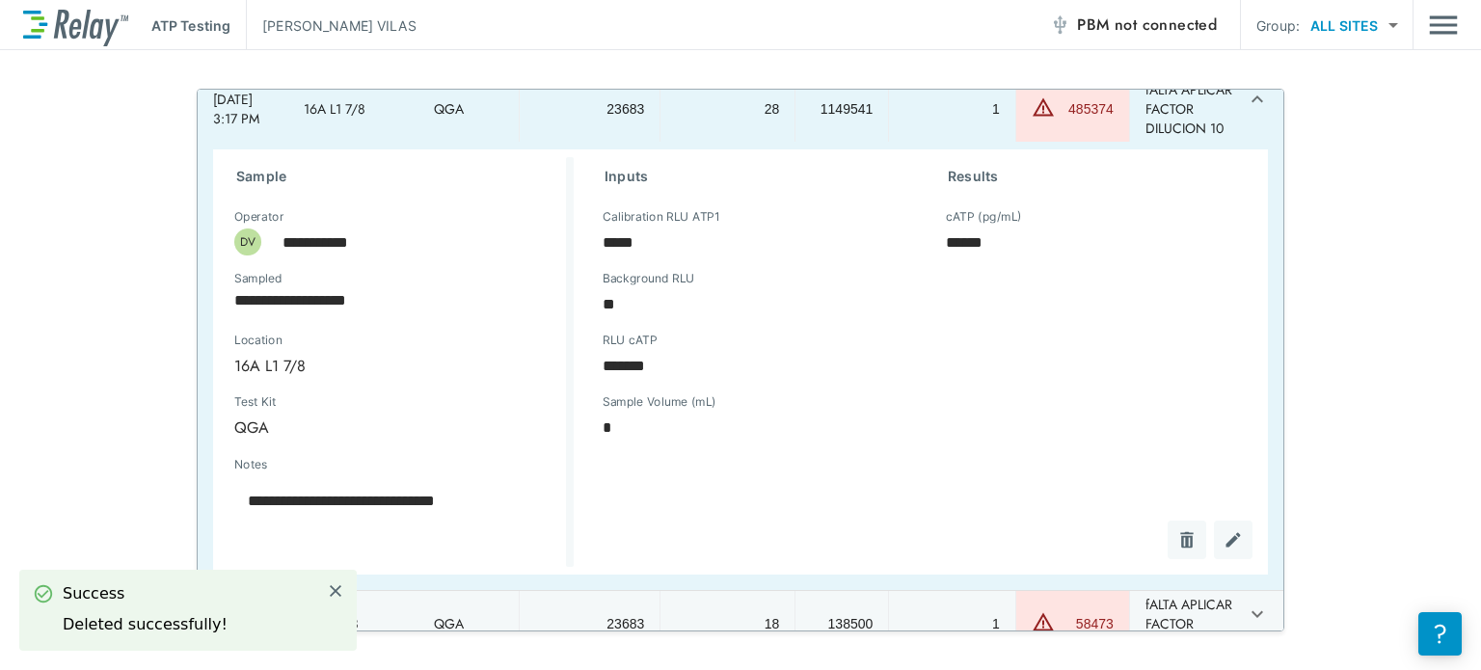
scroll to position [162, 0]
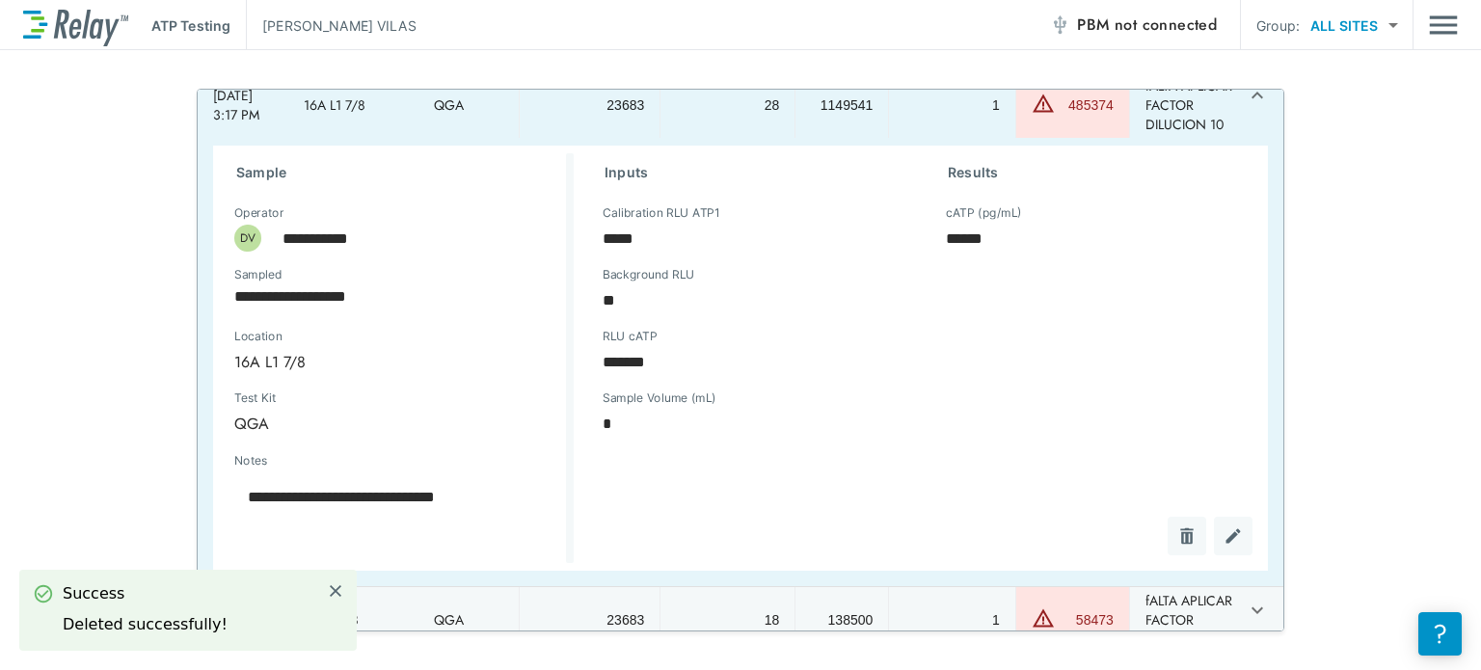
click at [1164, 555] on div "sticky table" at bounding box center [1202, 536] width 100 height 39
click at [1177, 546] on img "Delete" at bounding box center [1186, 536] width 19 height 19
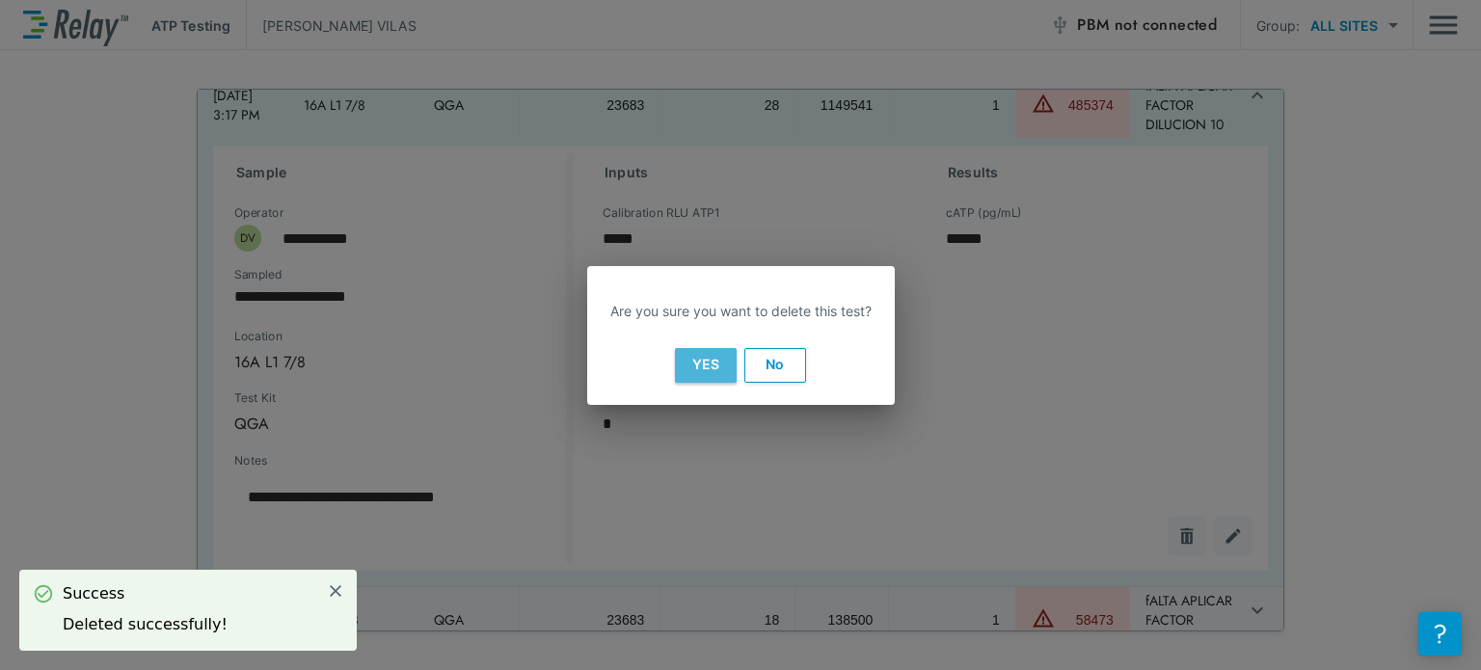
click at [710, 357] on button "Yes" at bounding box center [706, 365] width 62 height 35
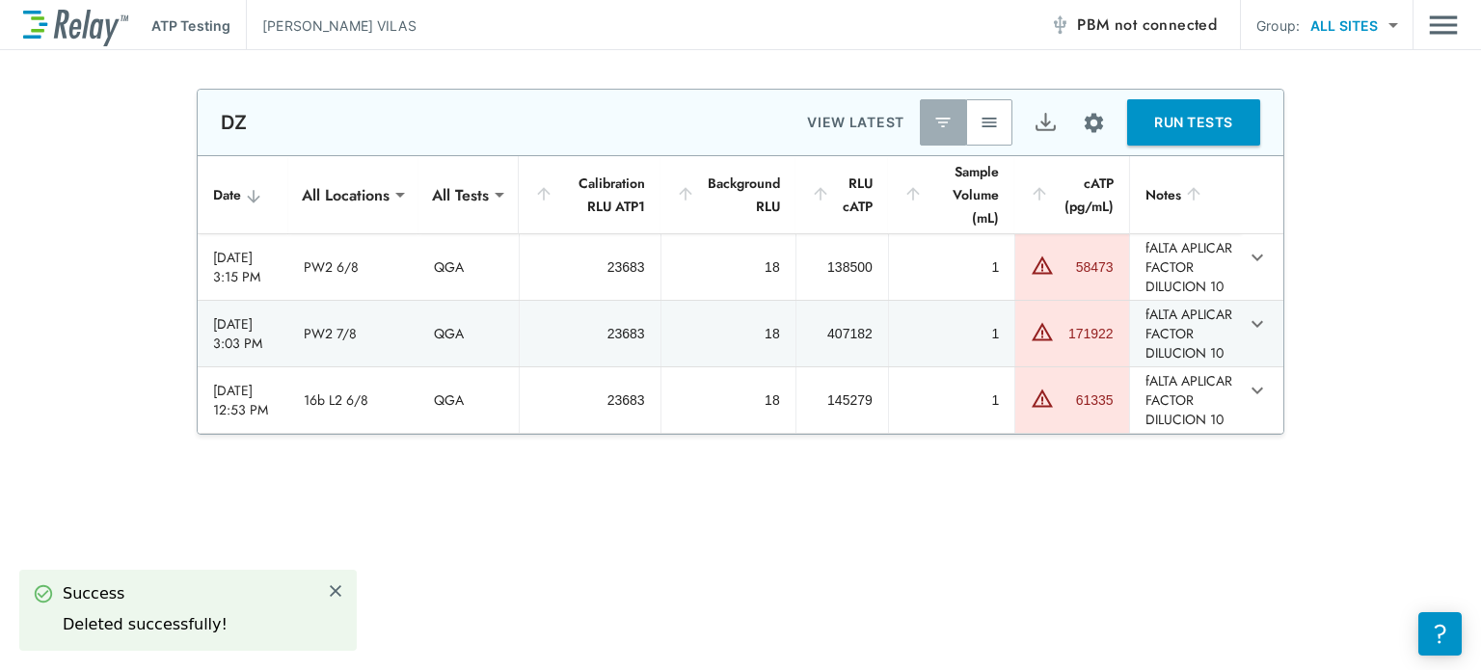
type textarea "*"
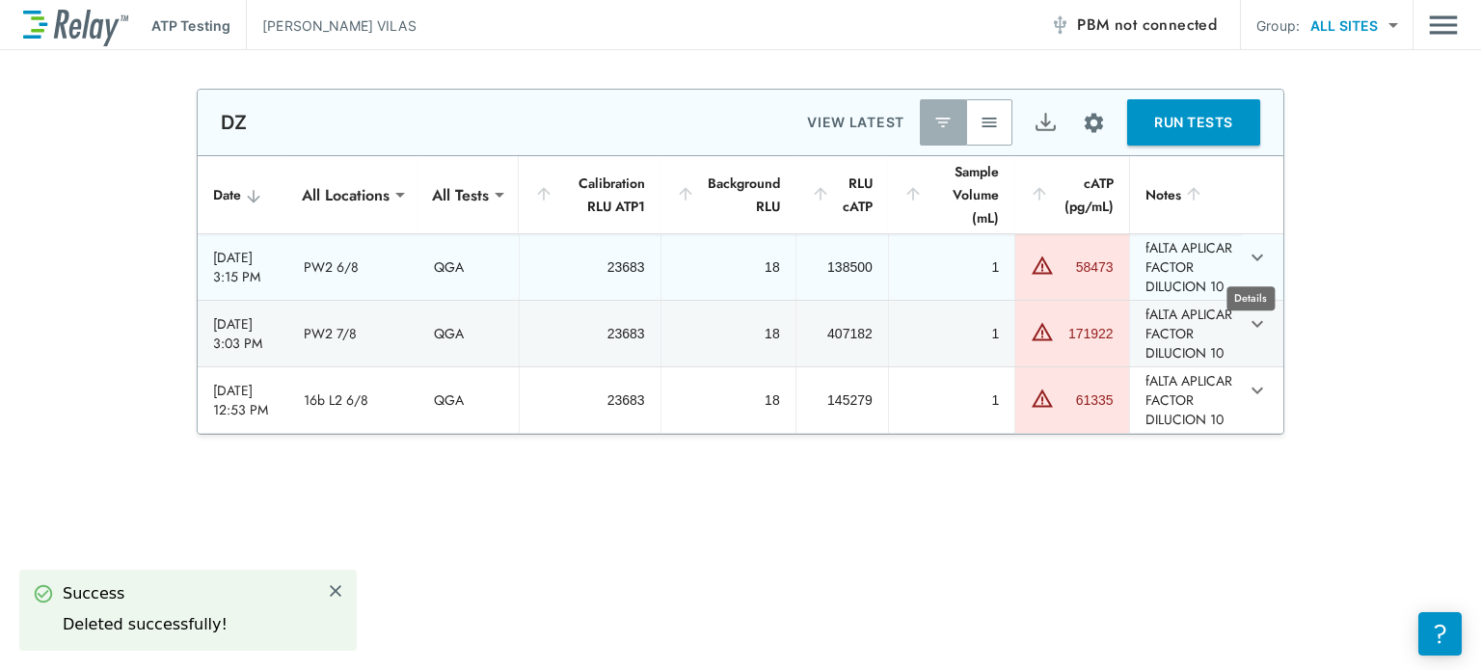
click at [1250, 252] on icon "expand row" at bounding box center [1257, 257] width 23 height 23
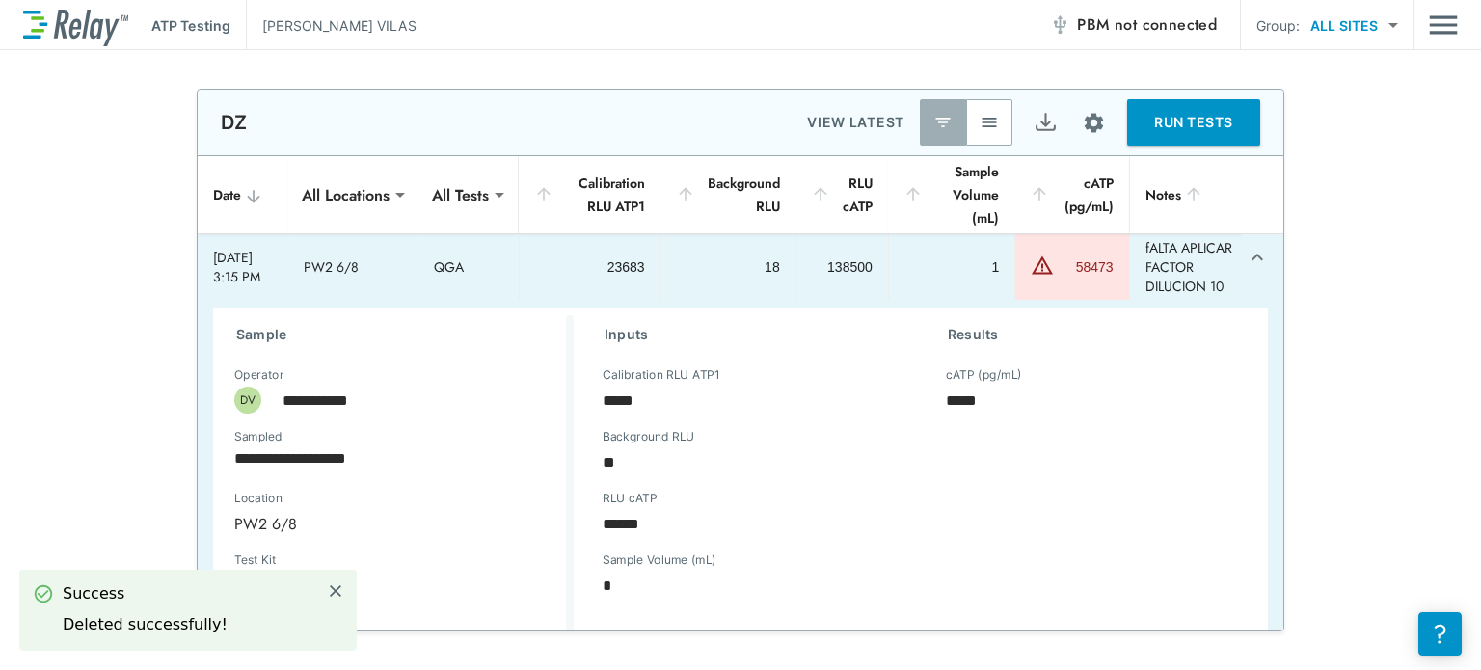
scroll to position [255, 0]
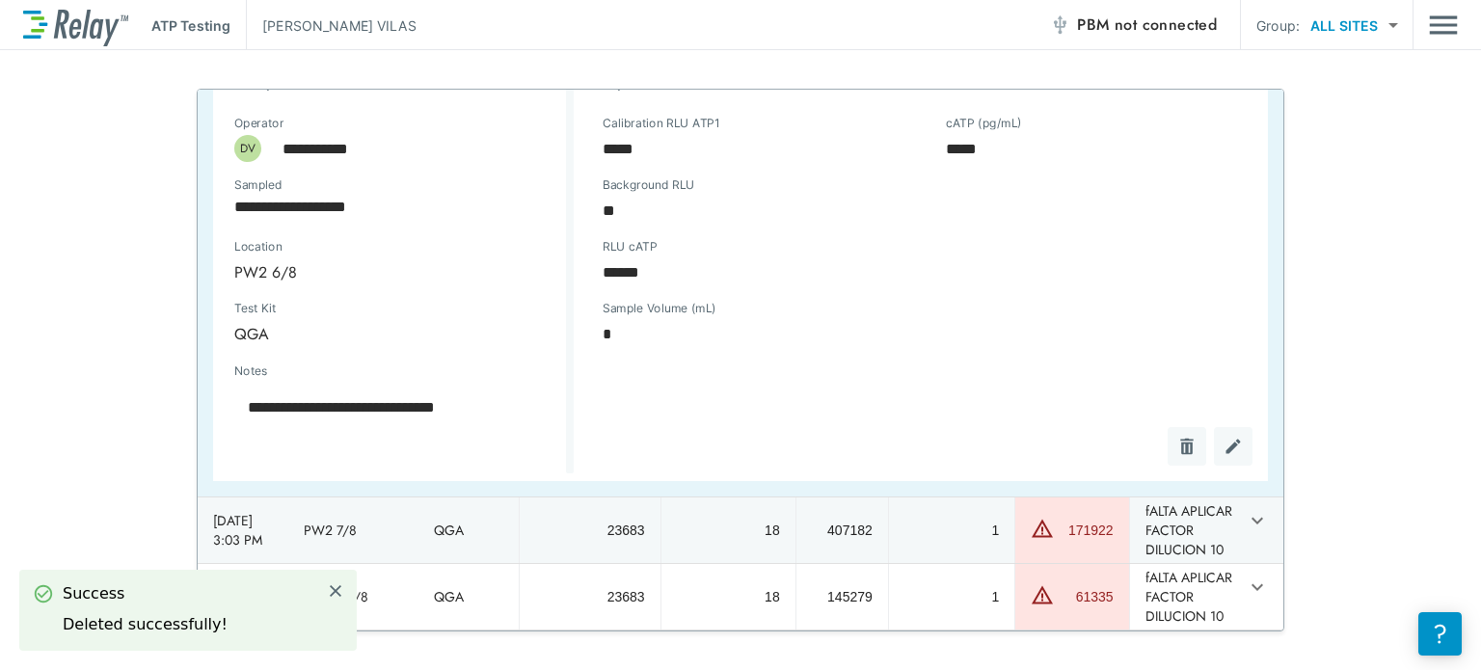
click at [1169, 466] on div "sticky table" at bounding box center [1202, 446] width 100 height 39
click at [1168, 450] on button "sticky table" at bounding box center [1187, 446] width 39 height 39
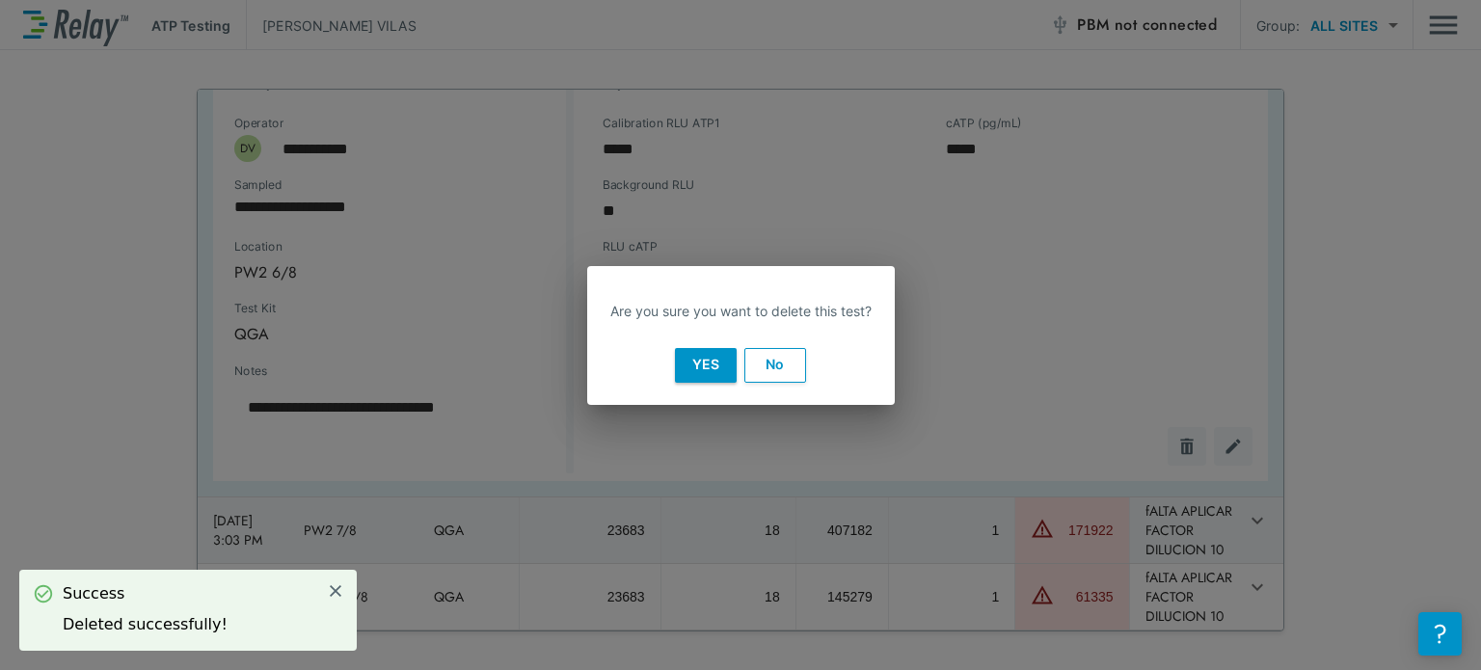
click at [713, 372] on button "Yes" at bounding box center [706, 365] width 62 height 35
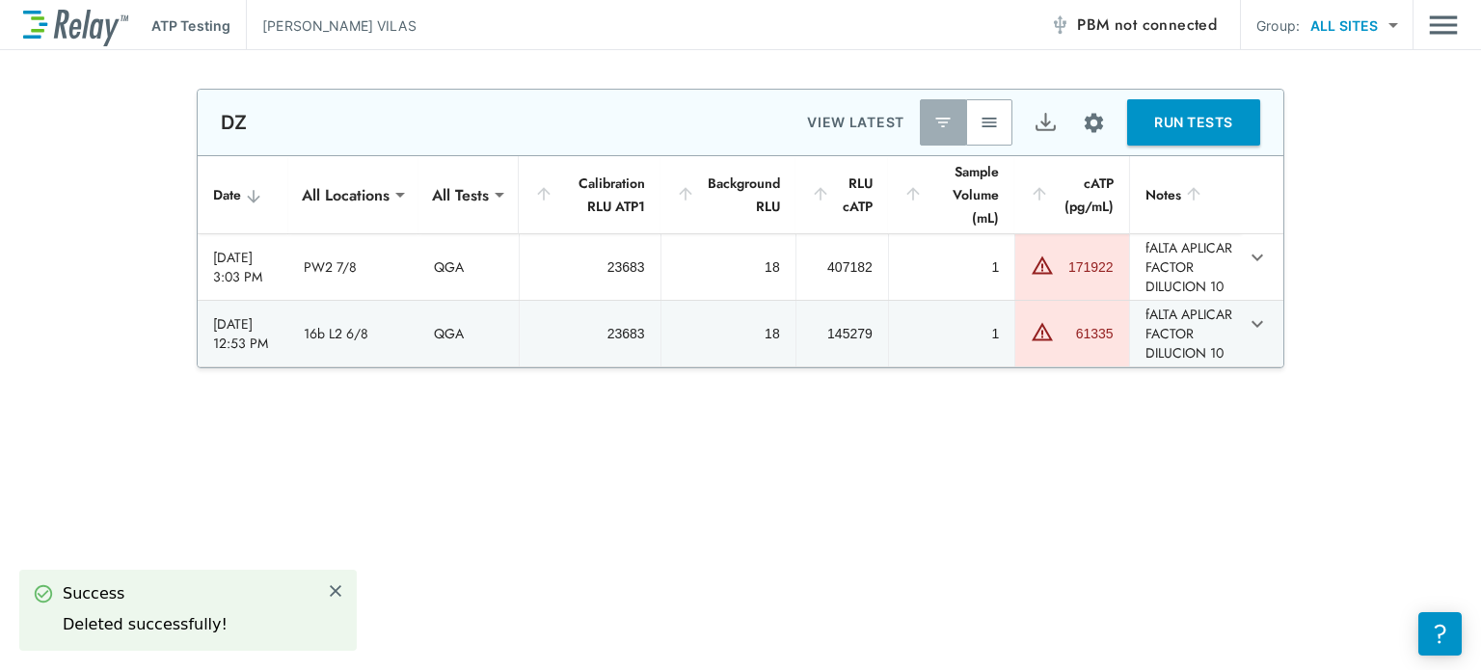
scroll to position [0, 0]
type textarea "*"
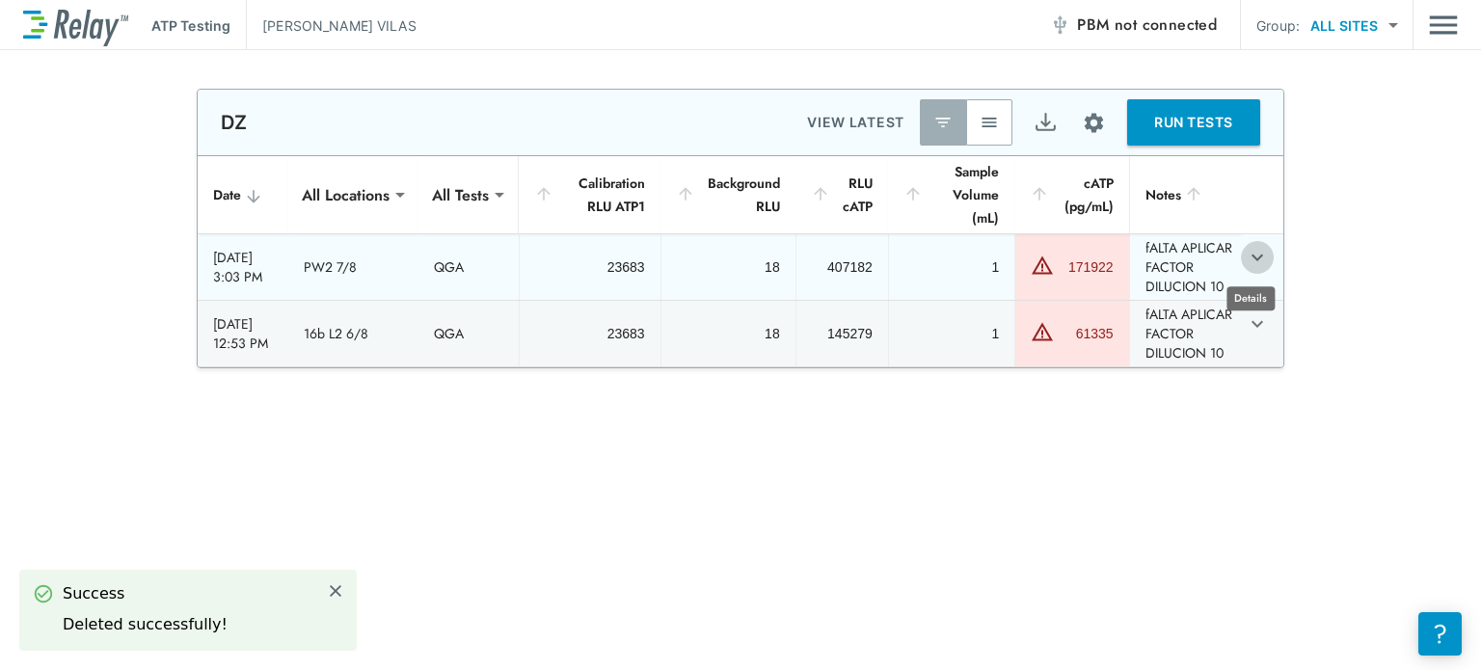
click at [1257, 254] on icon "expand row" at bounding box center [1257, 257] width 23 height 23
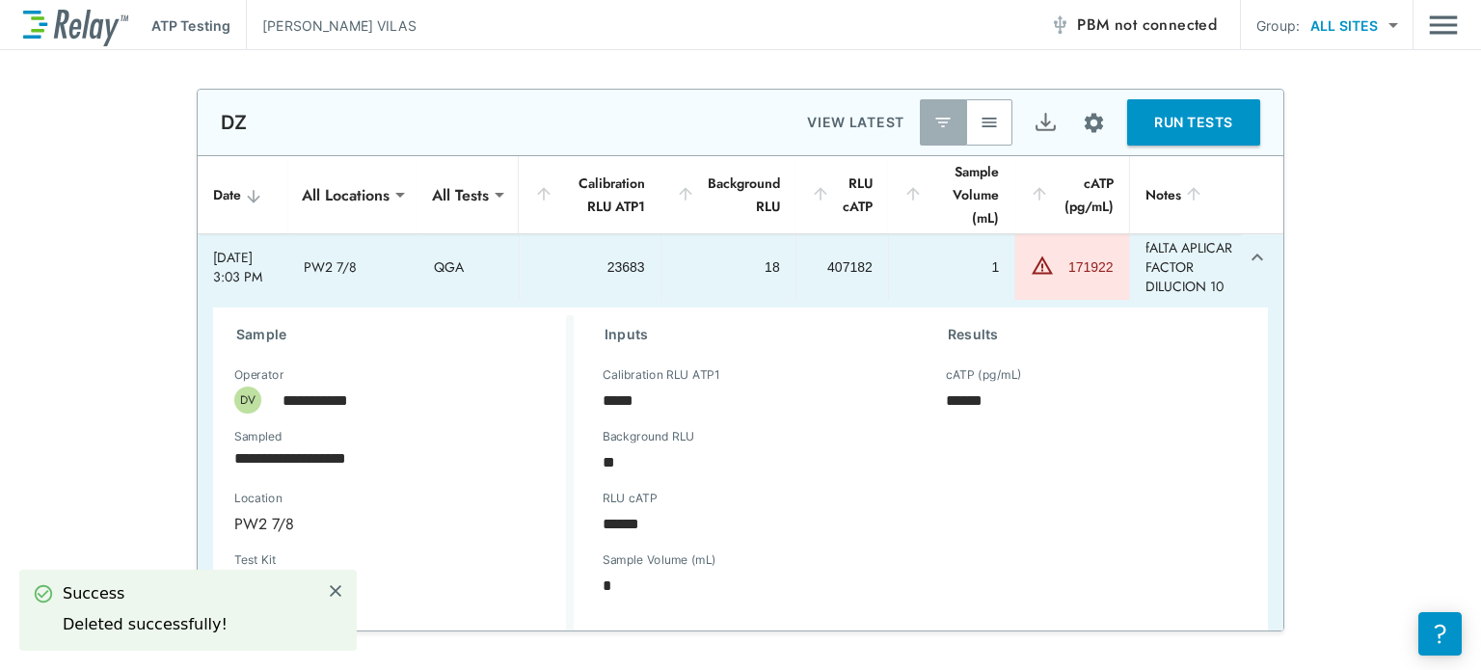
scroll to position [222, 0]
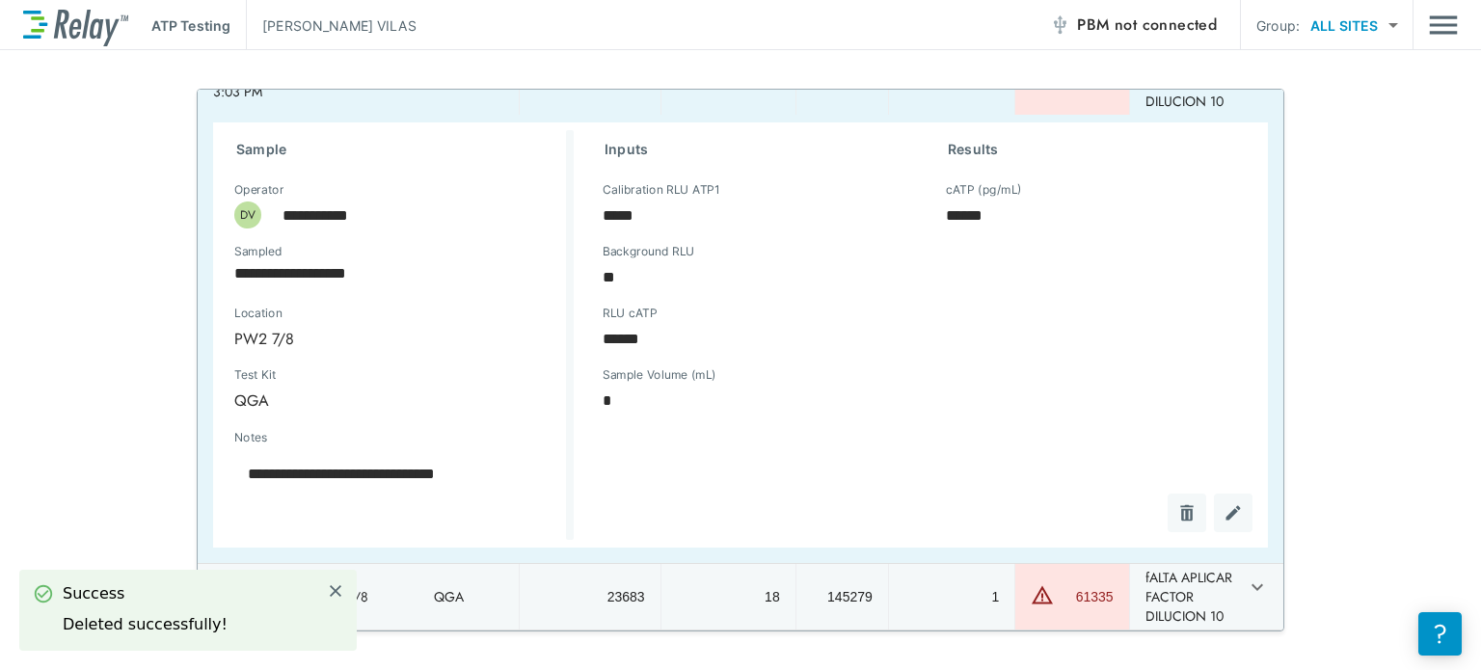
click at [1162, 494] on div "sticky table" at bounding box center [1202, 513] width 100 height 39
click at [1177, 503] on img "Delete" at bounding box center [1186, 512] width 19 height 19
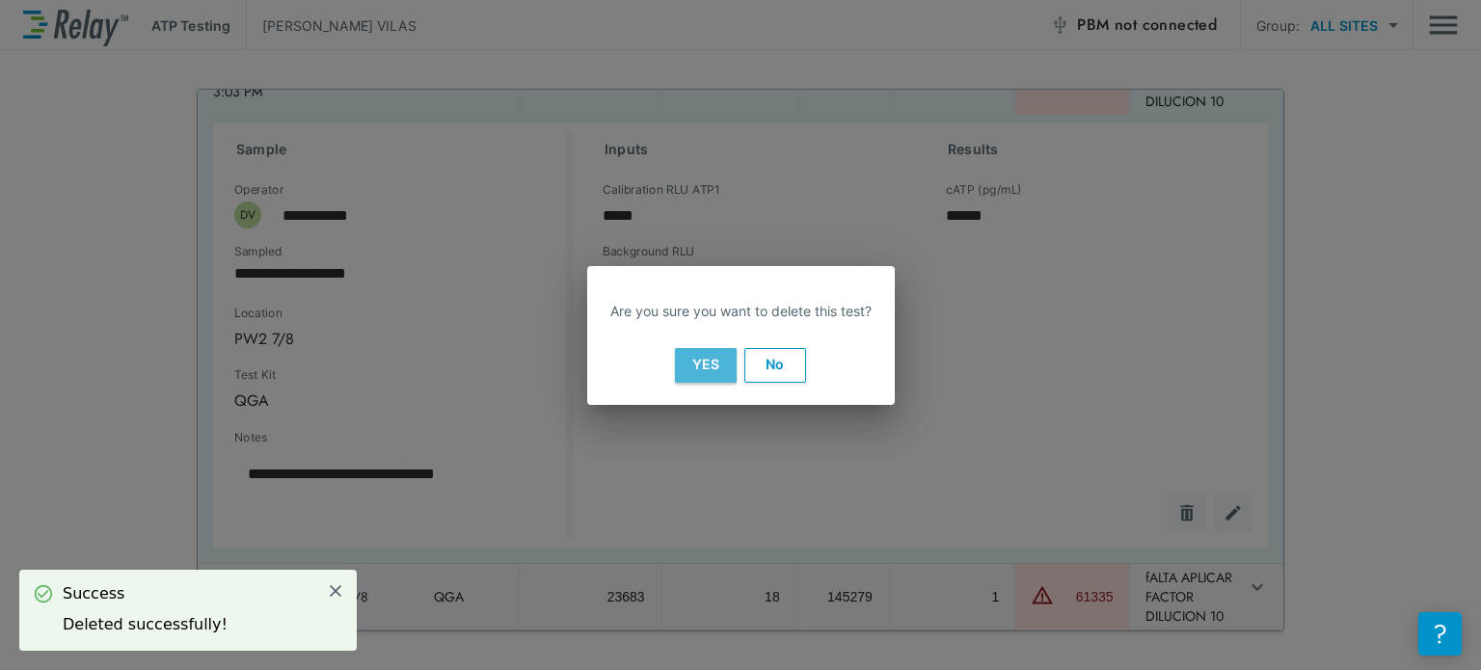
click at [711, 373] on button "Yes" at bounding box center [706, 365] width 62 height 35
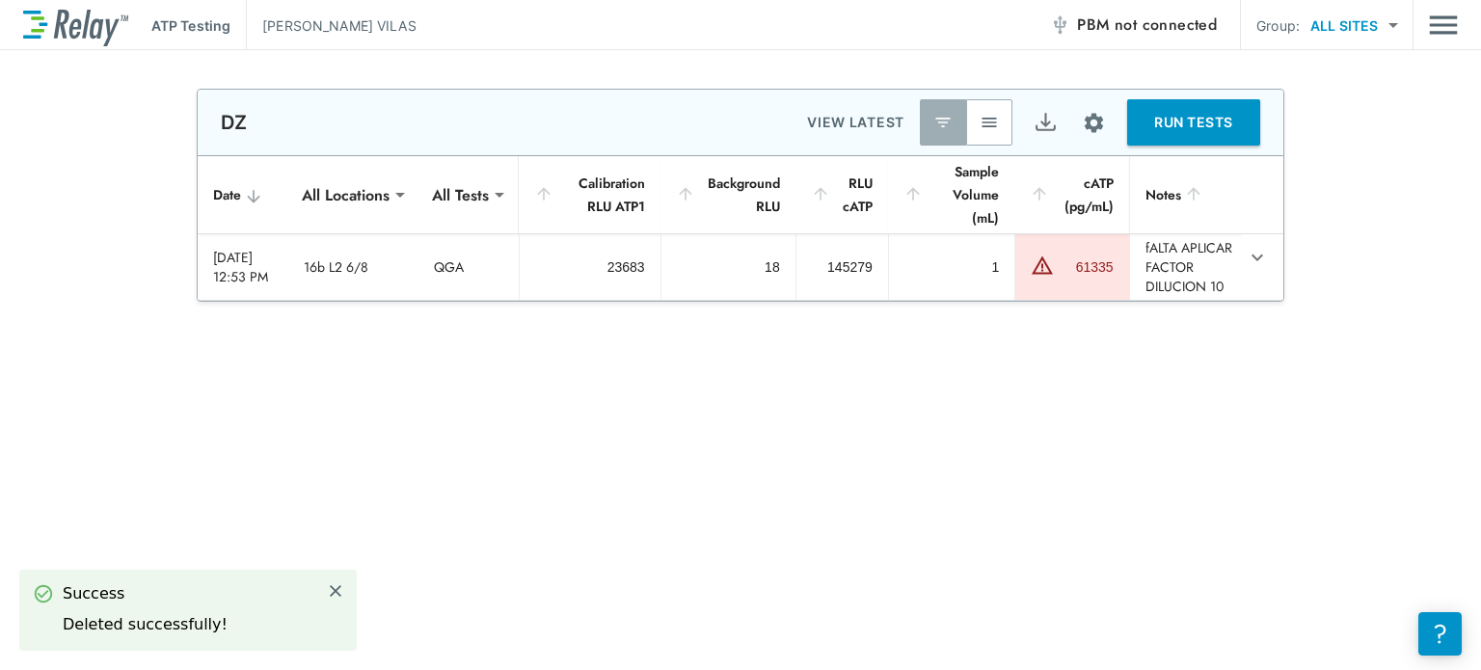
scroll to position [0, 0]
type textarea "*"
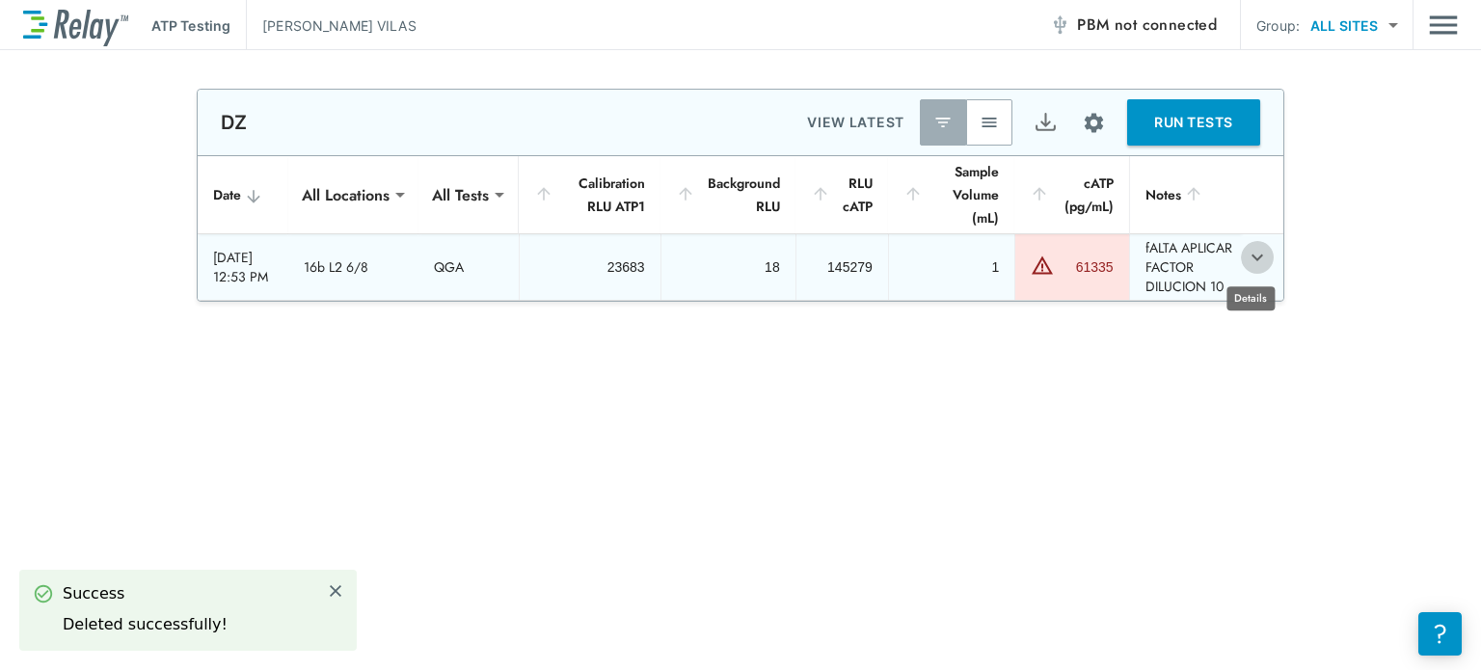
click at [1254, 256] on icon "expand row" at bounding box center [1258, 258] width 12 height 7
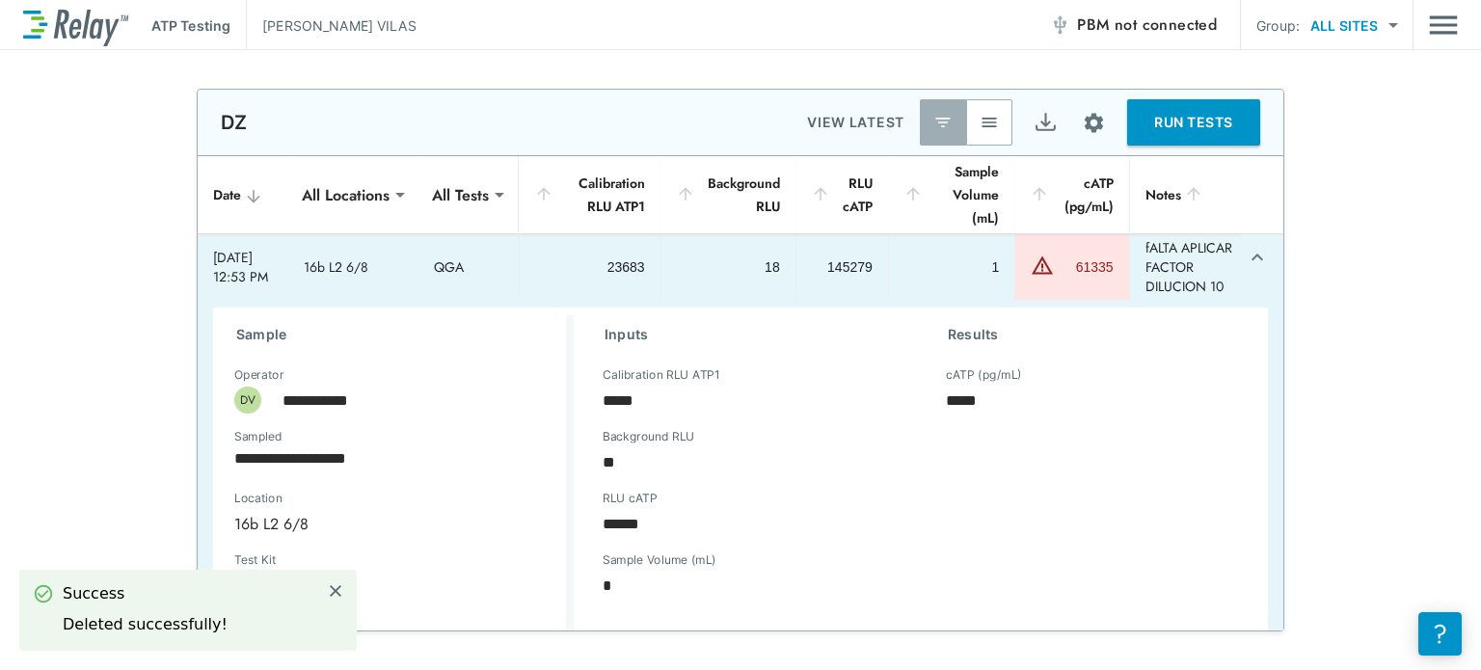
scroll to position [136, 0]
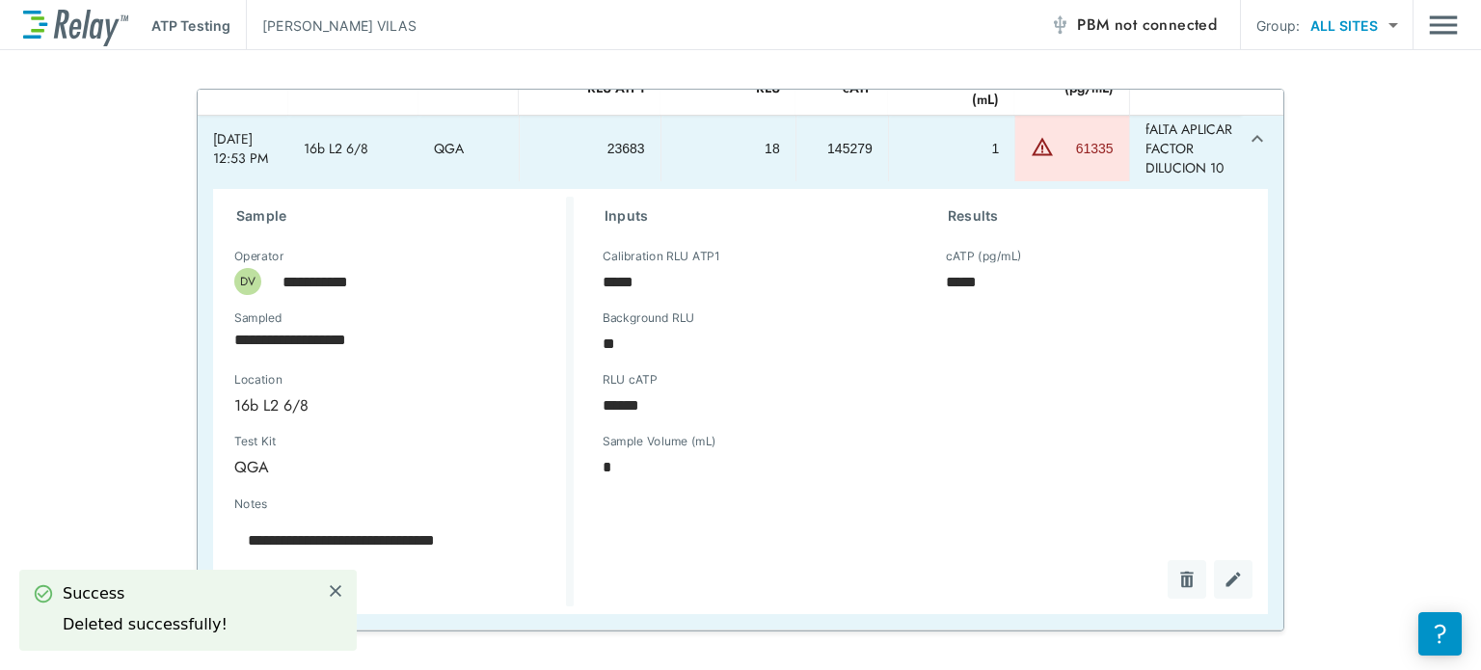
click at [1168, 589] on div "sticky table" at bounding box center [1202, 579] width 100 height 39
click at [1177, 585] on img "Delete" at bounding box center [1186, 579] width 19 height 19
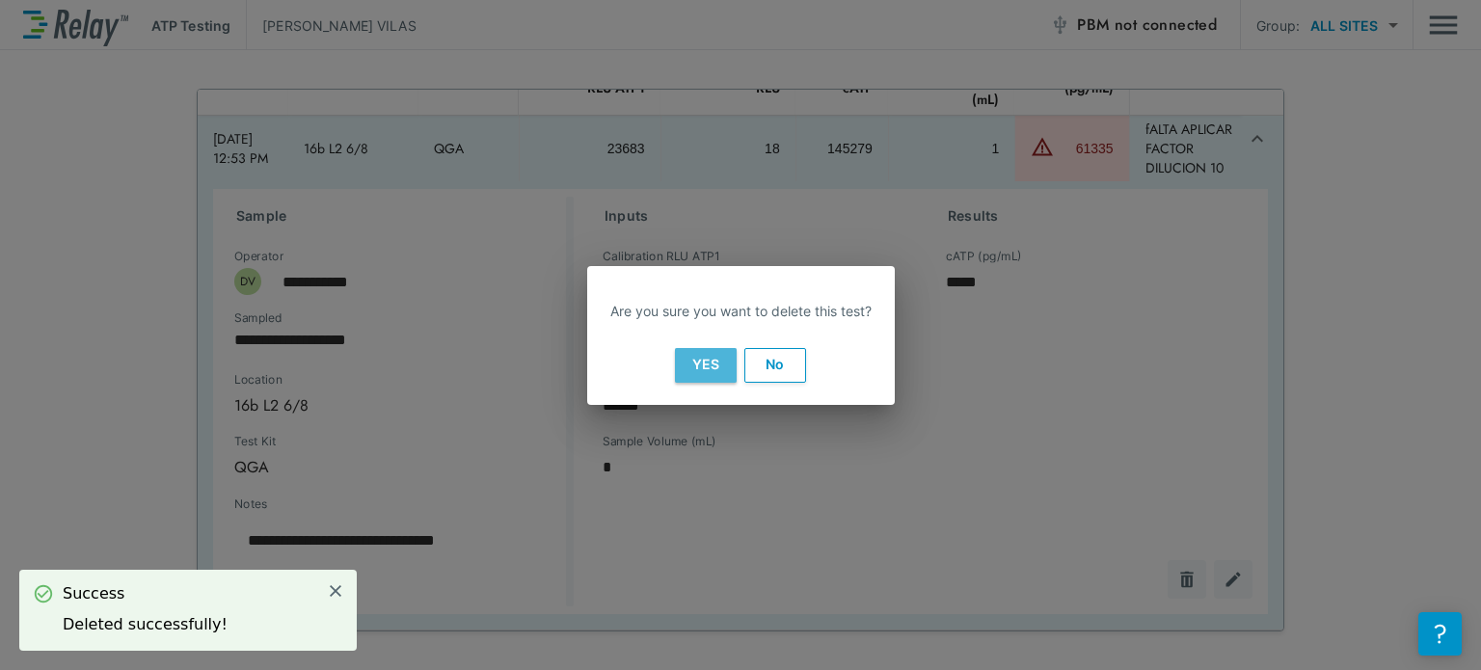
click at [710, 362] on button "Yes" at bounding box center [706, 365] width 62 height 35
type textarea "*"
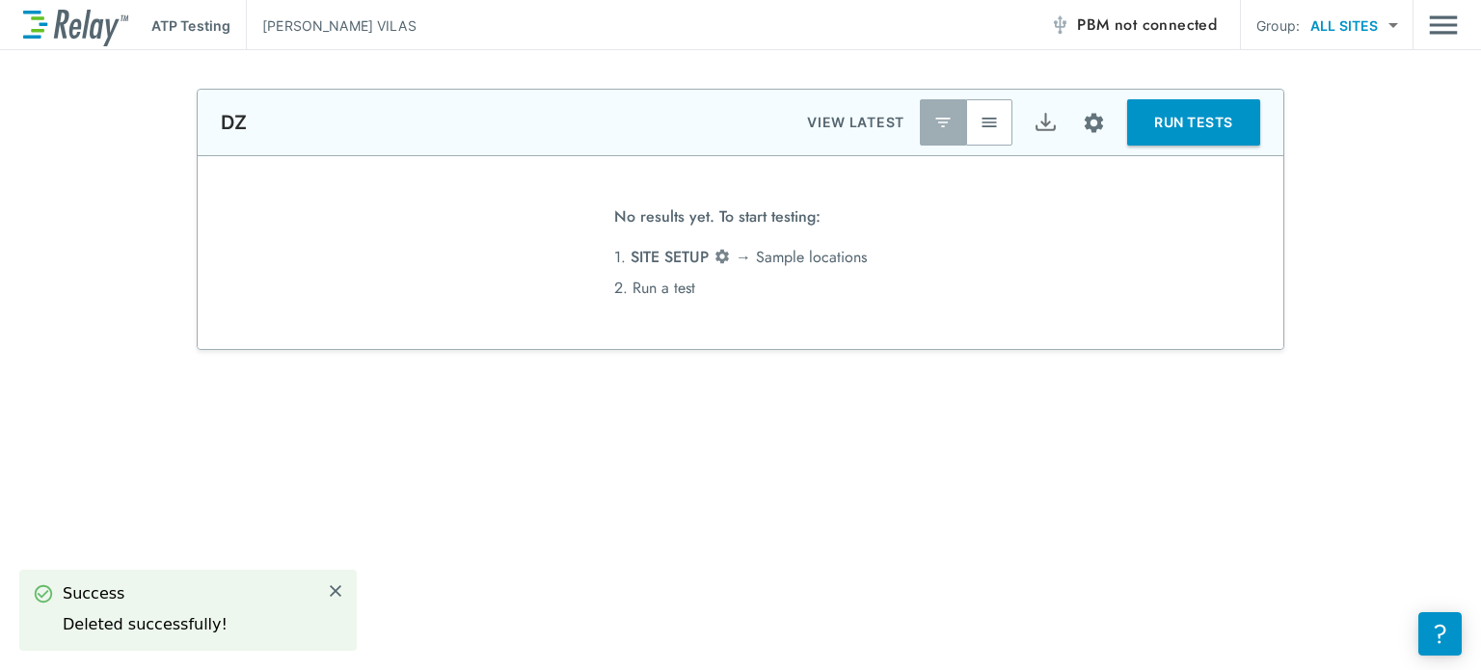
scroll to position [0, 0]
click at [1088, 111] on img "Site setup" at bounding box center [1094, 123] width 24 height 24
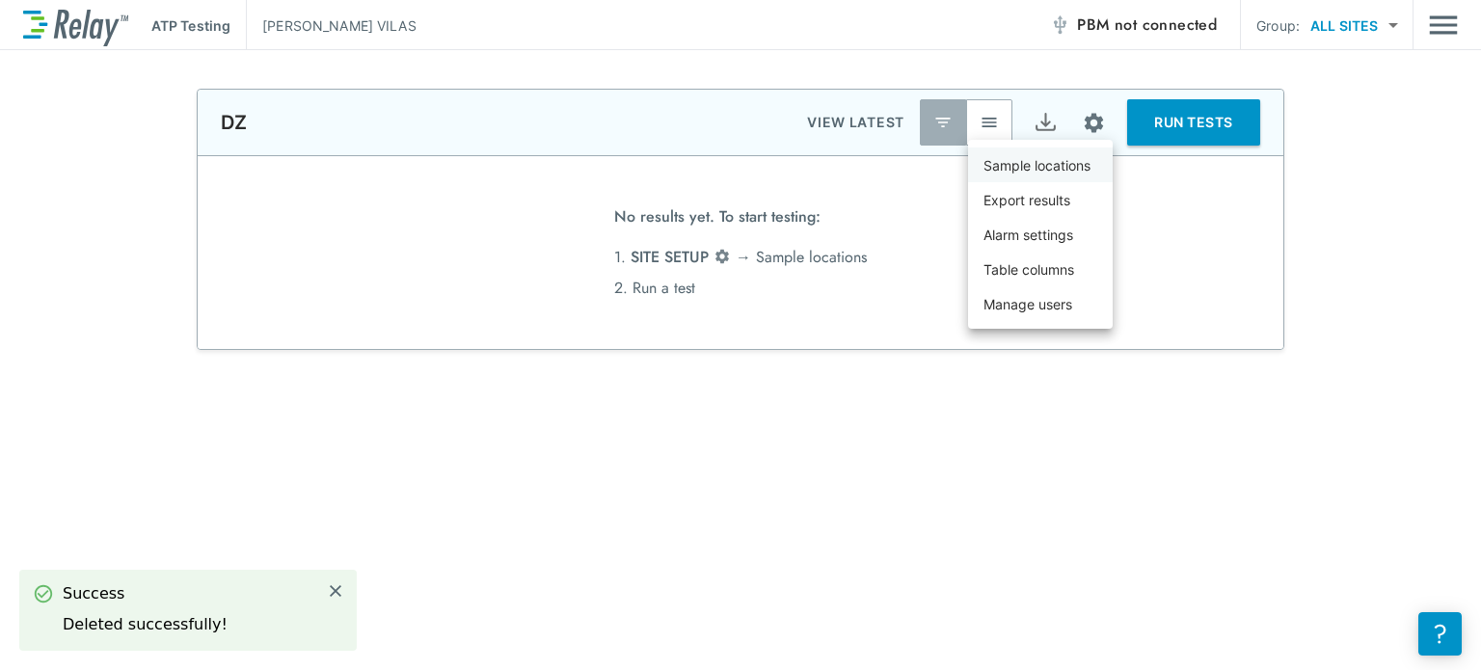
click at [1073, 164] on p "Sample locations" at bounding box center [1037, 165] width 107 height 20
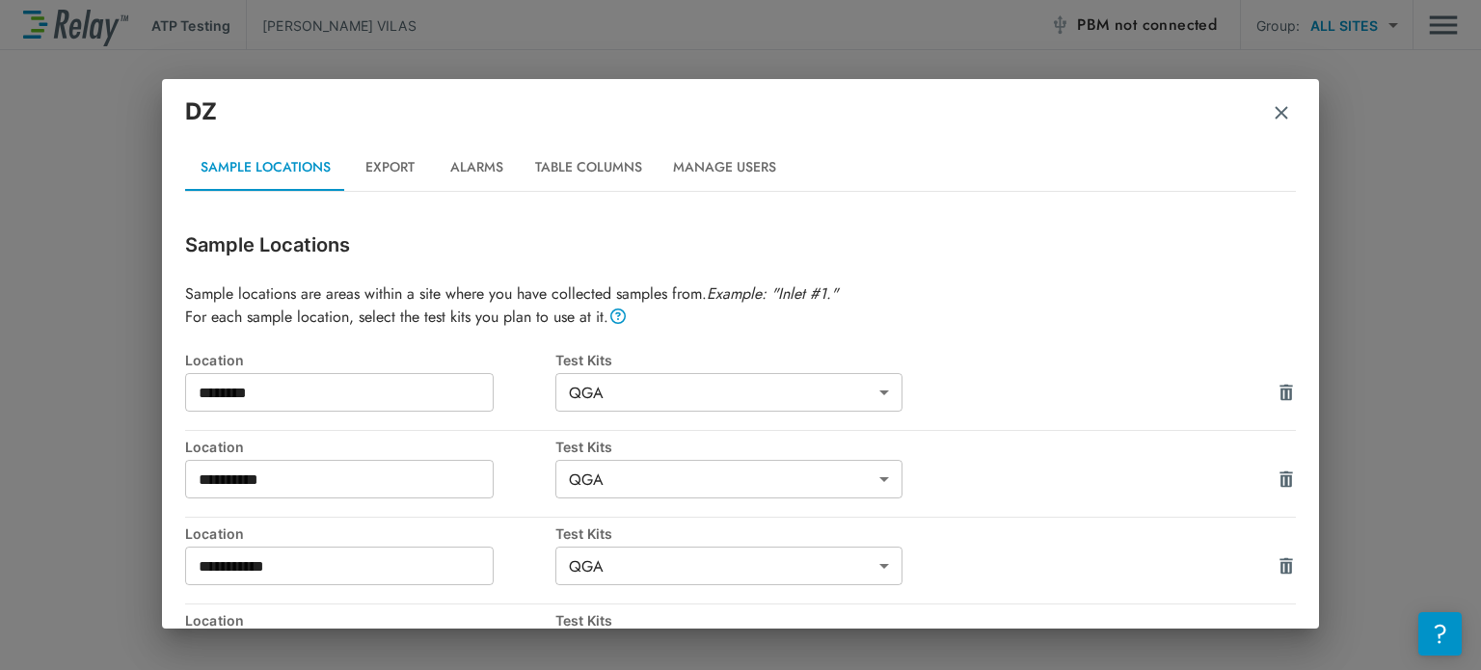
click at [377, 396] on input "********" at bounding box center [339, 392] width 309 height 39
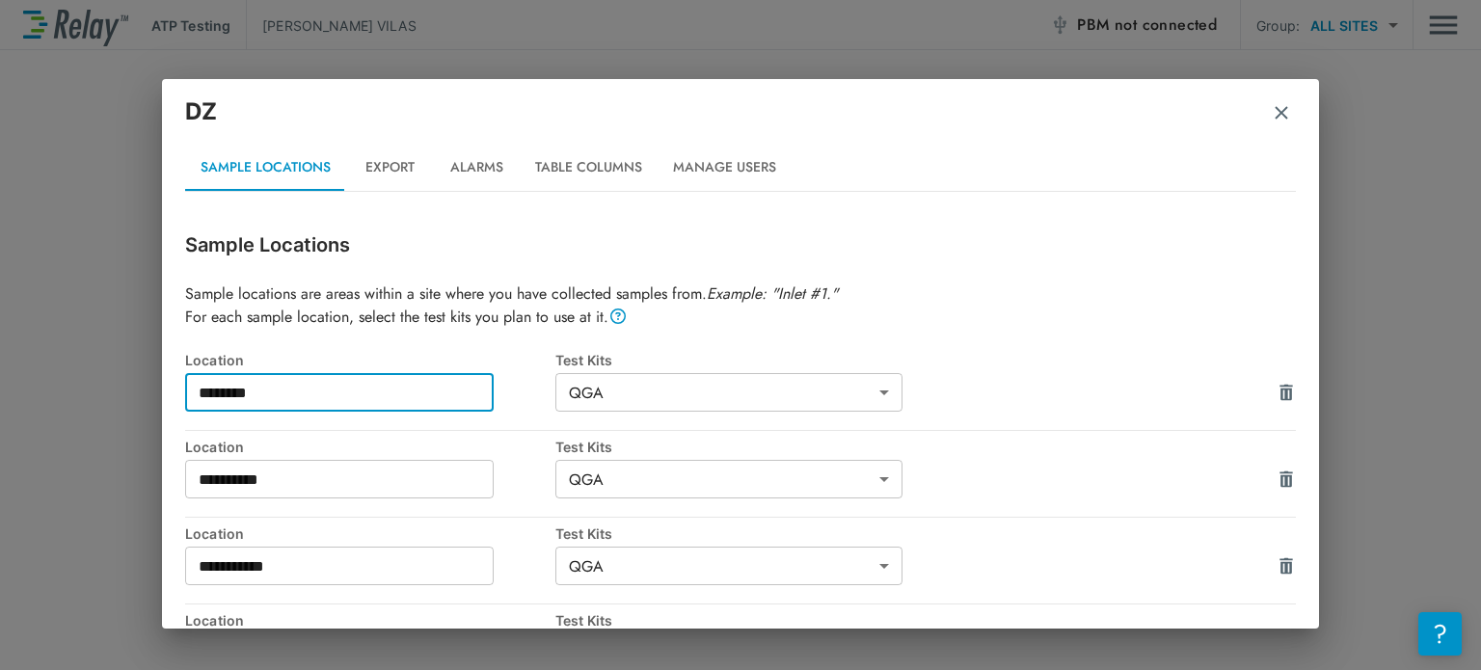
click at [377, 396] on input "********" at bounding box center [339, 392] width 309 height 39
type input "*****"
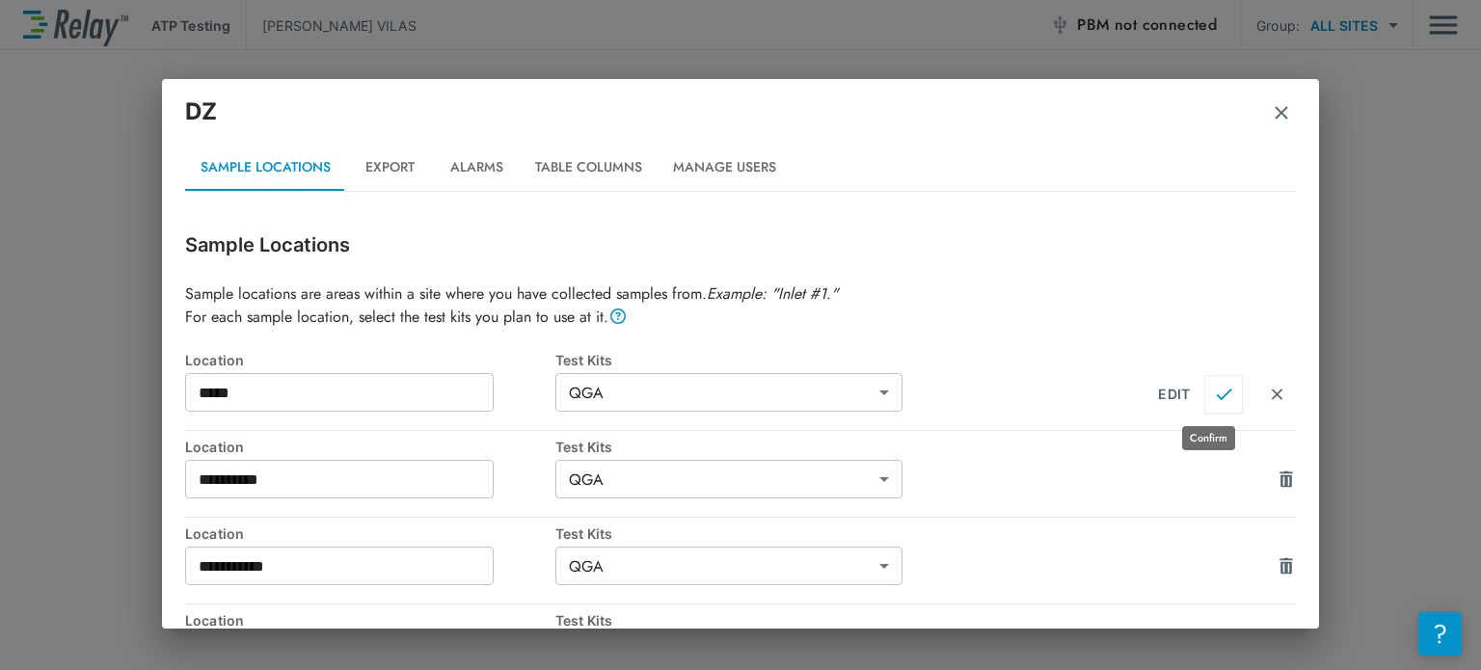
click at [1216, 392] on img "Confirm" at bounding box center [1224, 394] width 16 height 17
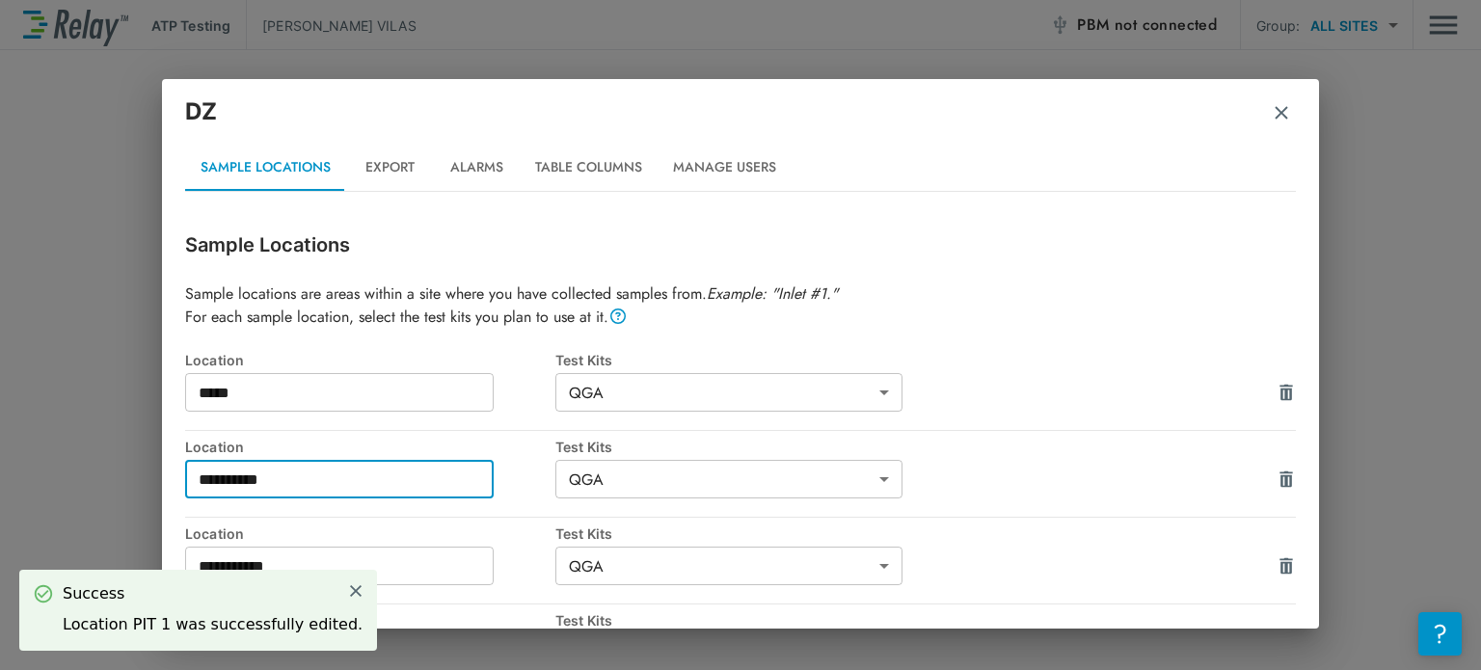
click at [424, 480] on input "**********" at bounding box center [339, 479] width 309 height 39
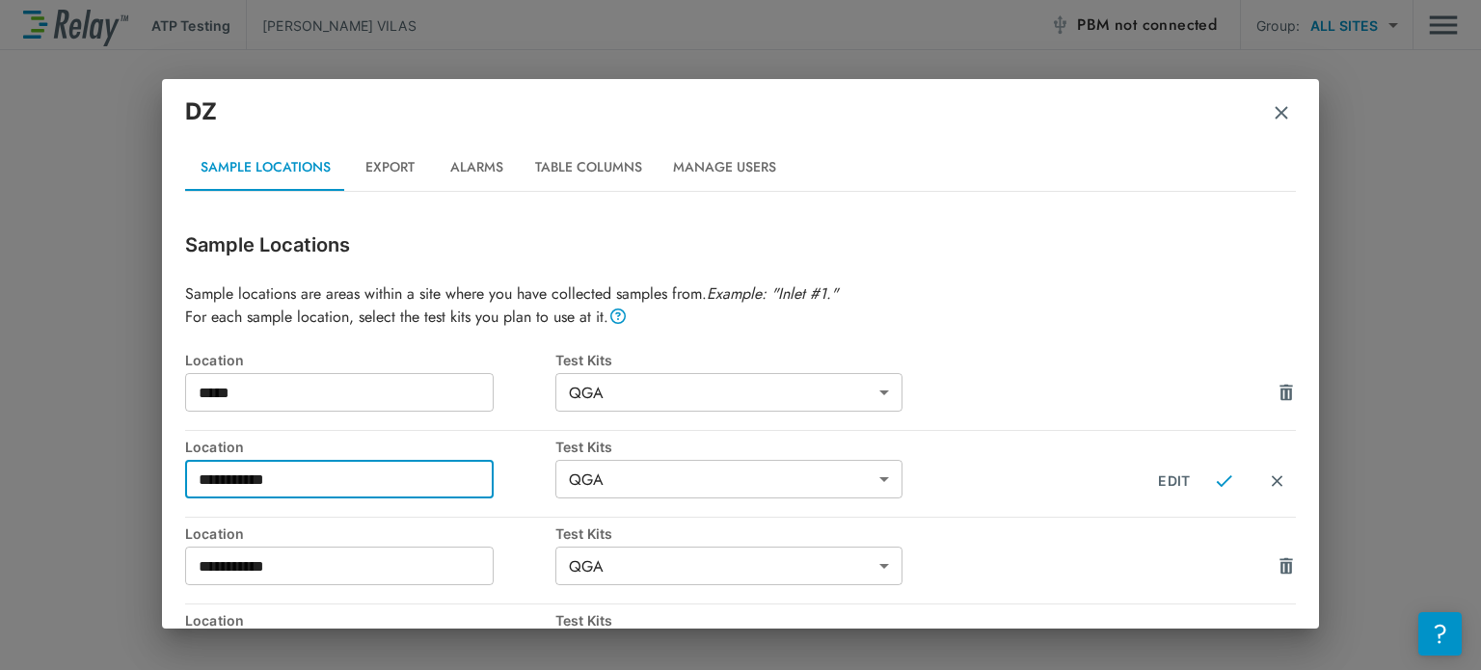
click at [375, 477] on input "**********" at bounding box center [339, 479] width 309 height 39
type input "**********"
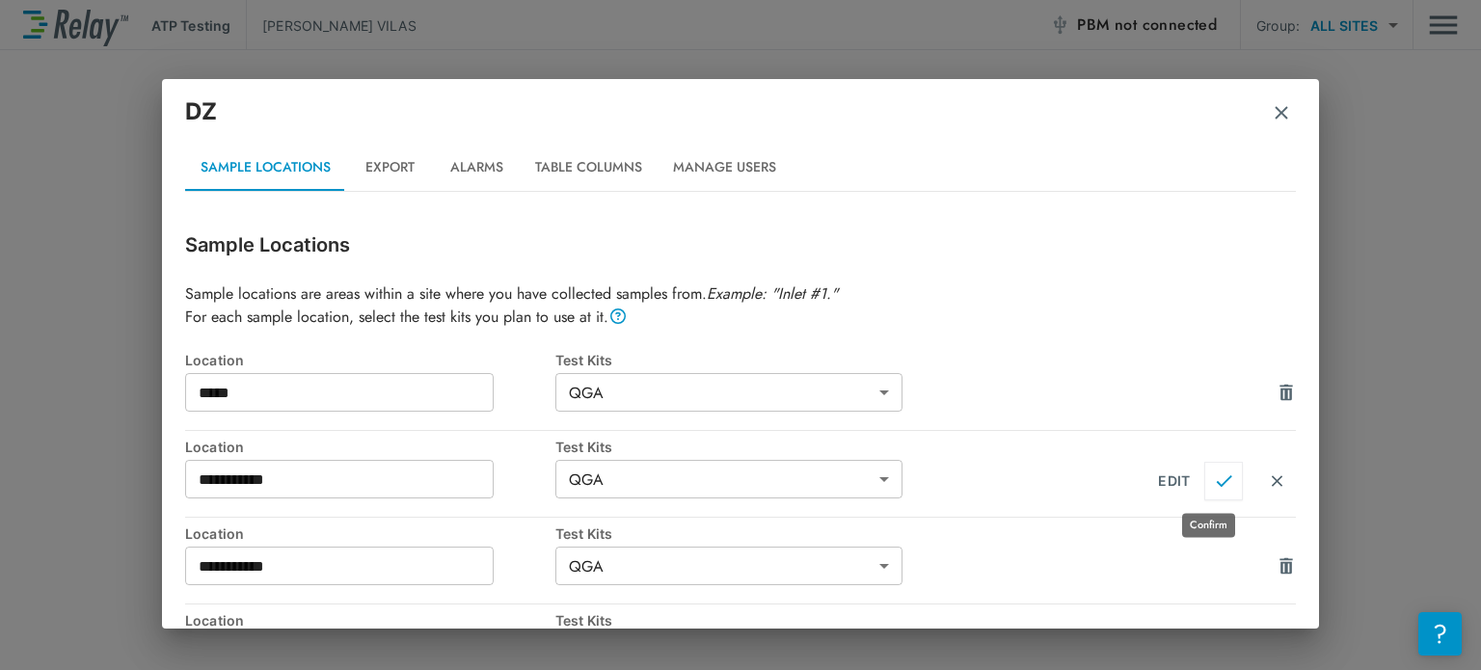
click at [1216, 478] on img "Confirm" at bounding box center [1224, 481] width 16 height 17
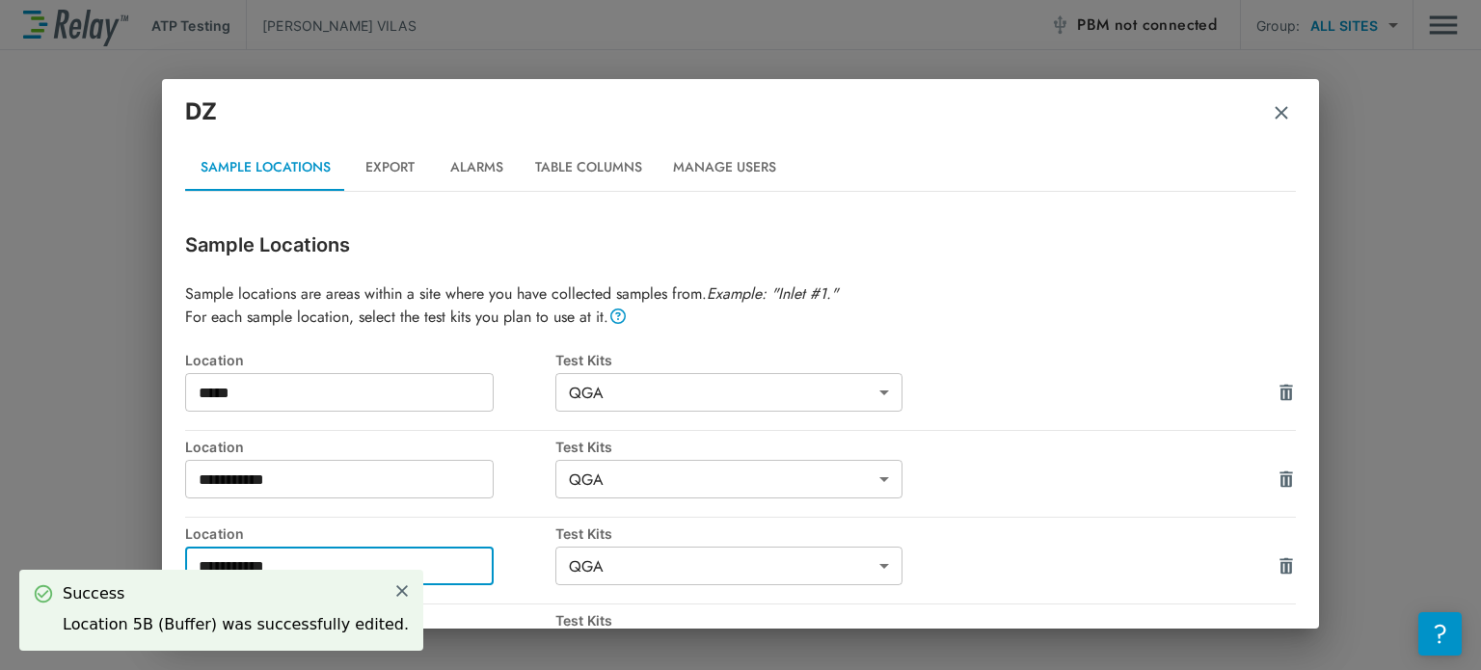
click at [428, 572] on input "**********" at bounding box center [339, 566] width 309 height 39
paste input "text"
click at [204, 562] on input "**********" at bounding box center [339, 566] width 309 height 39
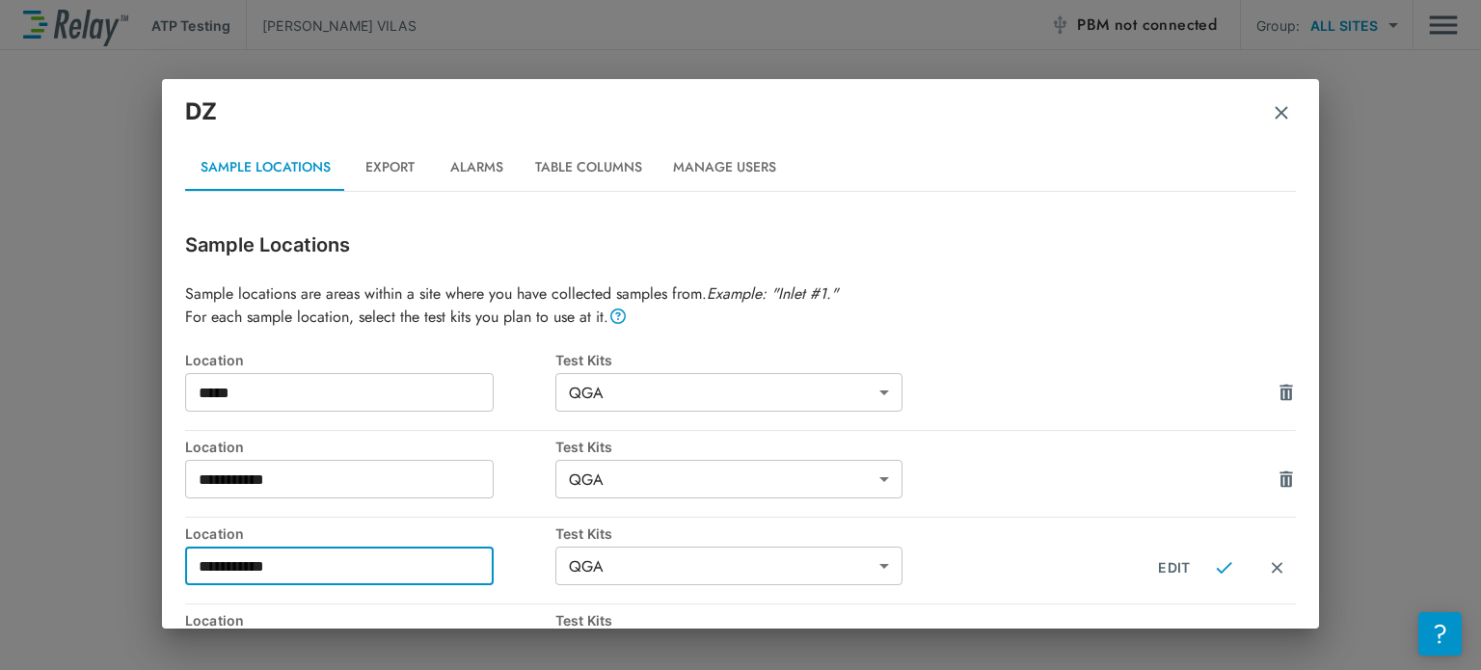
type input "**********"
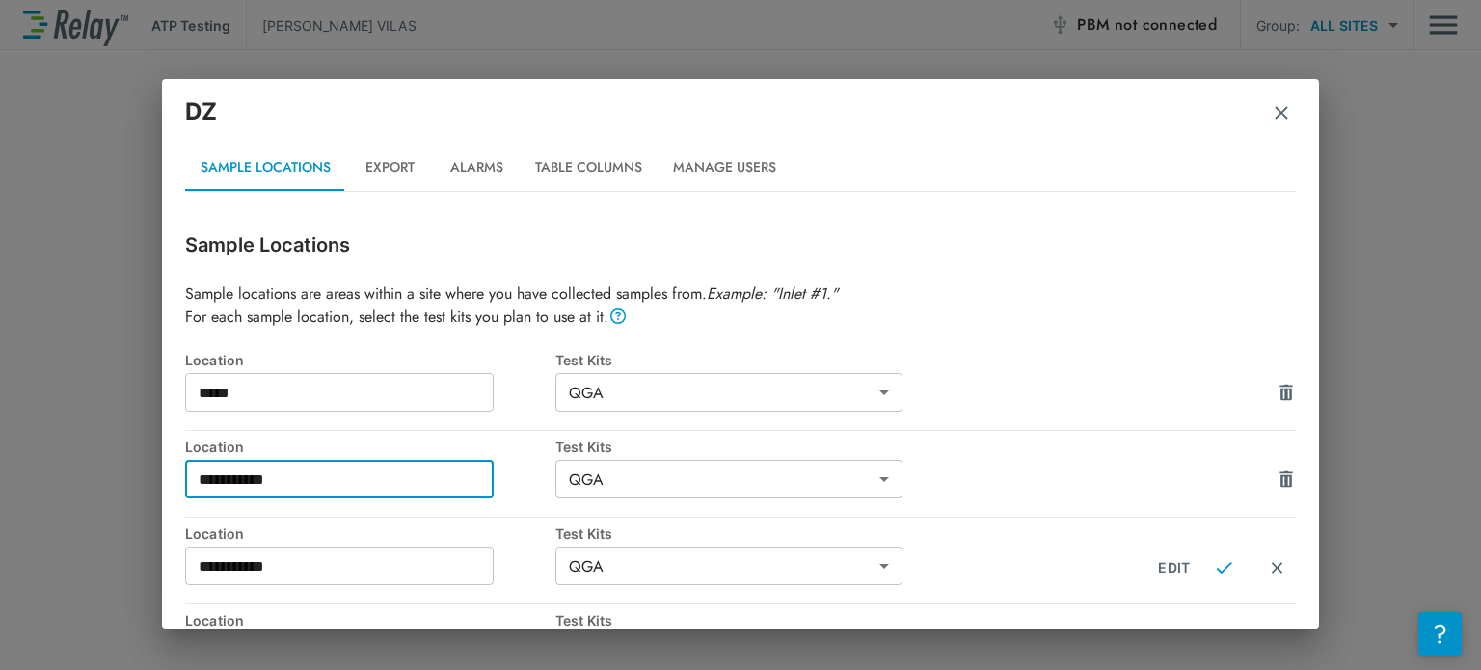
click at [214, 476] on input "**********" at bounding box center [339, 479] width 309 height 39
type input "**********"
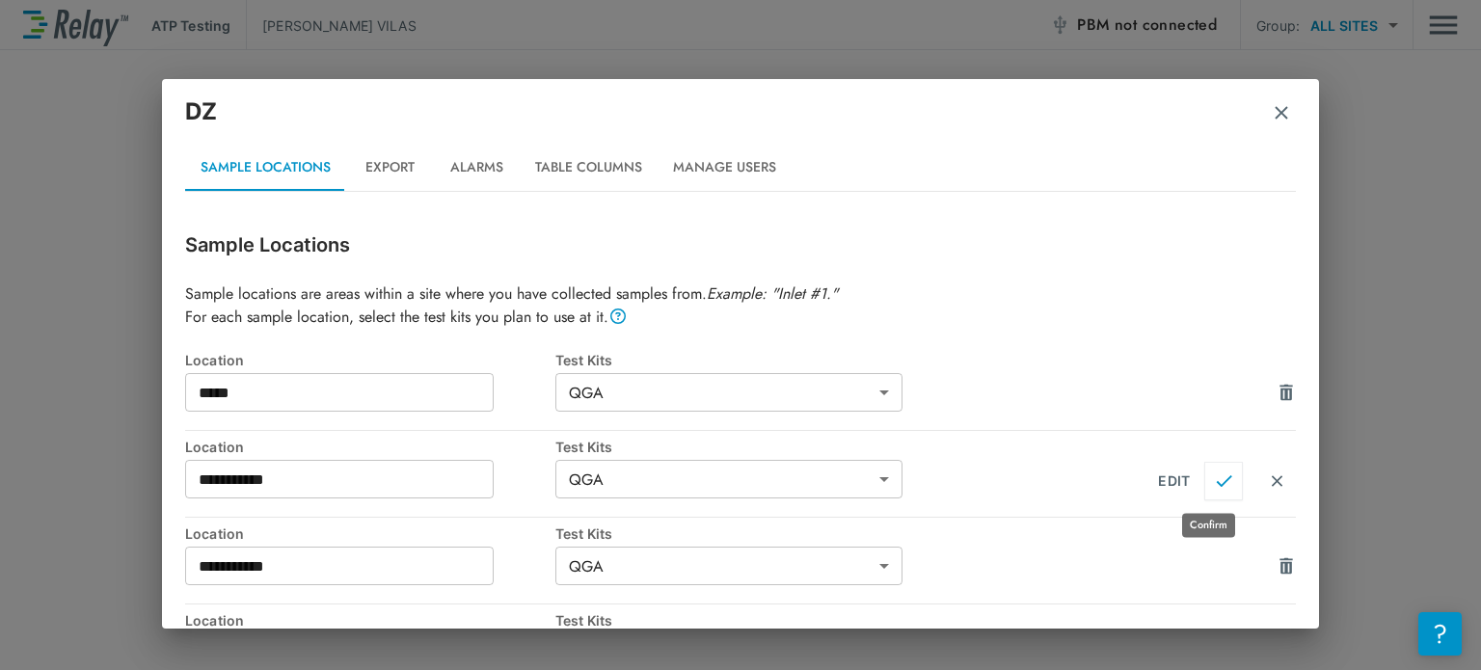
click at [1213, 470] on button "Confirm" at bounding box center [1223, 481] width 39 height 39
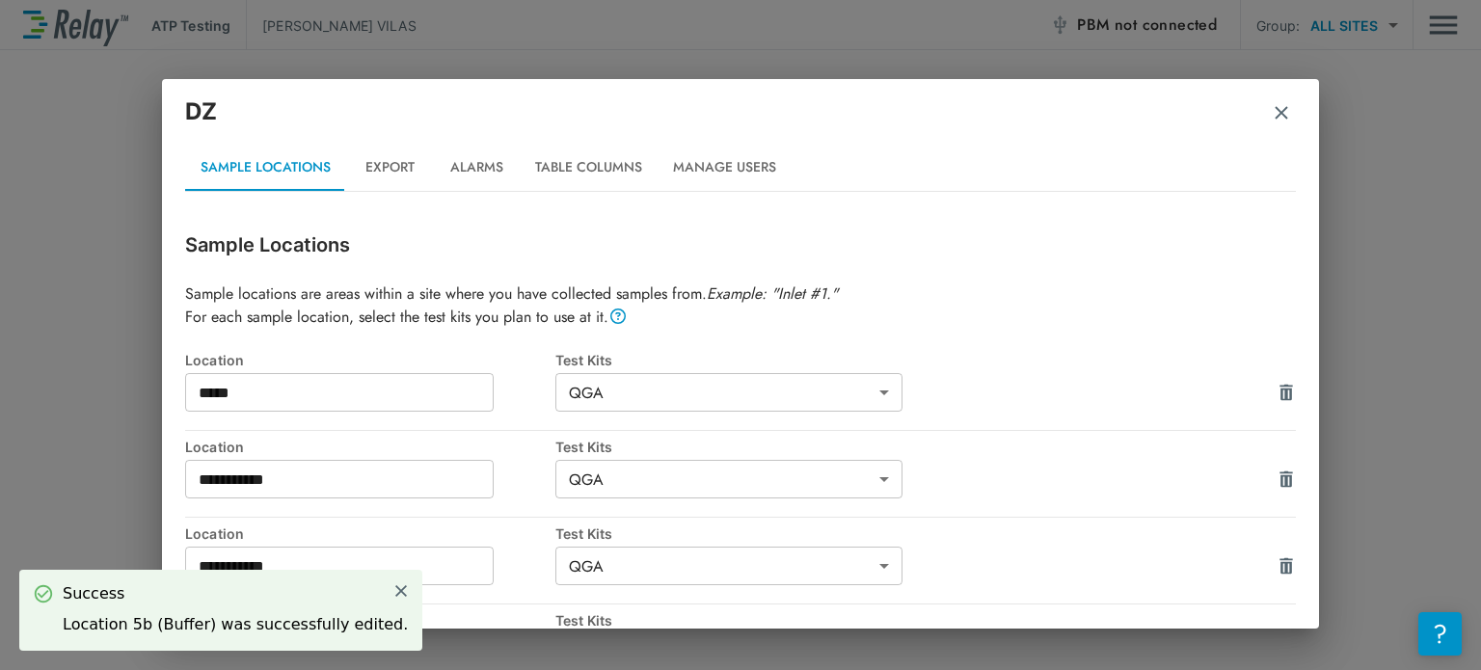
click at [366, 555] on input "**********" at bounding box center [339, 566] width 309 height 39
paste input "text"
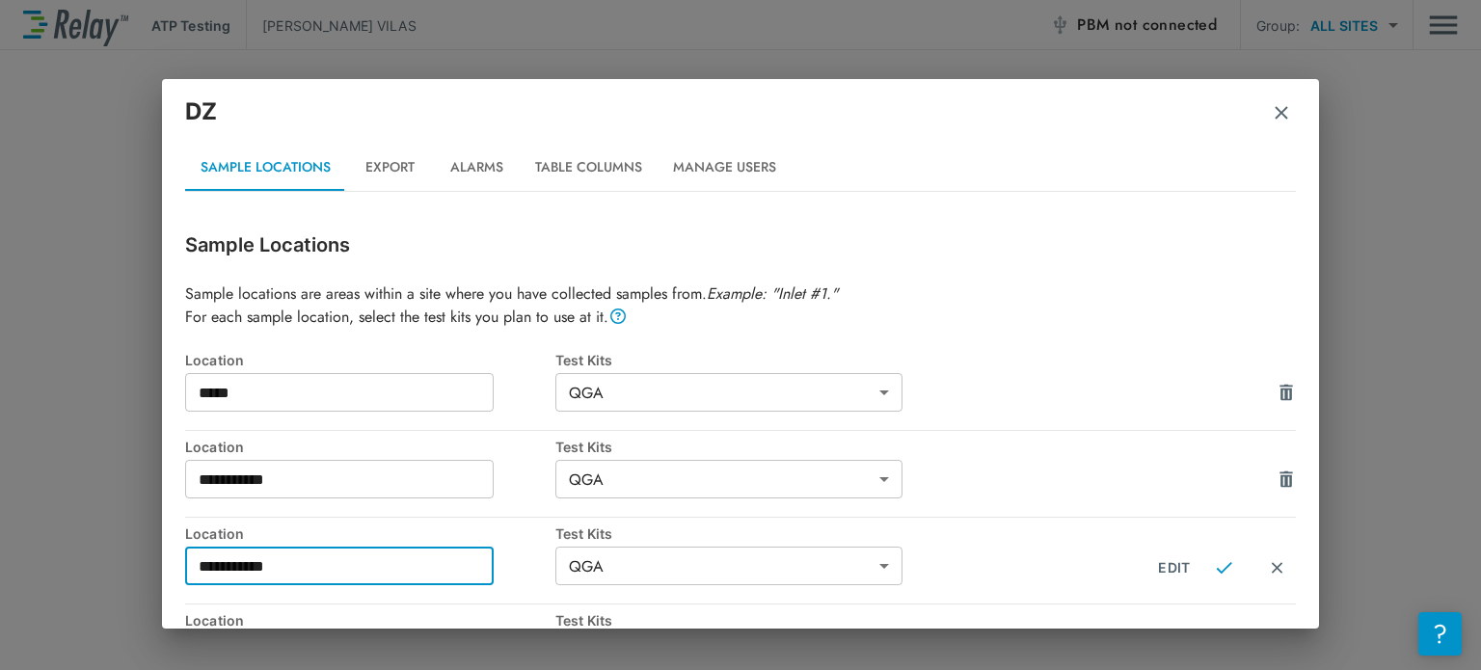
click at [213, 566] on input "**********" at bounding box center [339, 566] width 309 height 39
type input "**********"
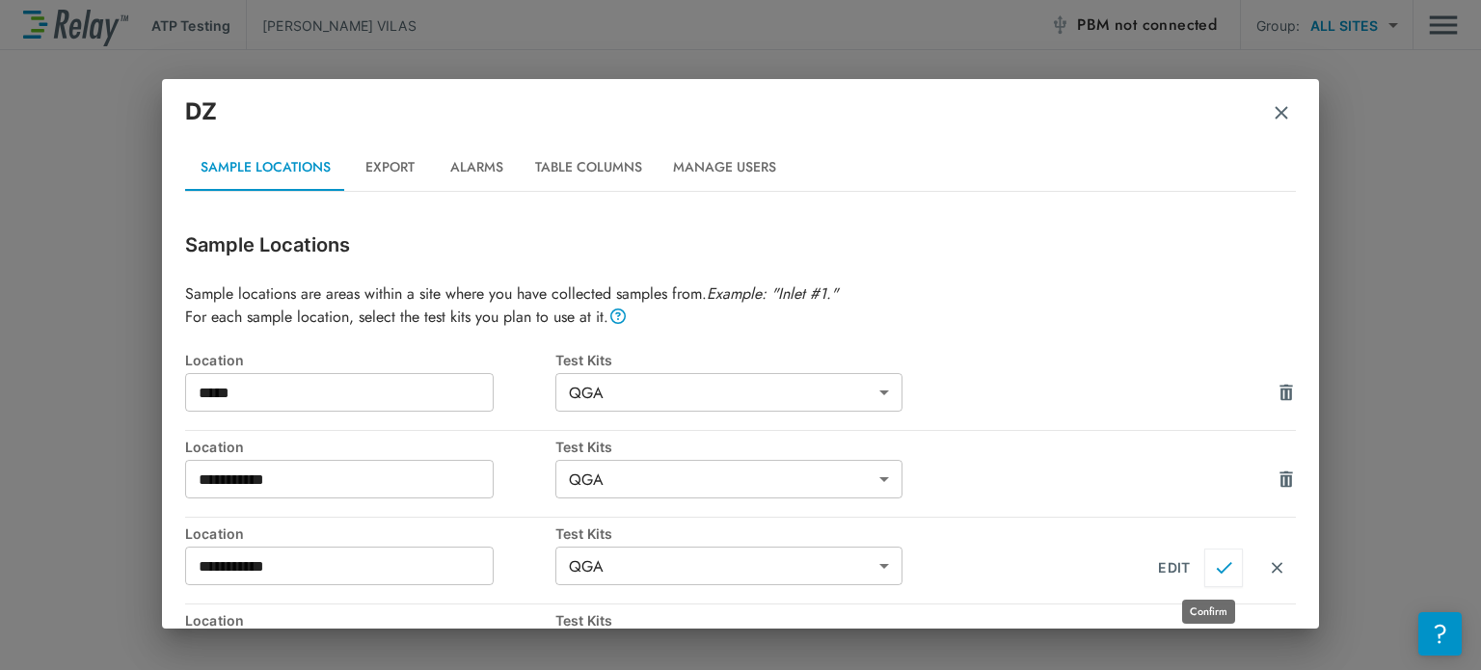
click at [1216, 564] on img "Confirm" at bounding box center [1224, 567] width 16 height 17
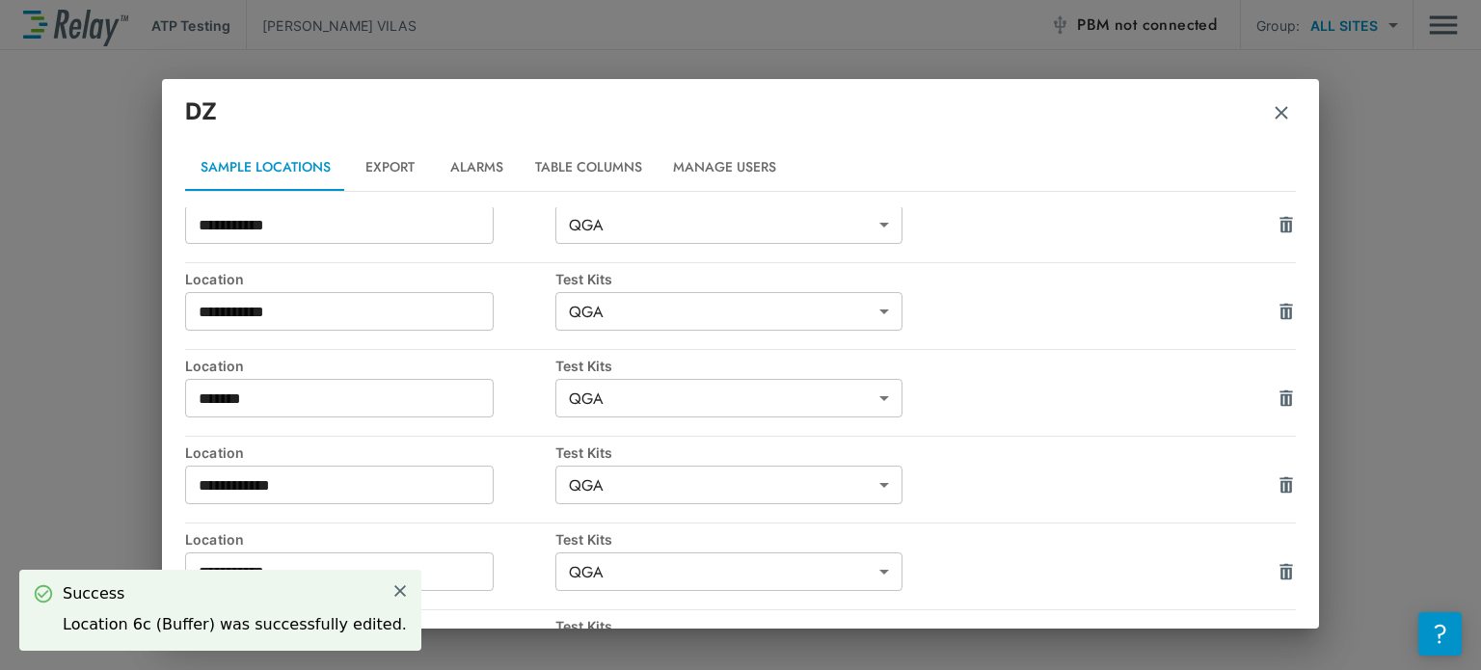
scroll to position [274, 0]
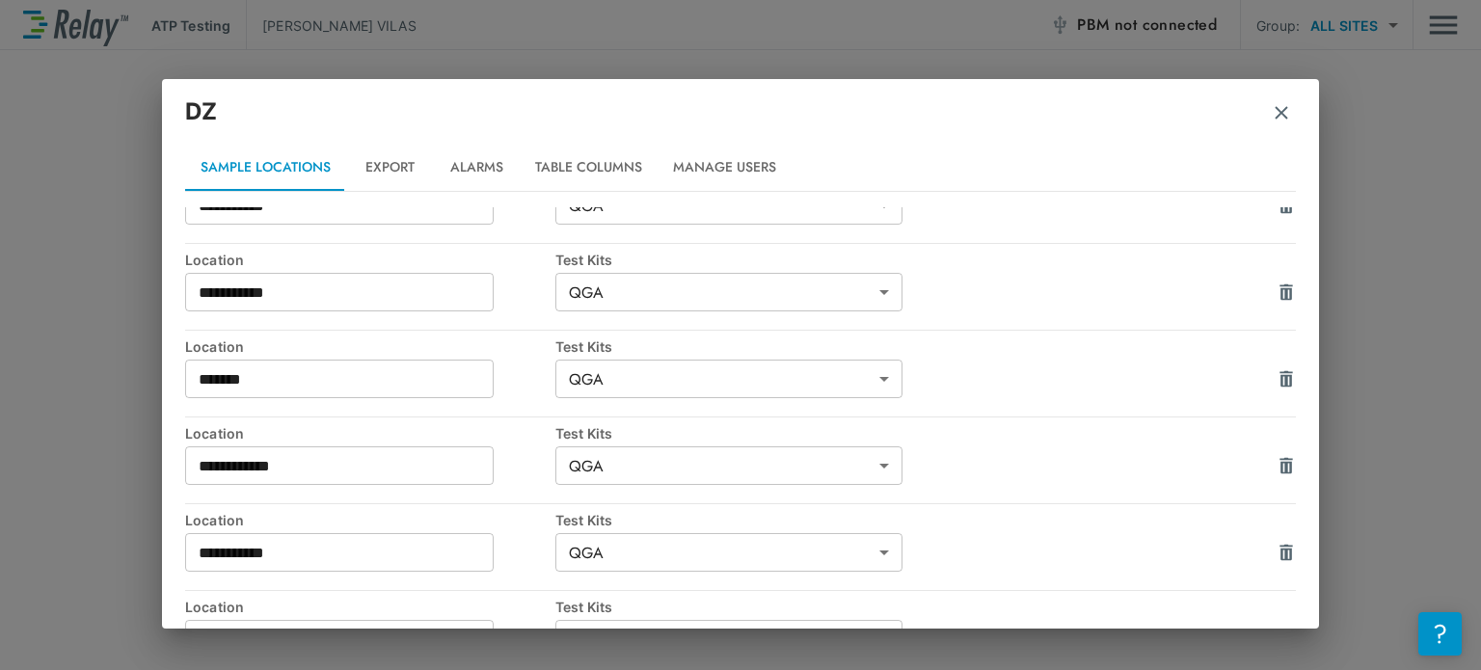
click at [343, 384] on input "*******" at bounding box center [339, 379] width 309 height 39
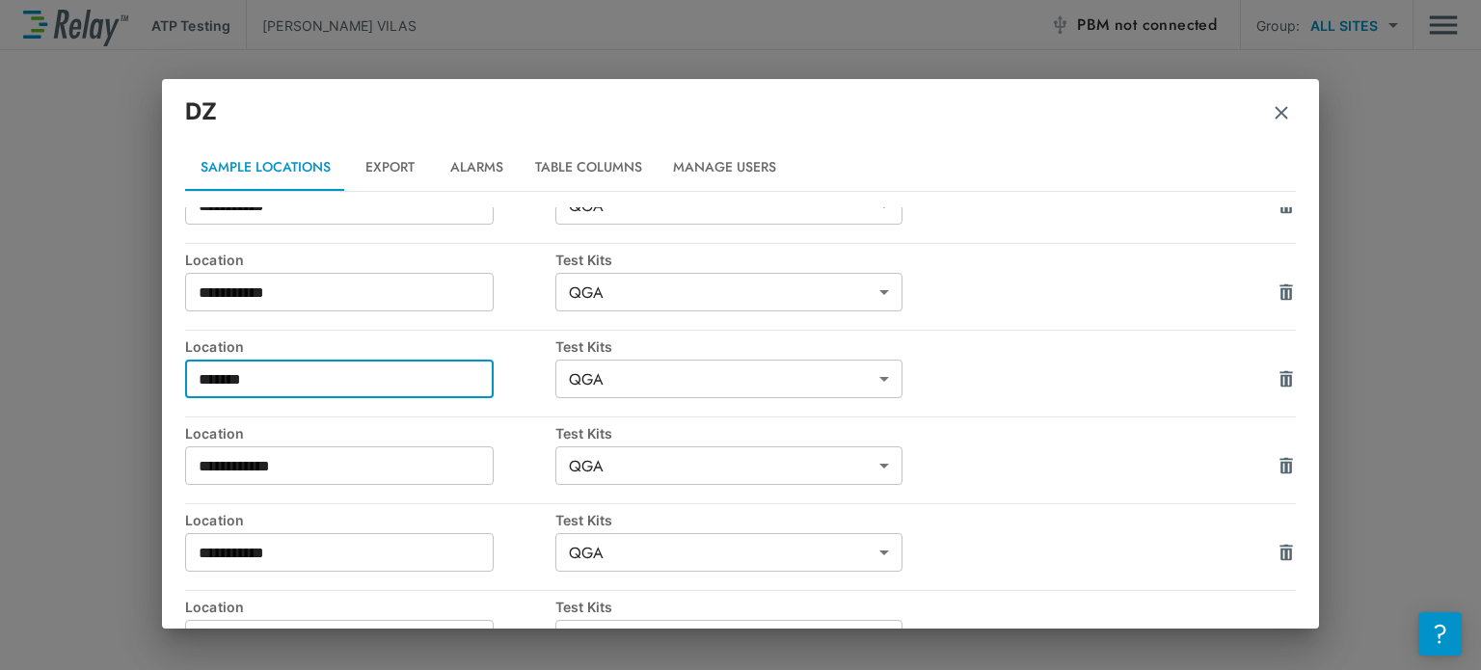
click at [343, 384] on input "*******" at bounding box center [339, 379] width 309 height 39
type input "***"
click at [1216, 376] on img "Confirm" at bounding box center [1224, 380] width 16 height 17
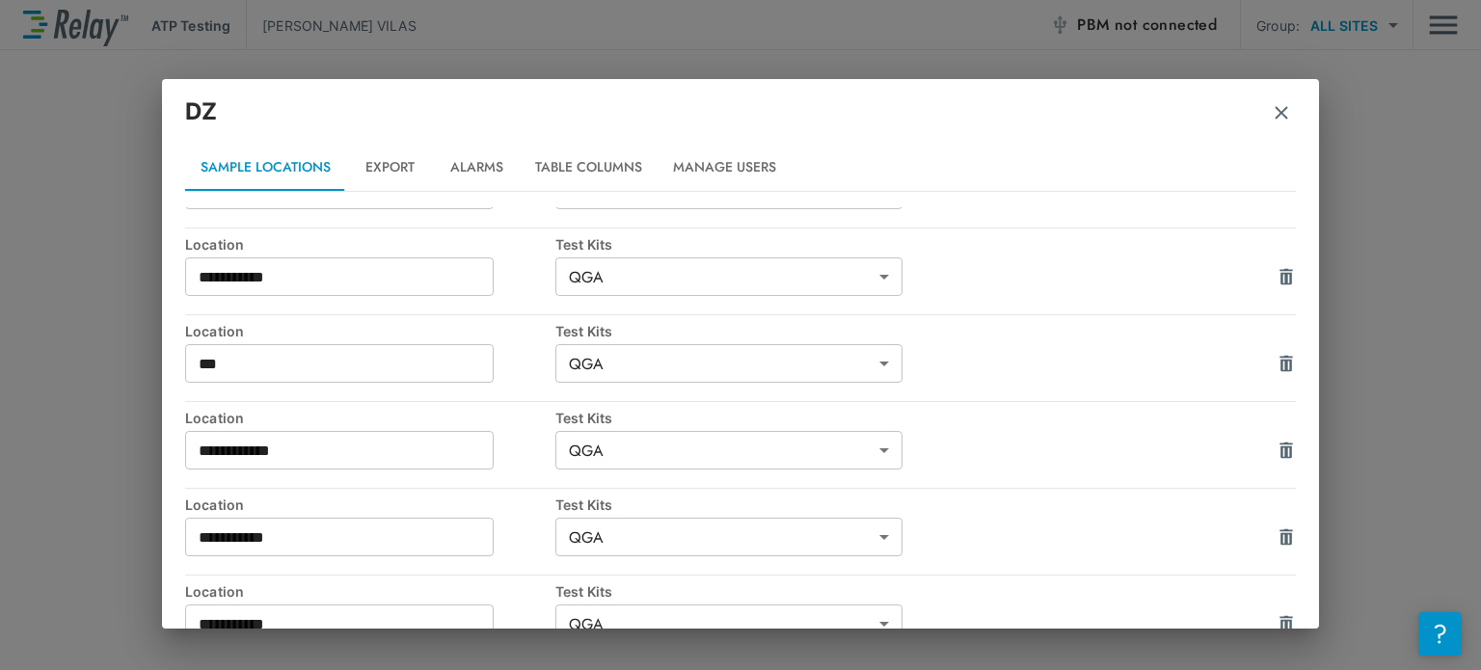
scroll to position [301, 0]
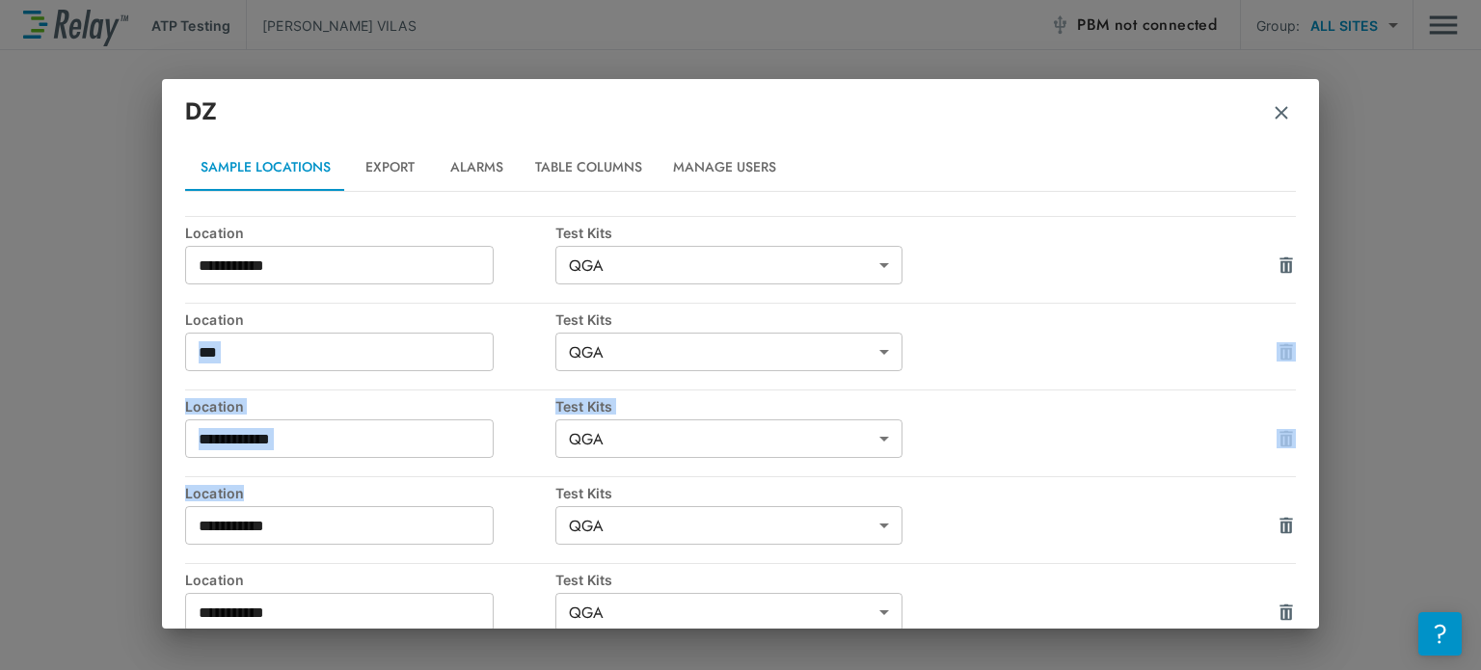
drag, startPoint x: 872, startPoint y: 314, endPoint x: 401, endPoint y: 504, distance: 507.5
click at [401, 504] on div "**********" at bounding box center [740, 524] width 1111 height 947
click at [363, 436] on input "**********" at bounding box center [339, 438] width 309 height 39
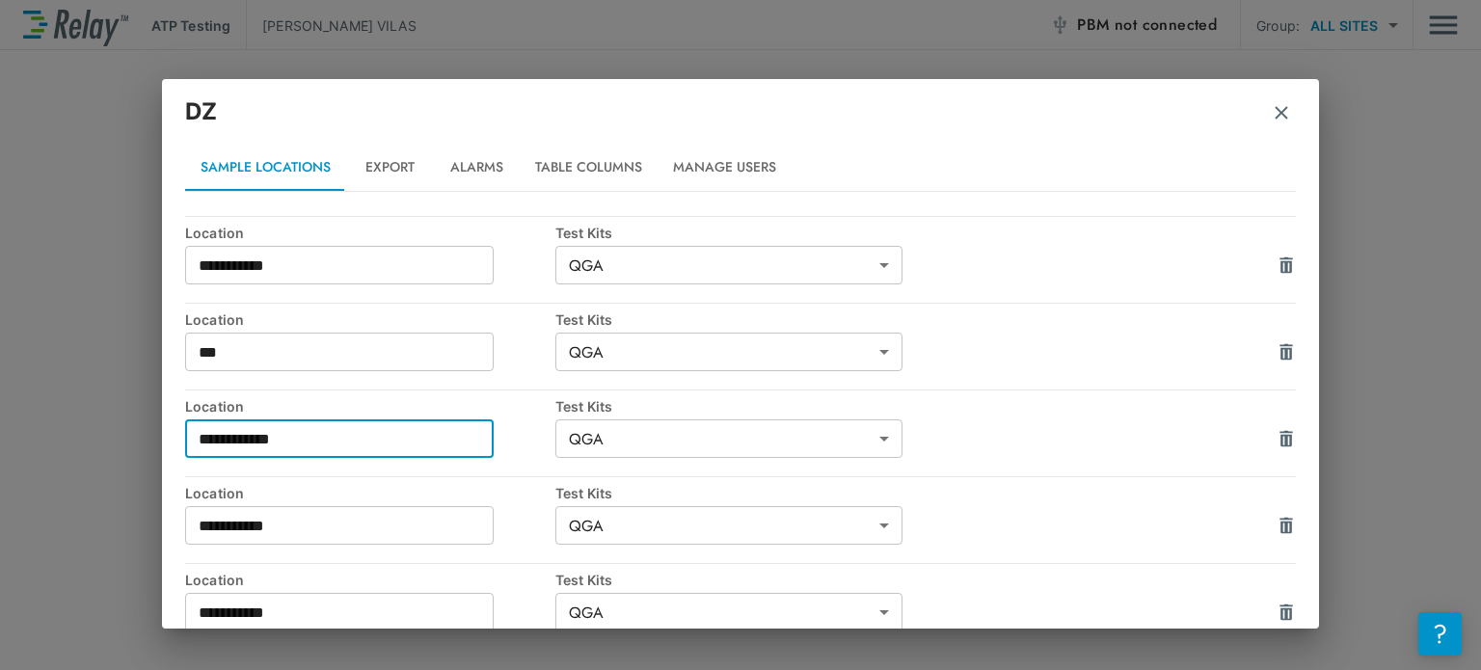
click at [363, 436] on input "**********" at bounding box center [339, 438] width 309 height 39
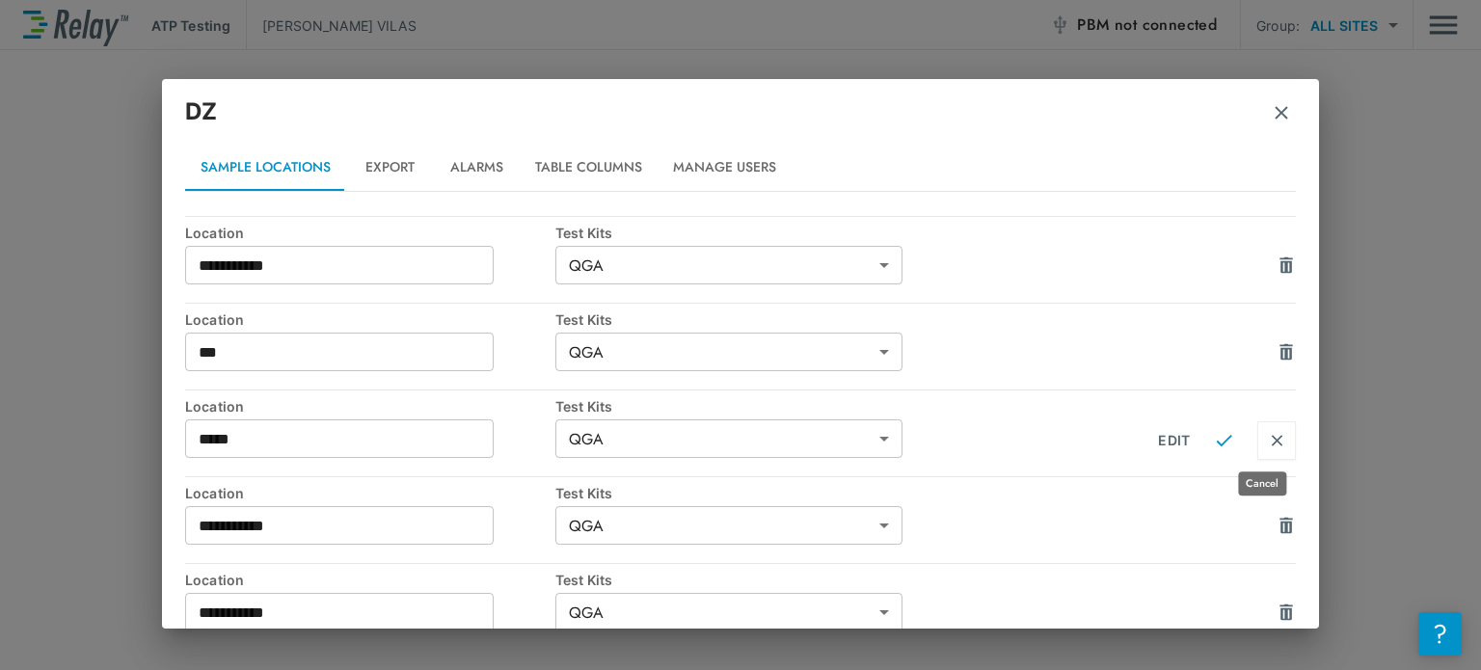
click at [1269, 440] on img "Cancel" at bounding box center [1277, 440] width 16 height 17
type input "**********"
click at [1277, 439] on img "button" at bounding box center [1286, 438] width 19 height 19
click at [1269, 435] on img "Cancel" at bounding box center [1277, 440] width 16 height 17
click at [1277, 435] on img "button" at bounding box center [1286, 438] width 19 height 19
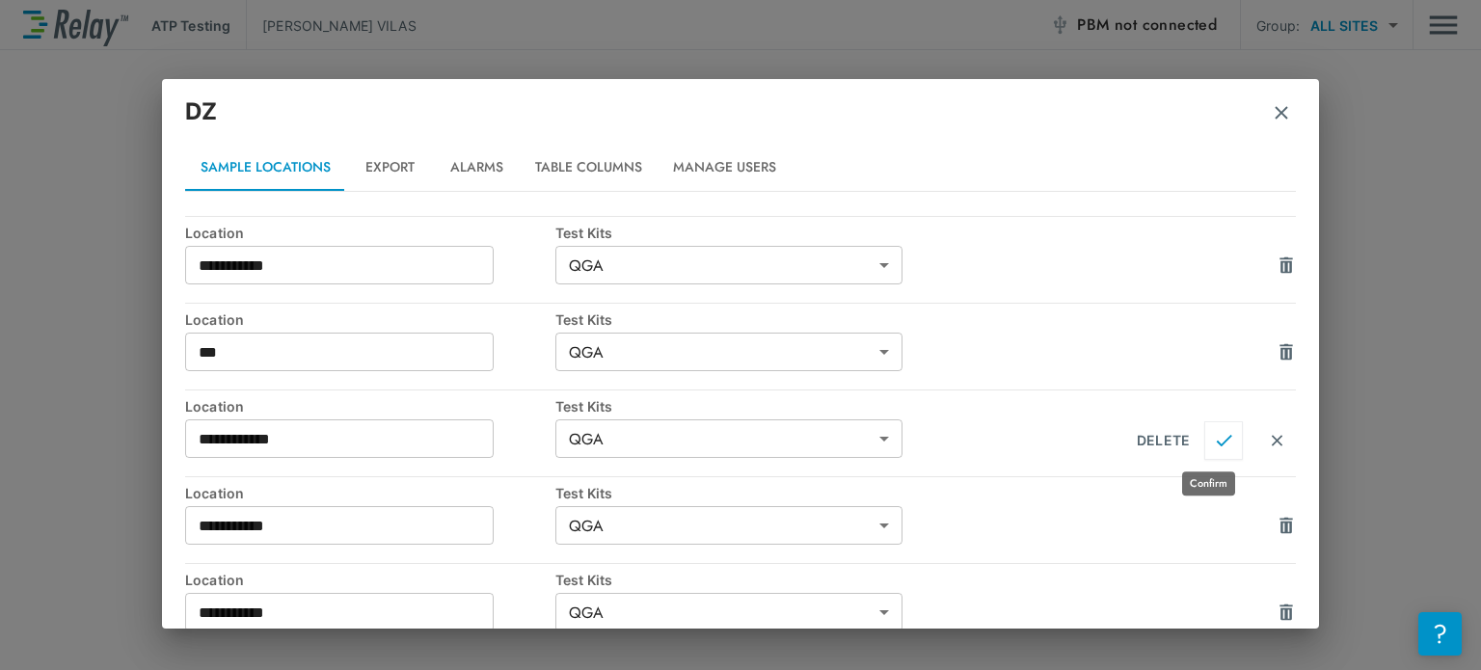
click at [1216, 432] on img "Confirm" at bounding box center [1224, 440] width 16 height 17
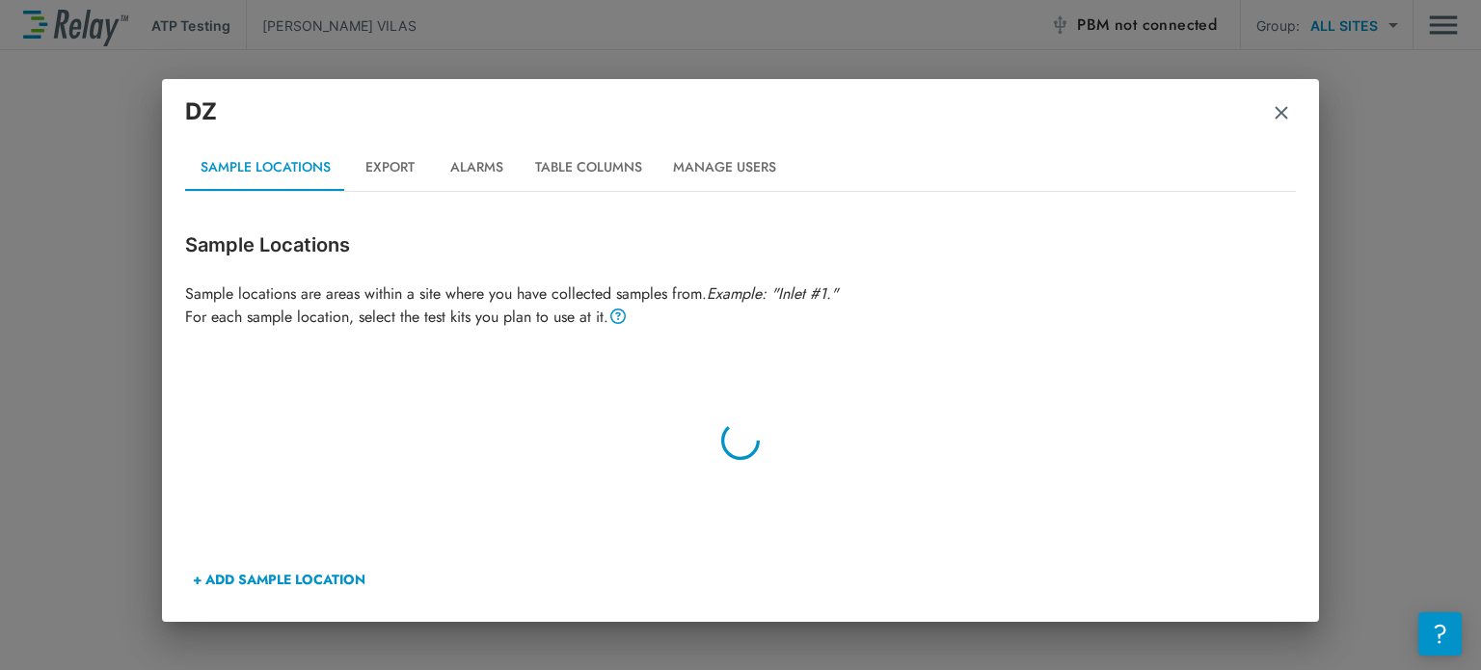
scroll to position [0, 0]
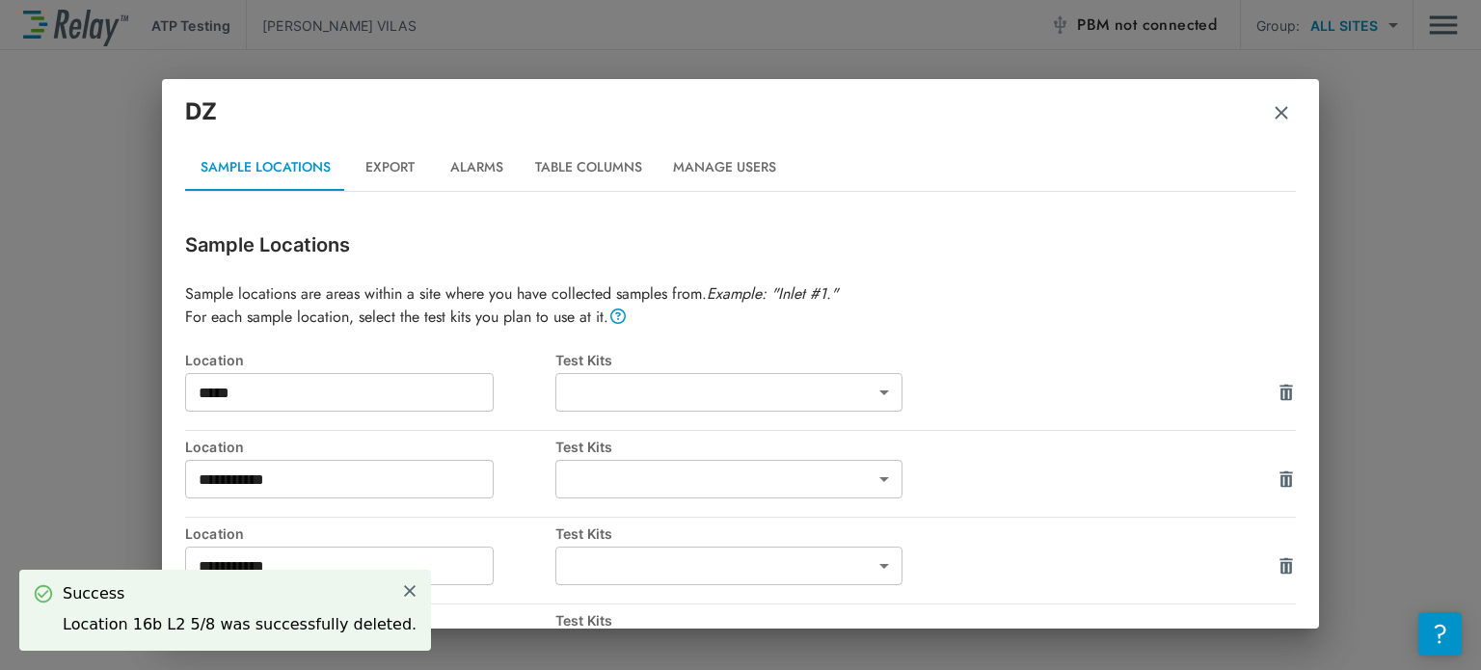
type input "***"
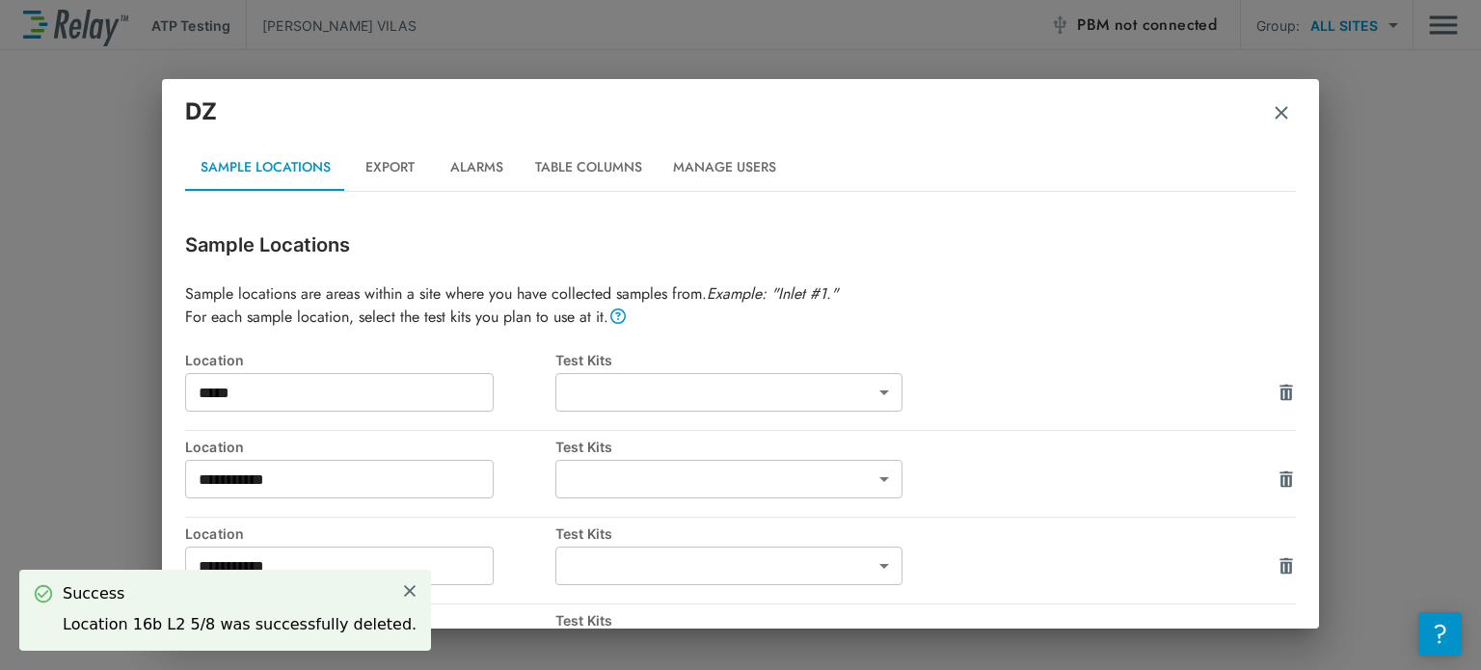
type input "***"
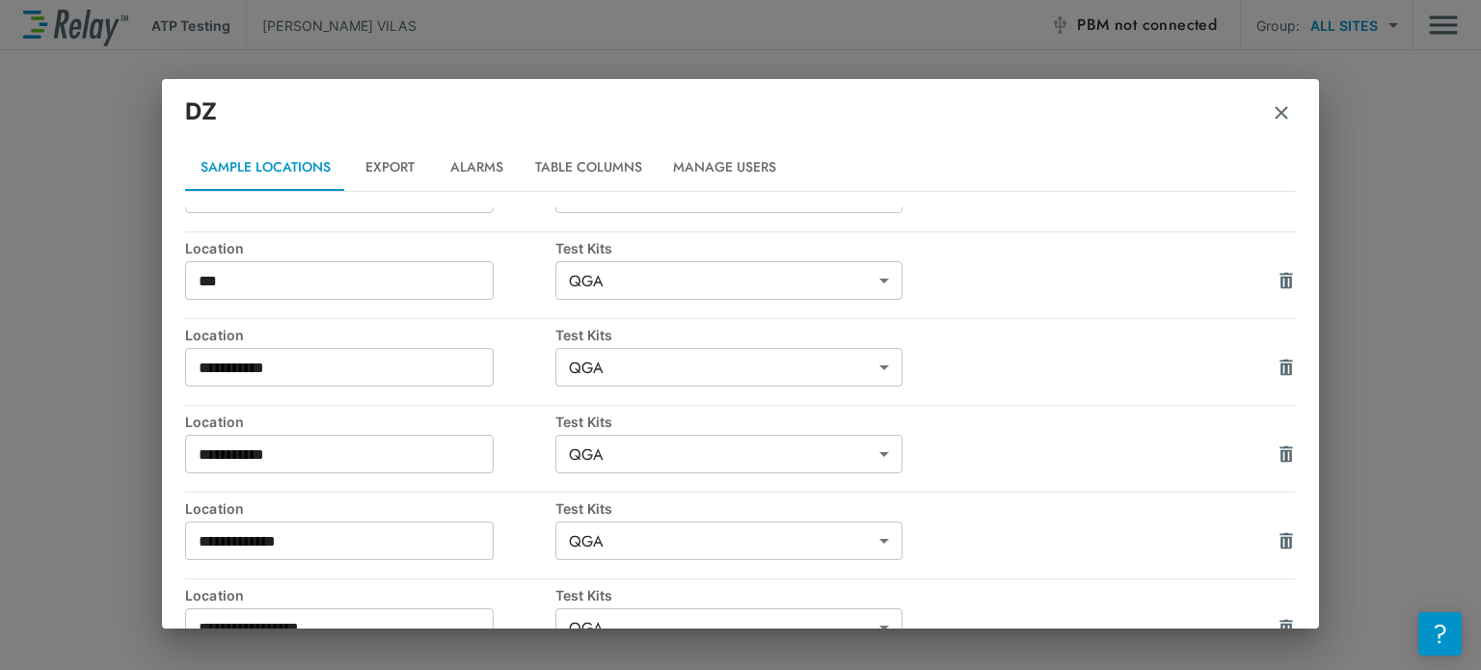
scroll to position [374, 0]
click at [1277, 457] on img "button" at bounding box center [1286, 452] width 19 height 19
click at [1216, 450] on img "Confirm" at bounding box center [1224, 454] width 16 height 17
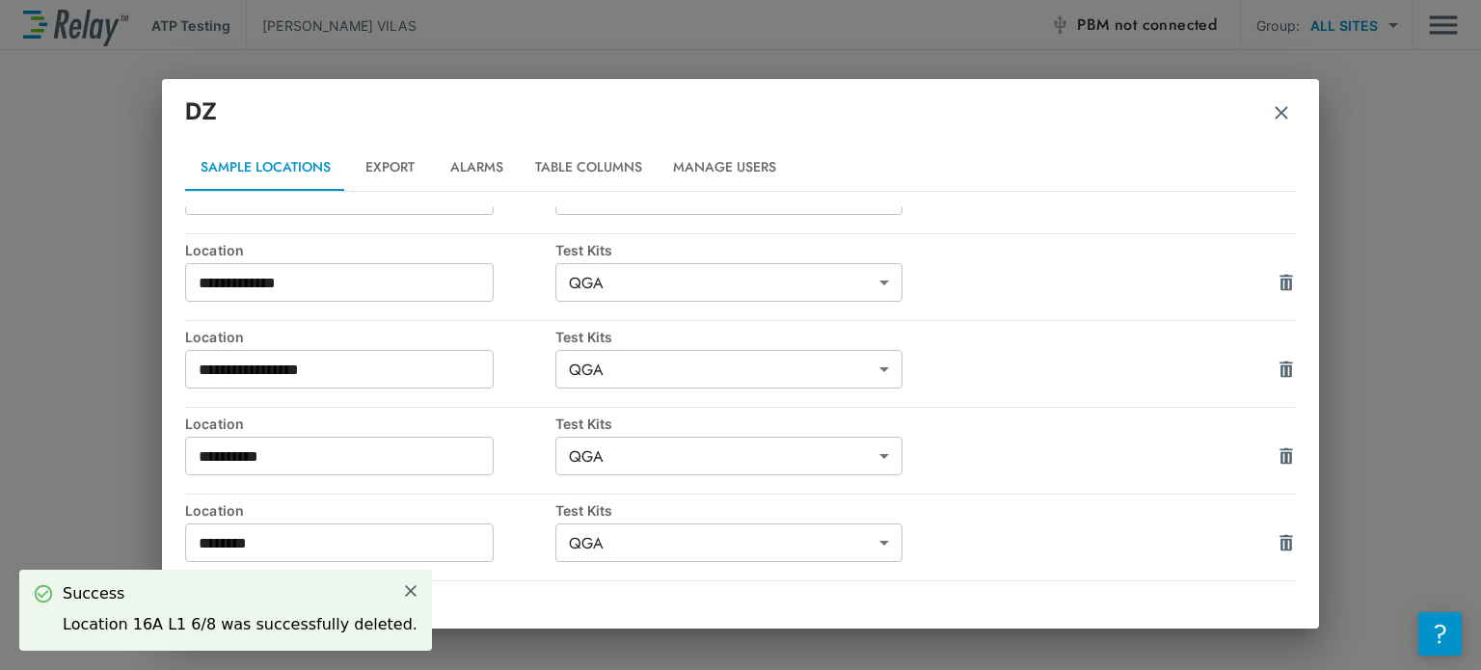
scroll to position [555, 0]
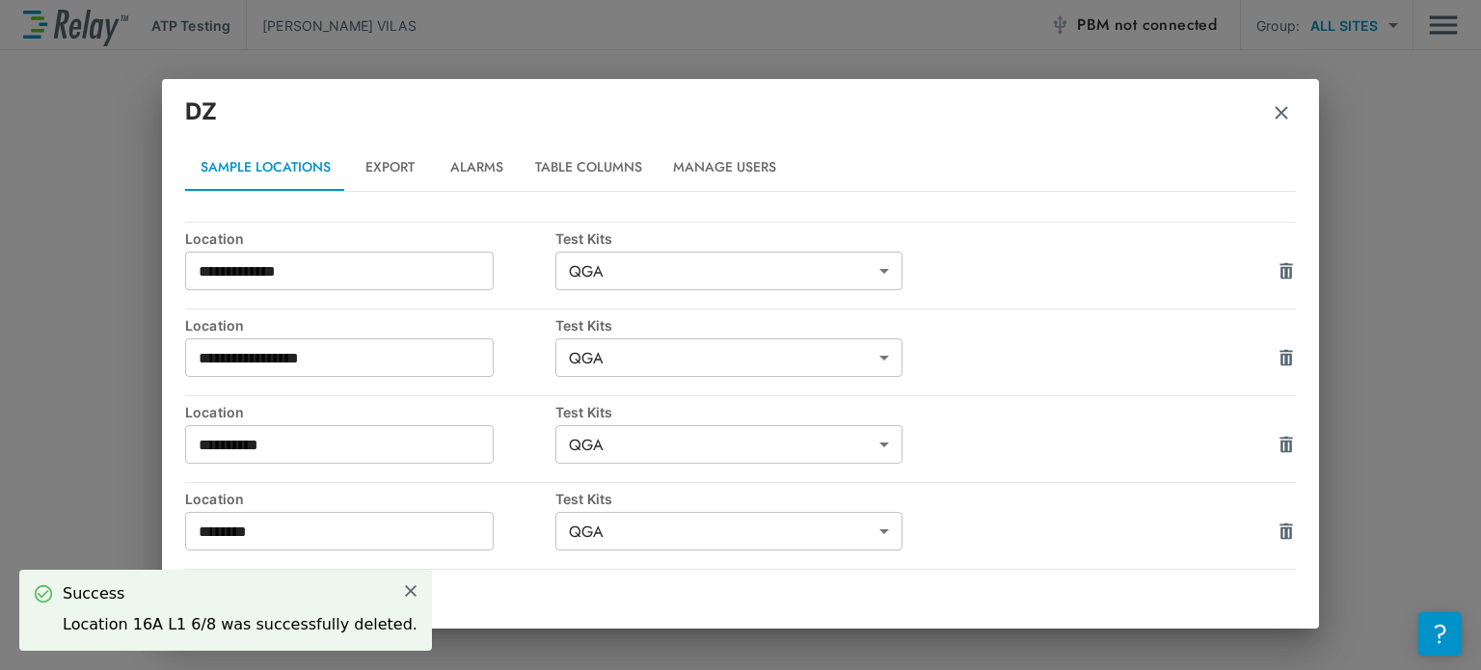
click at [1277, 443] on img "button" at bounding box center [1286, 444] width 19 height 19
click at [1216, 443] on img "Confirm" at bounding box center [1224, 446] width 16 height 17
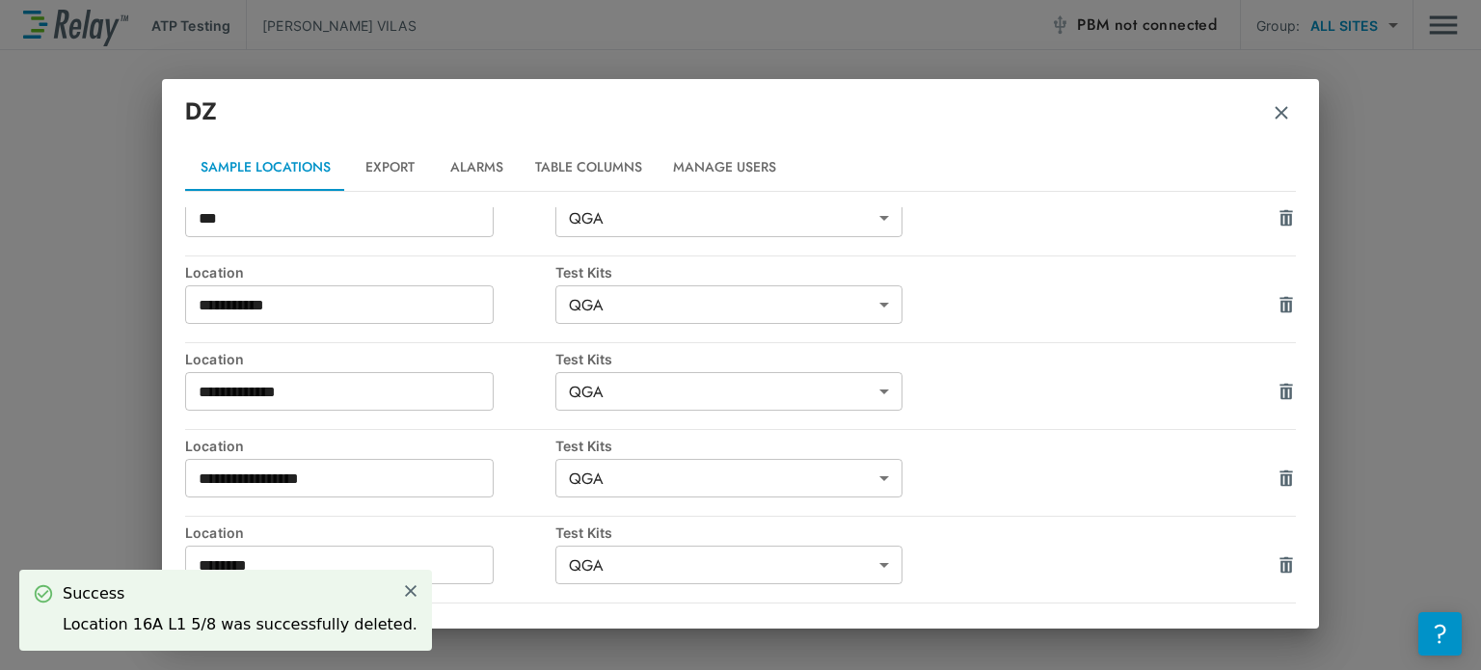
scroll to position [439, 0]
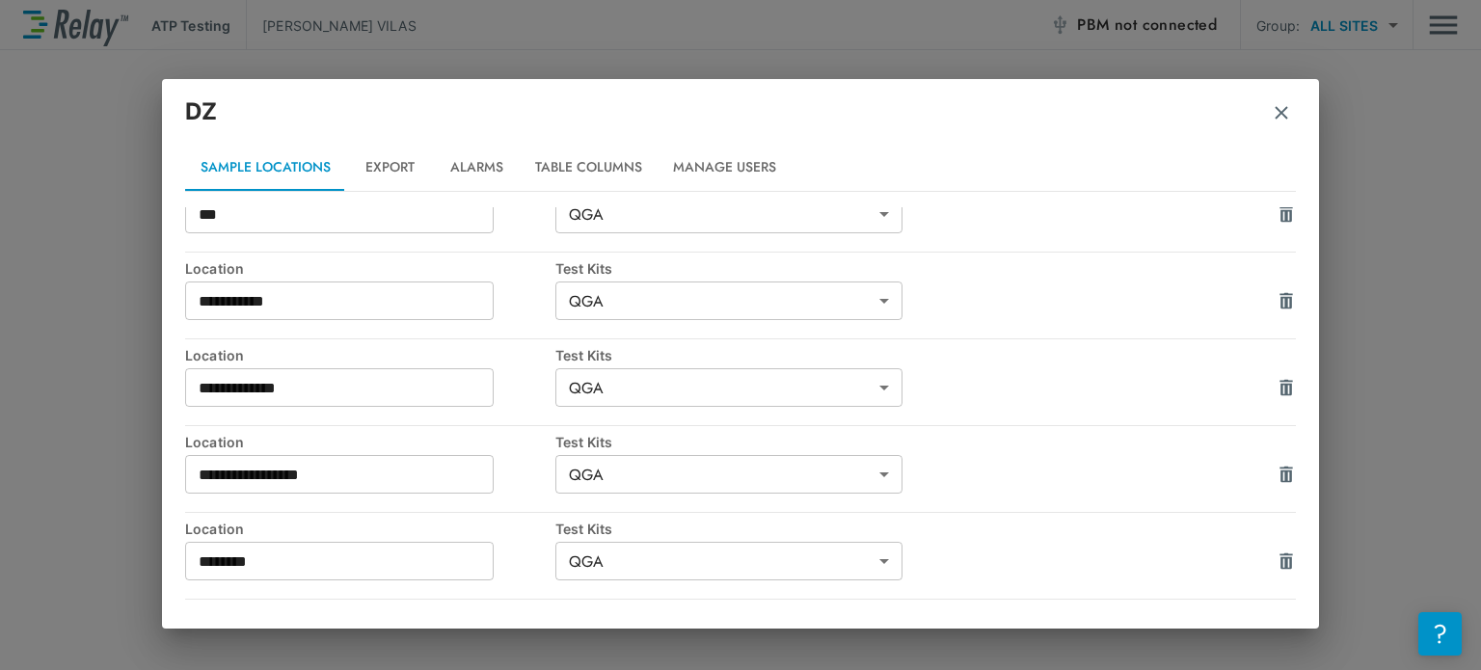
click at [1277, 470] on img "button" at bounding box center [1286, 474] width 19 height 19
click at [1216, 473] on img "Confirm" at bounding box center [1224, 476] width 16 height 17
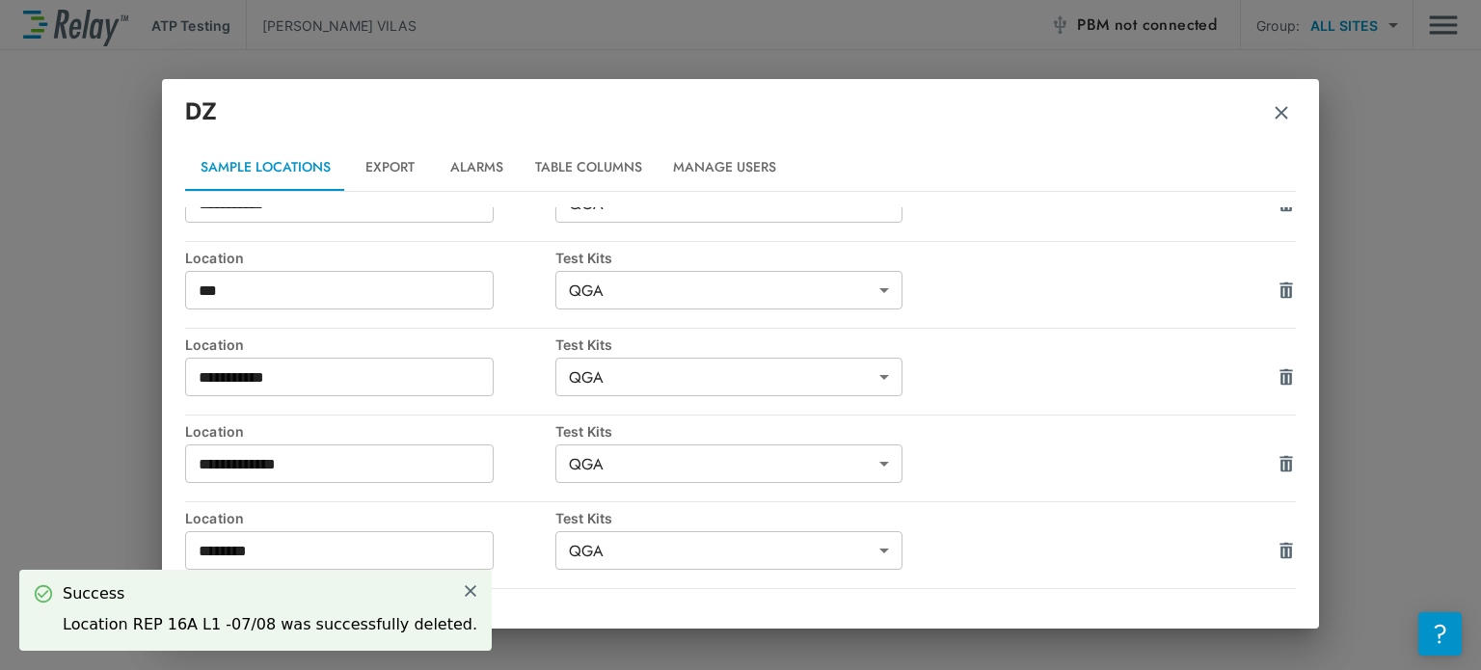
scroll to position [405, 0]
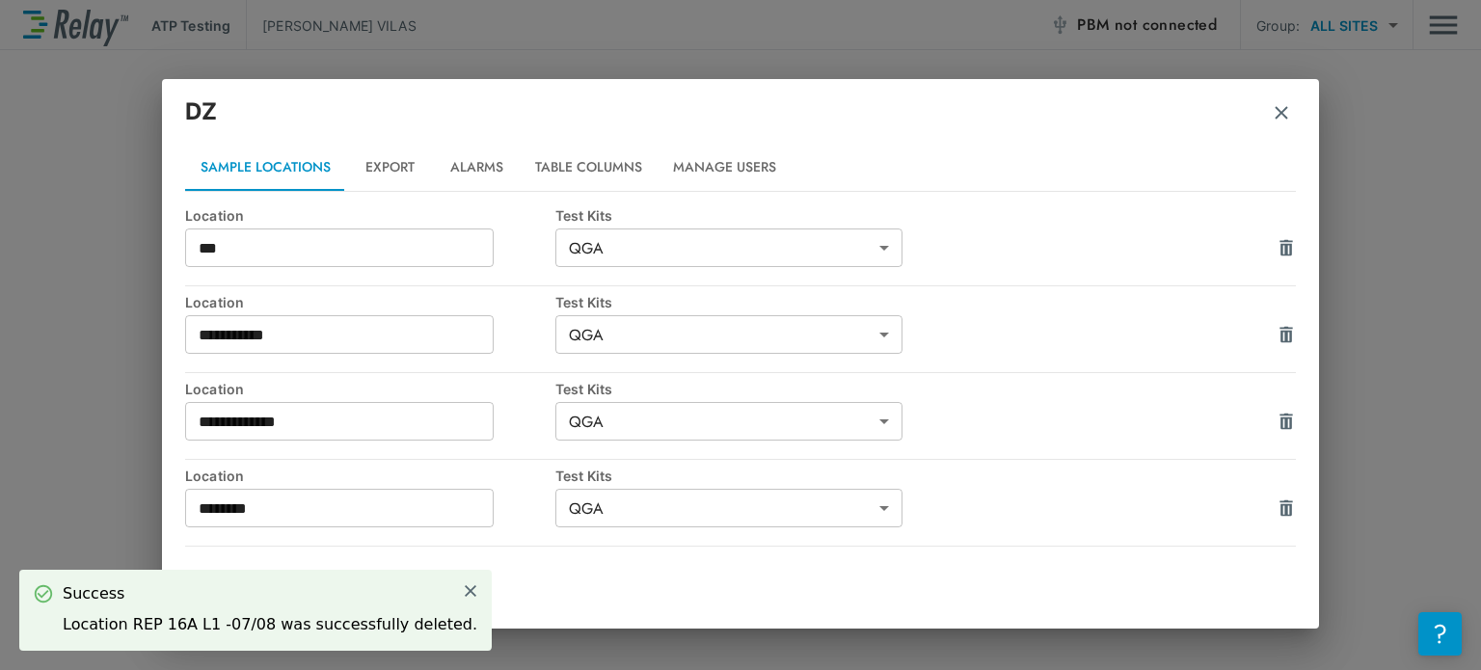
click at [1277, 504] on img "button" at bounding box center [1286, 508] width 19 height 19
click at [1216, 507] on img "Confirm" at bounding box center [1224, 509] width 16 height 17
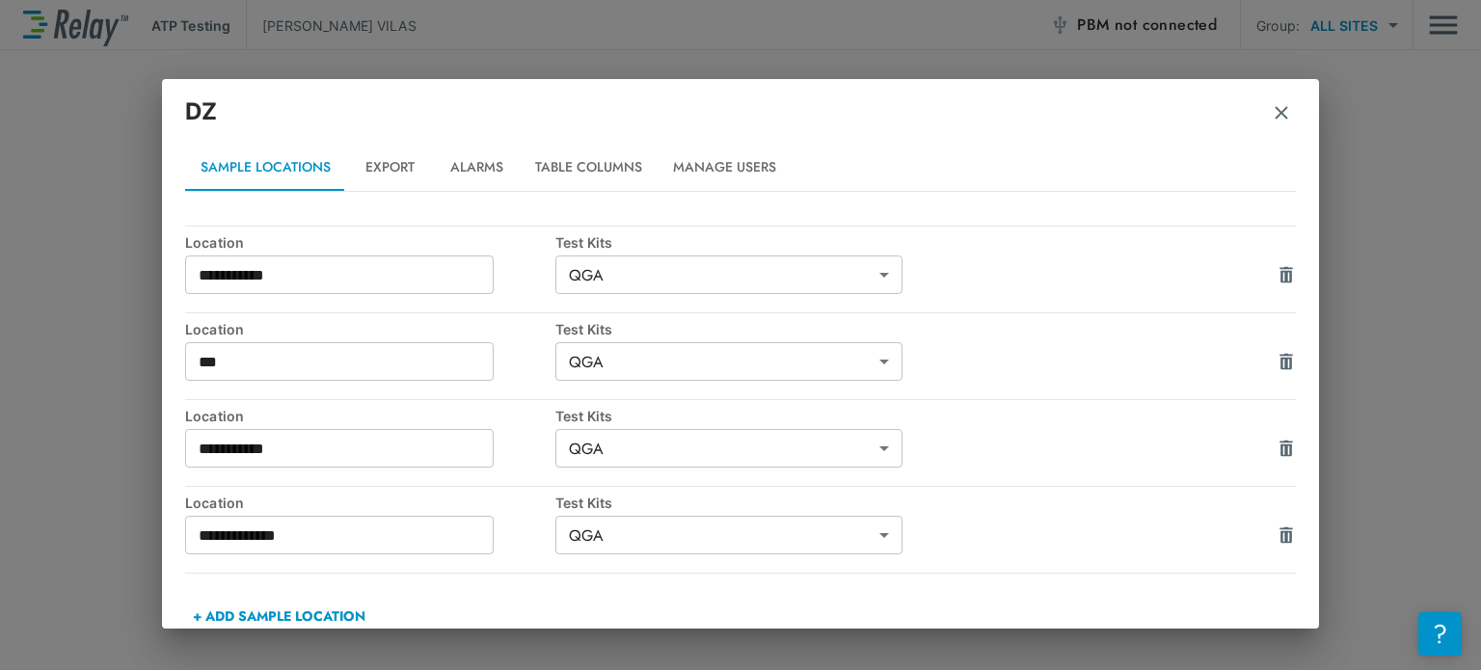
scroll to position [319, 0]
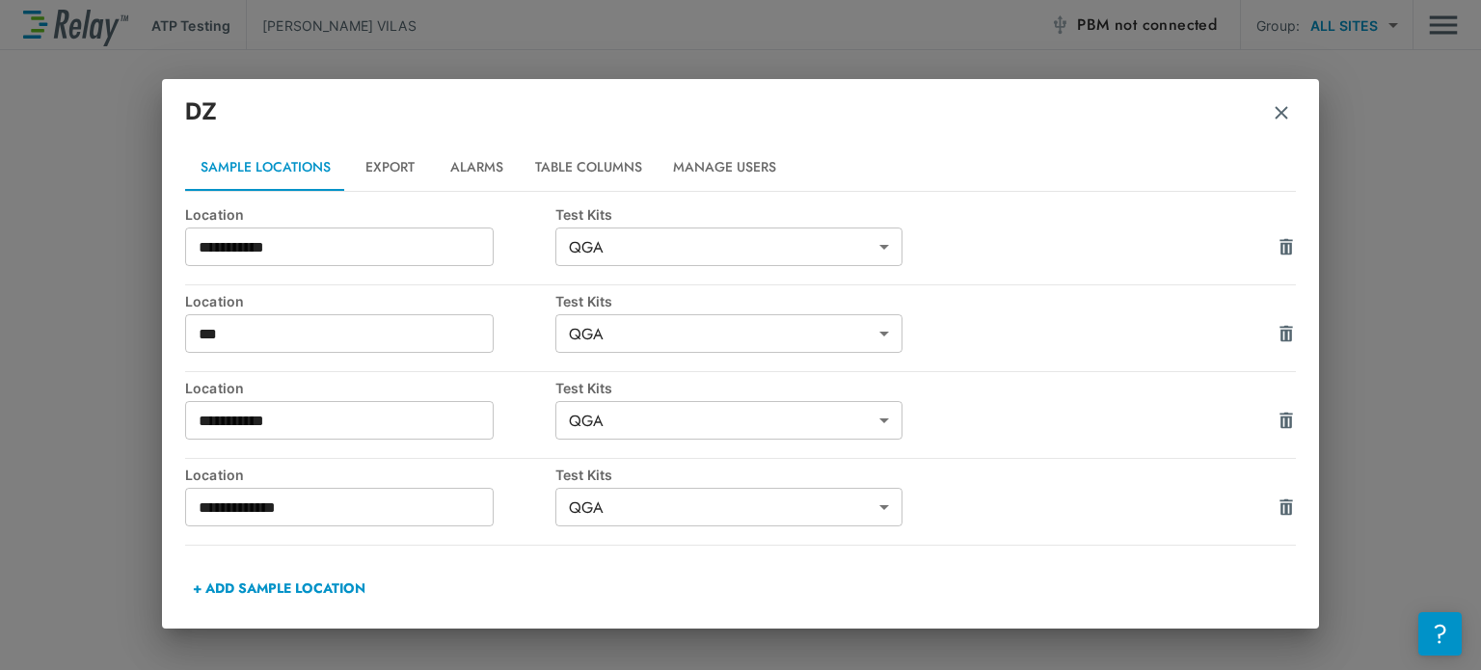
click at [1277, 502] on img "button" at bounding box center [1286, 507] width 19 height 19
click at [1216, 504] on img "Confirm" at bounding box center [1224, 508] width 16 height 17
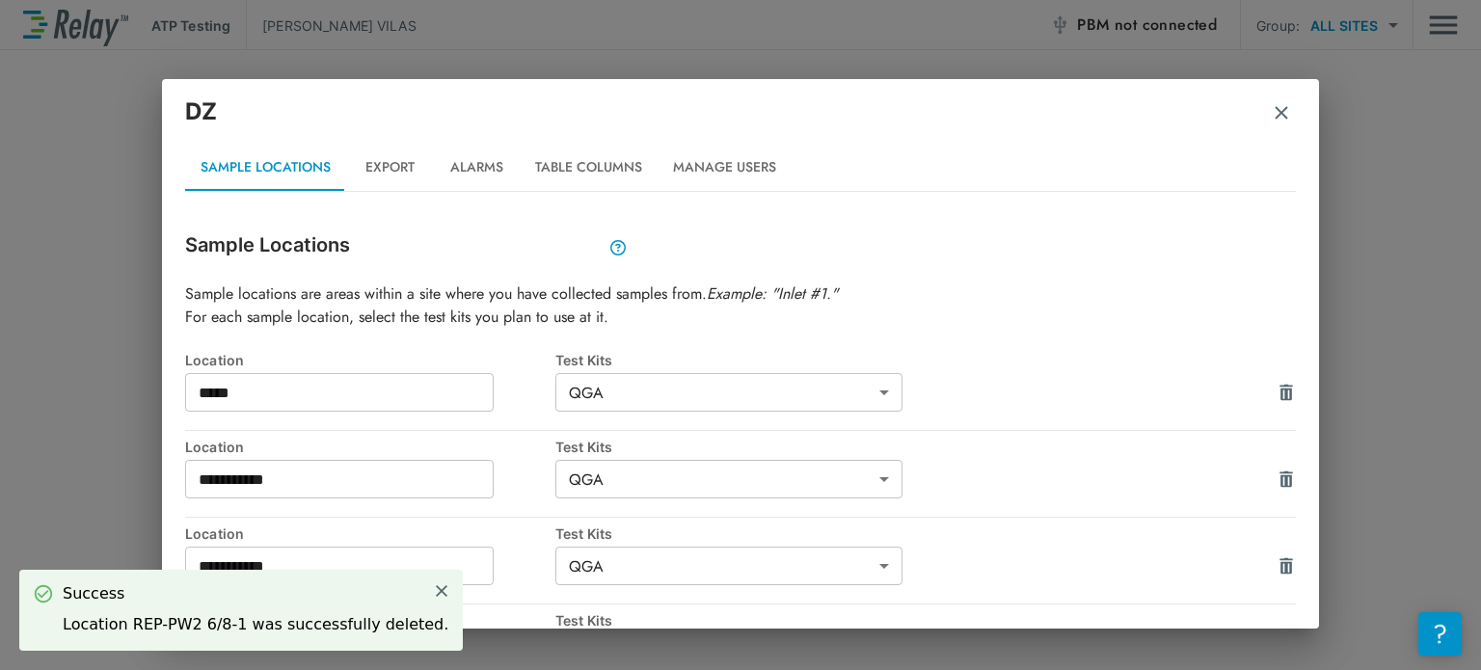
scroll to position [232, 0]
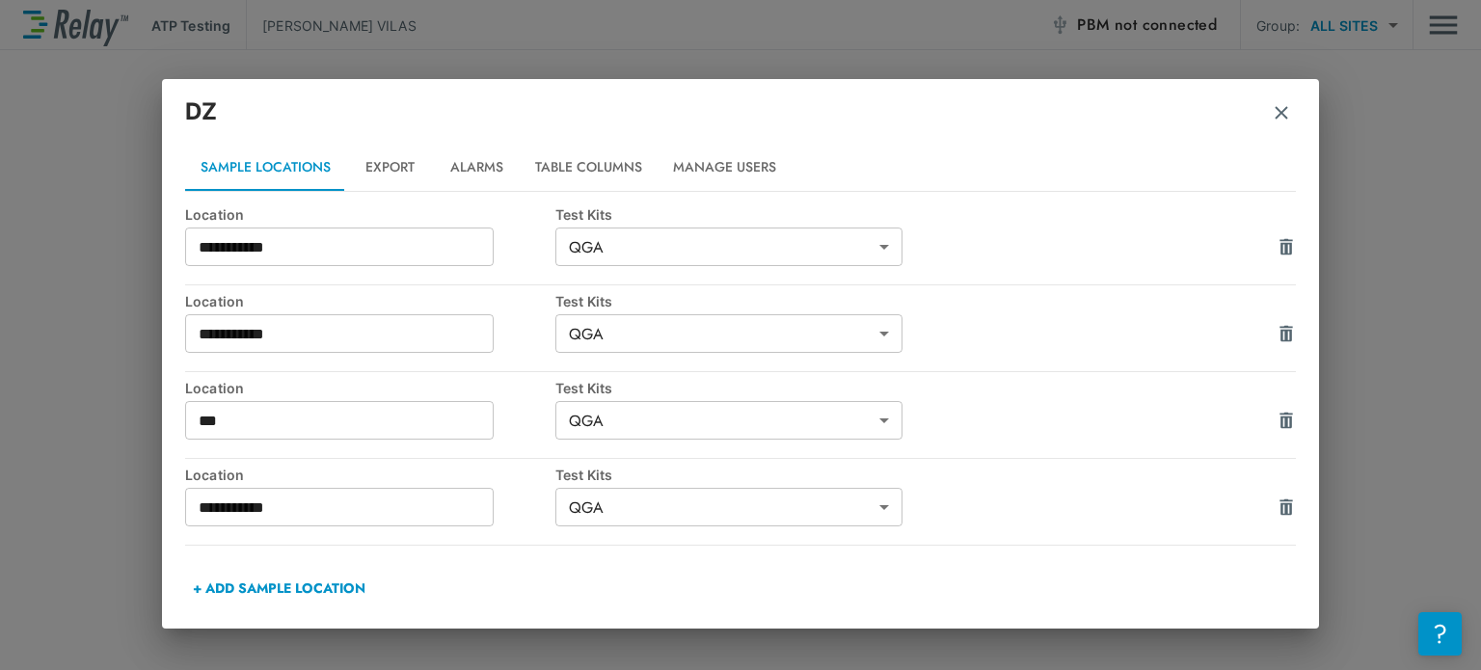
click at [1277, 503] on img "button" at bounding box center [1286, 507] width 19 height 19
click at [1219, 508] on button "Confirm" at bounding box center [1223, 509] width 39 height 39
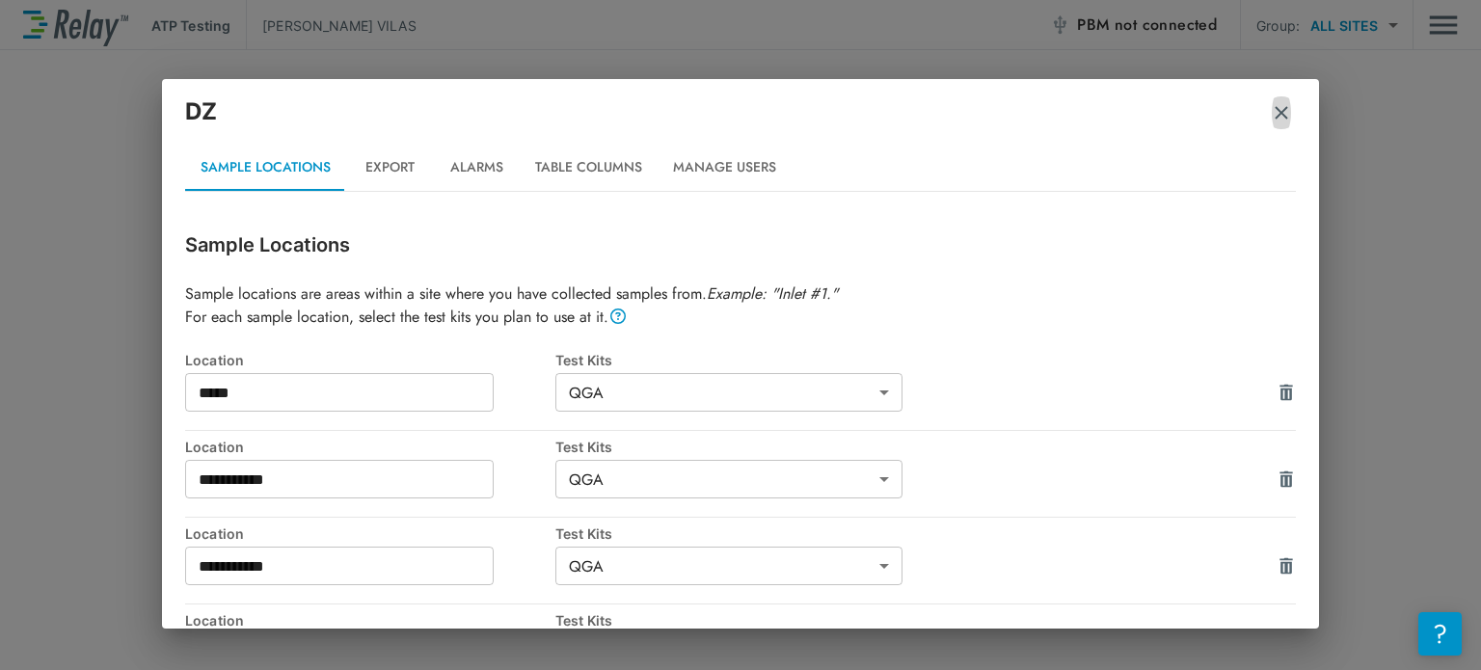
click at [1277, 108] on img "button" at bounding box center [1281, 112] width 19 height 19
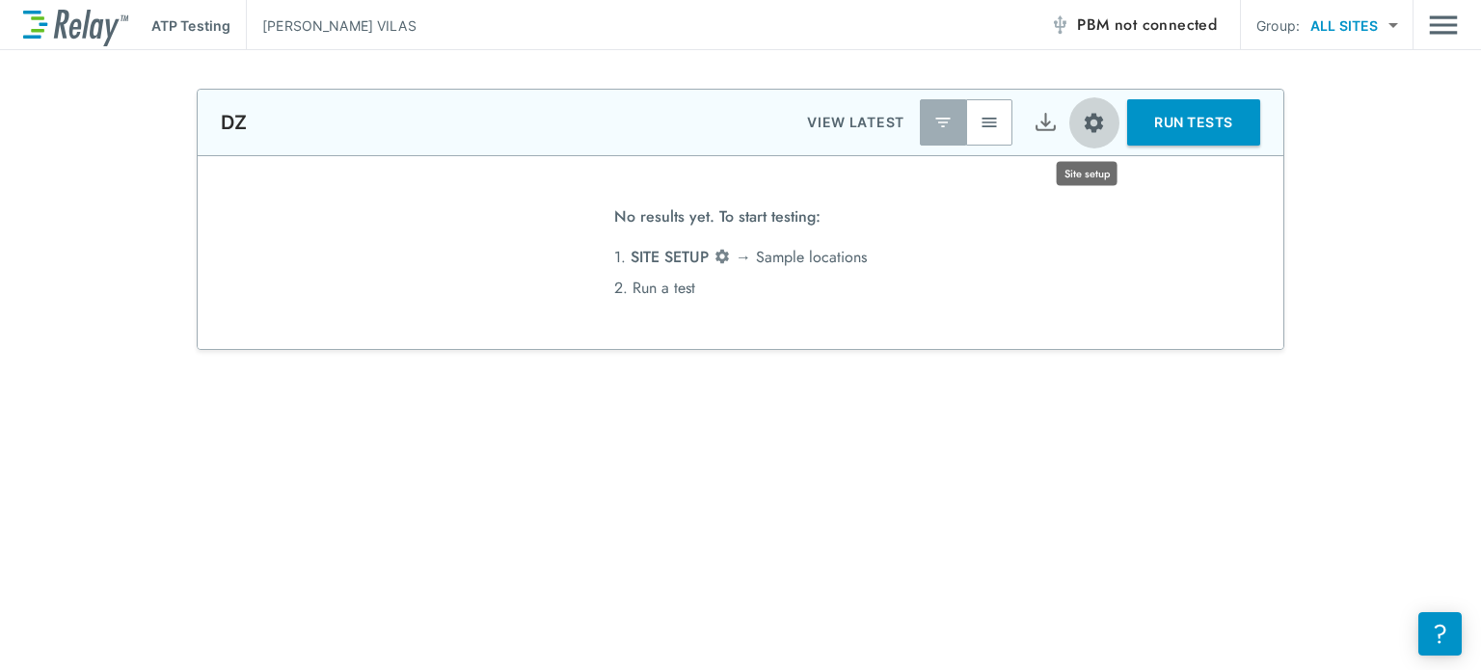
click at [1085, 120] on img "Site setup" at bounding box center [1094, 123] width 24 height 24
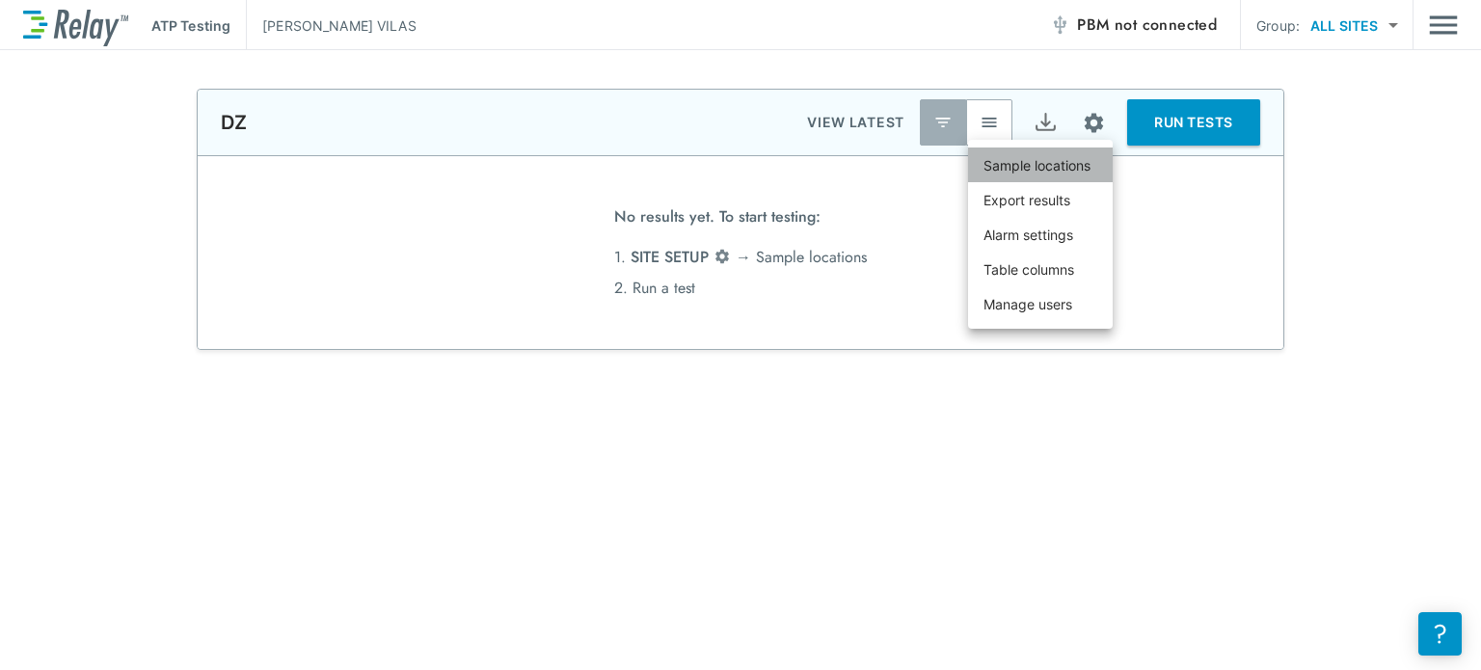
click at [1051, 162] on p "Sample locations" at bounding box center [1037, 165] width 107 height 20
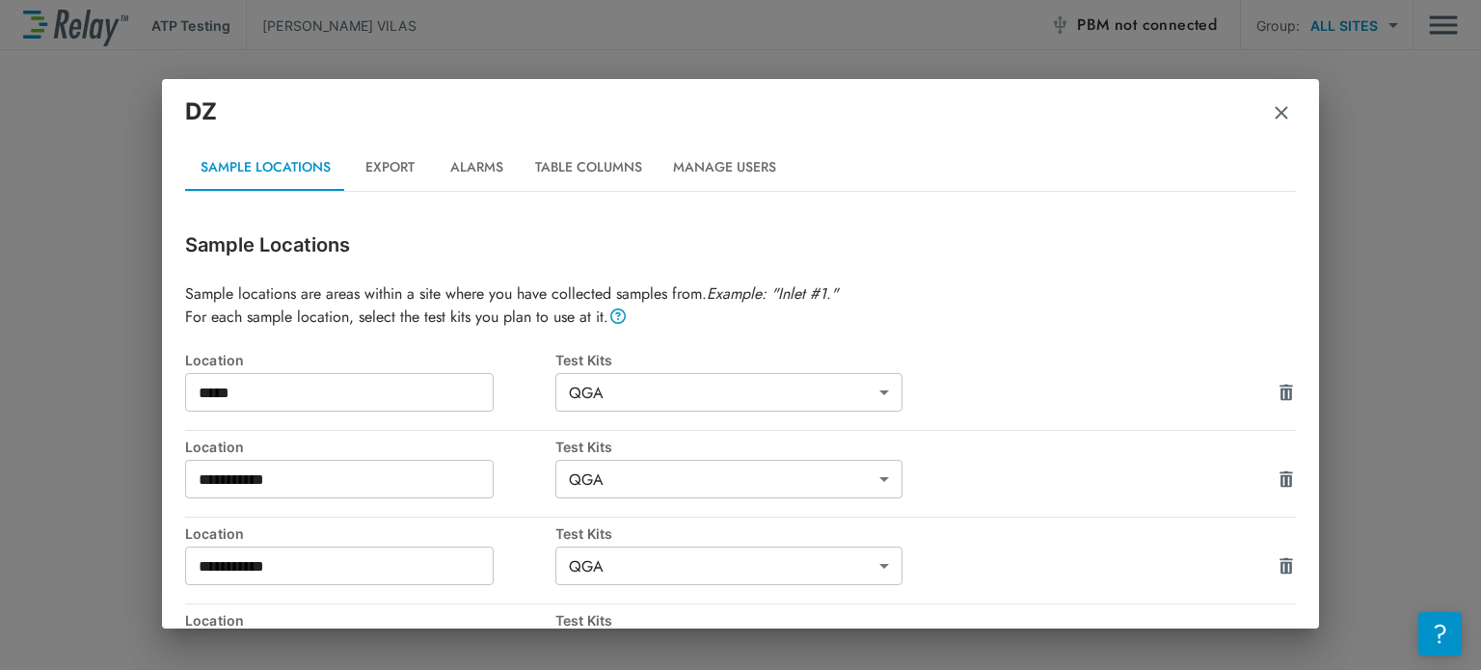
scroll to position [147, 0]
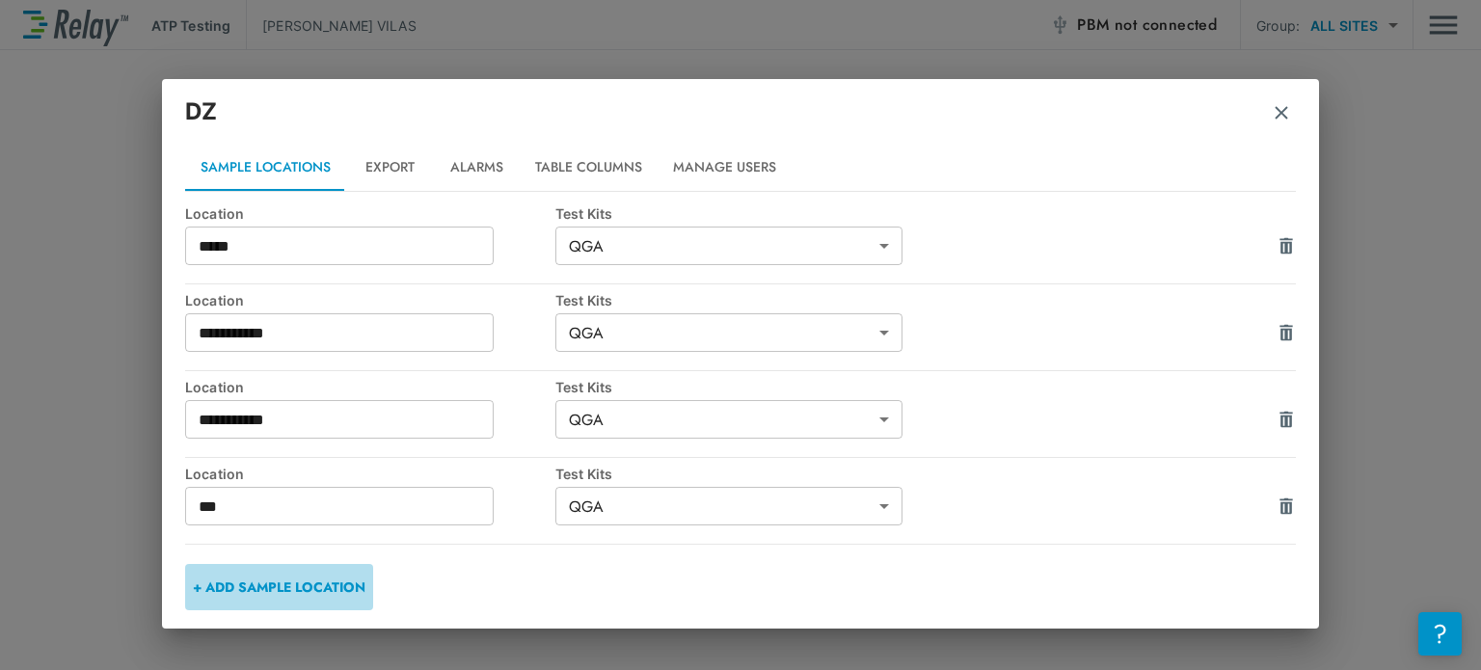
click at [336, 584] on button "+ ADD SAMPLE LOCATION" at bounding box center [279, 587] width 188 height 46
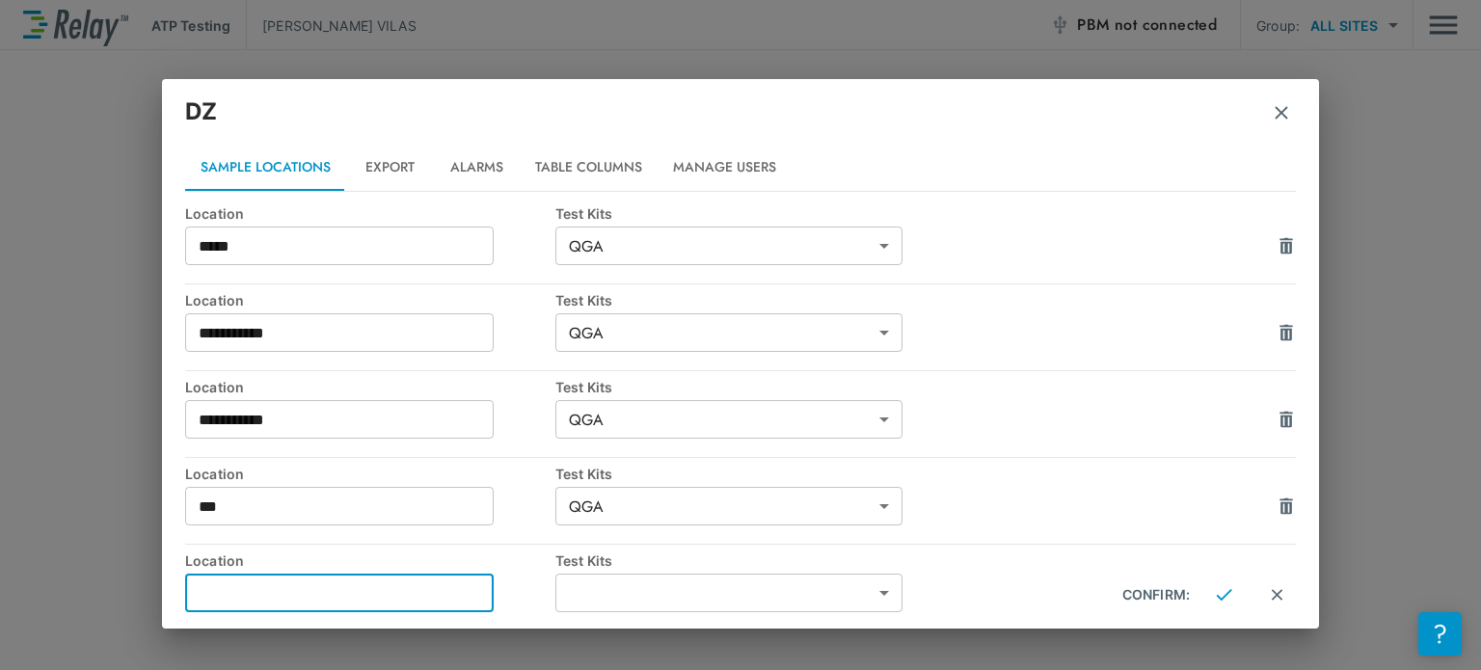
click at [338, 604] on input "text" at bounding box center [339, 593] width 309 height 39
type input "*****"
click at [877, 593] on body "**********" at bounding box center [740, 335] width 1481 height 670
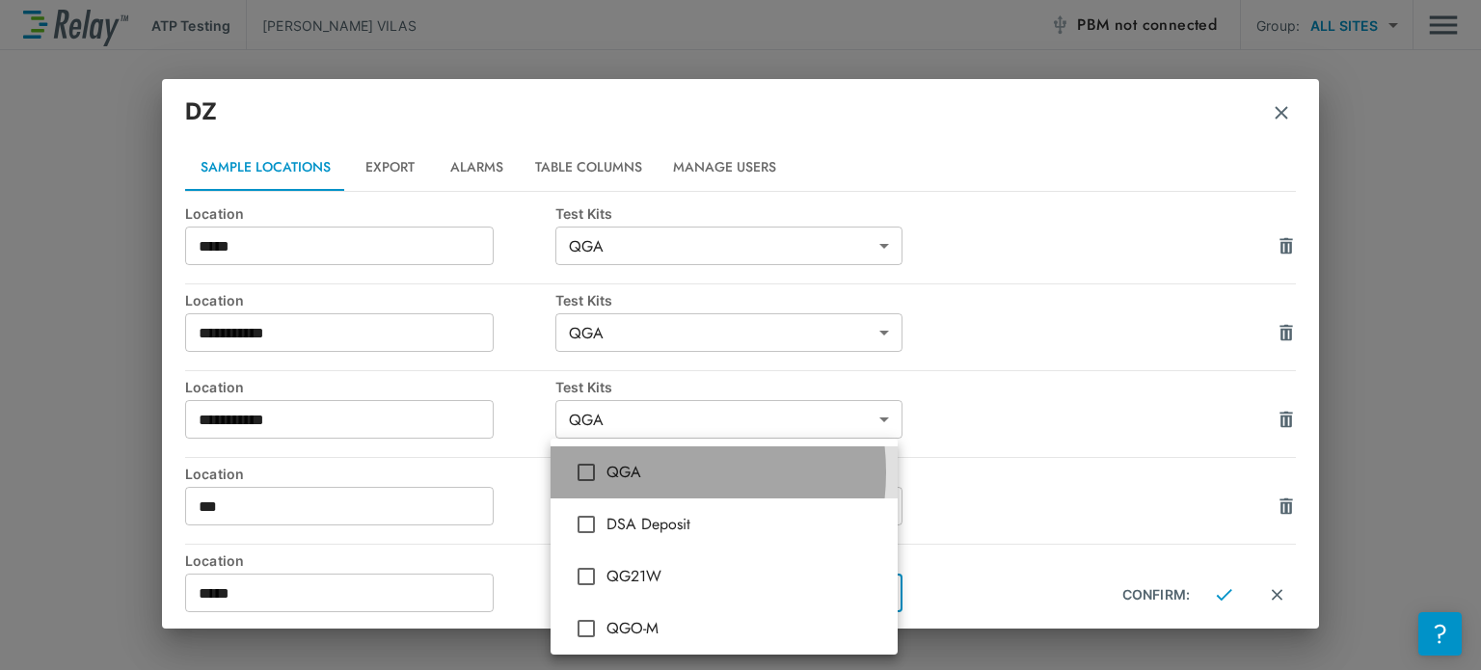
click at [648, 473] on span "QGA" at bounding box center [745, 472] width 276 height 23
type input "***"
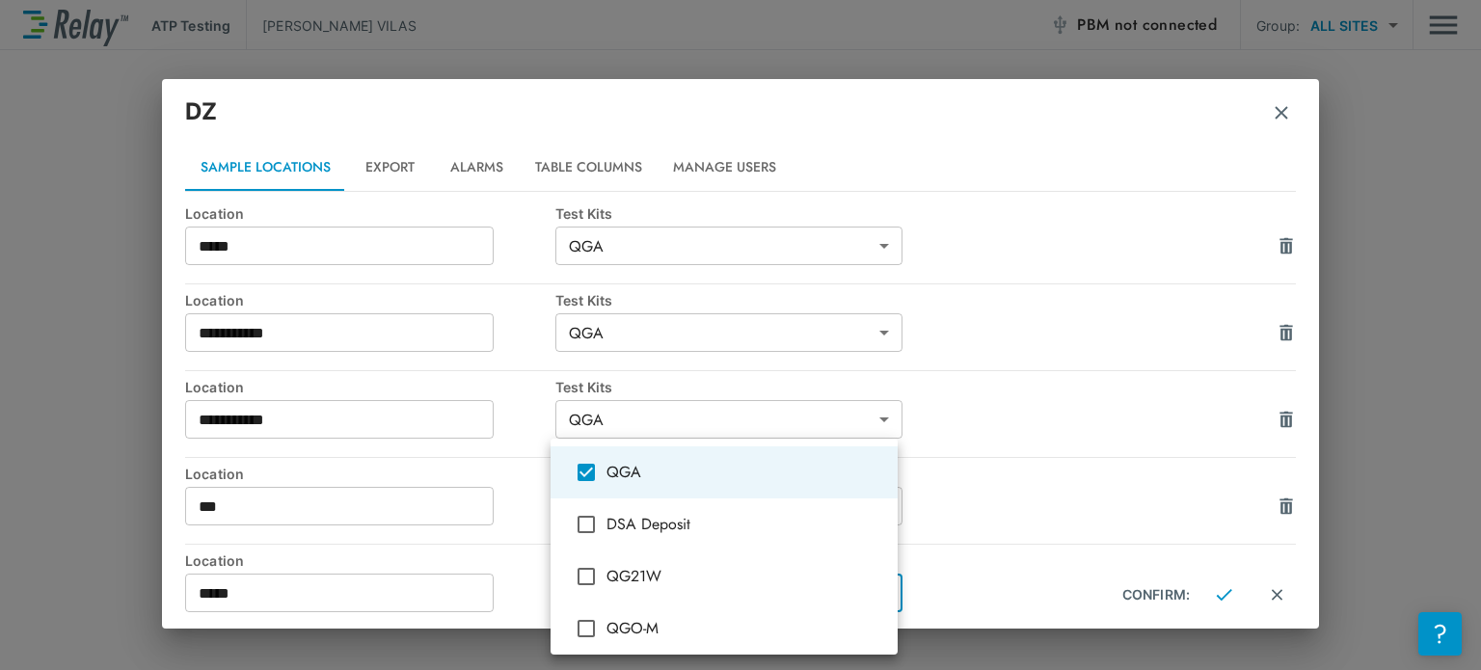
click at [1206, 597] on div at bounding box center [740, 335] width 1481 height 670
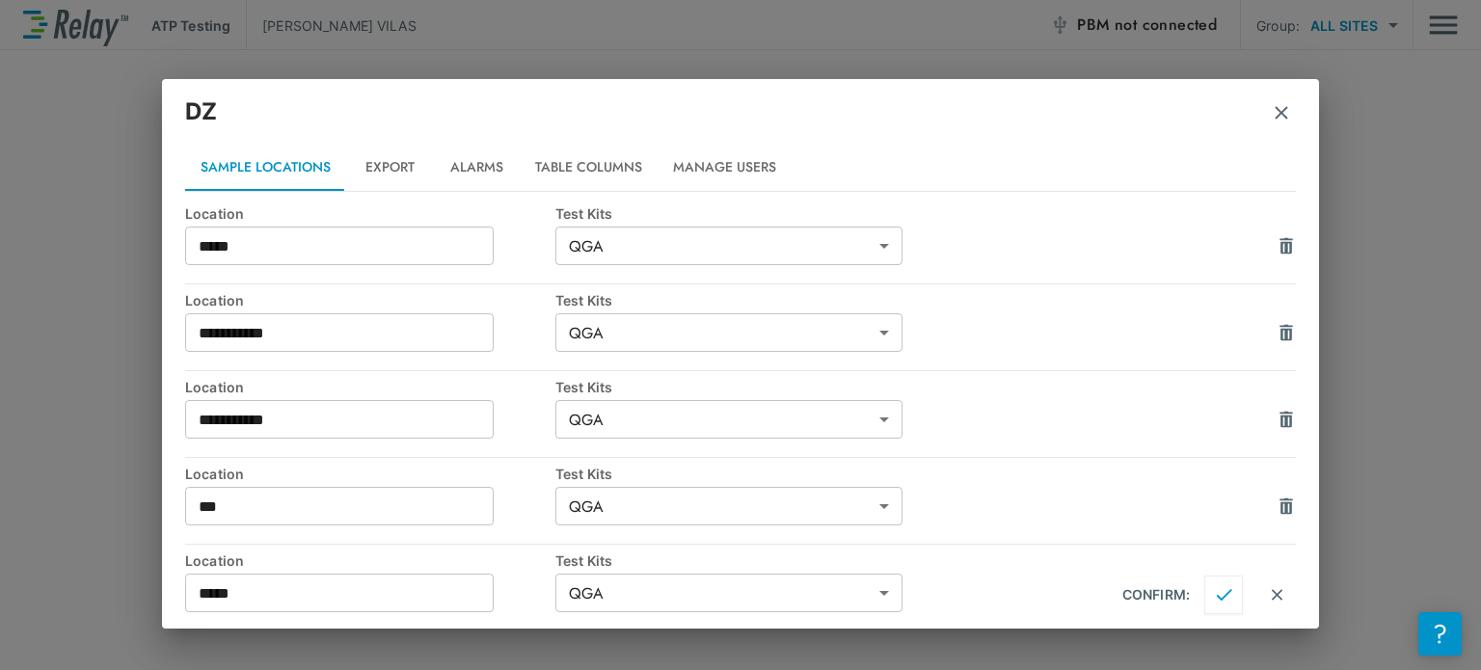
click at [1216, 597] on img "Confirm" at bounding box center [1224, 594] width 16 height 17
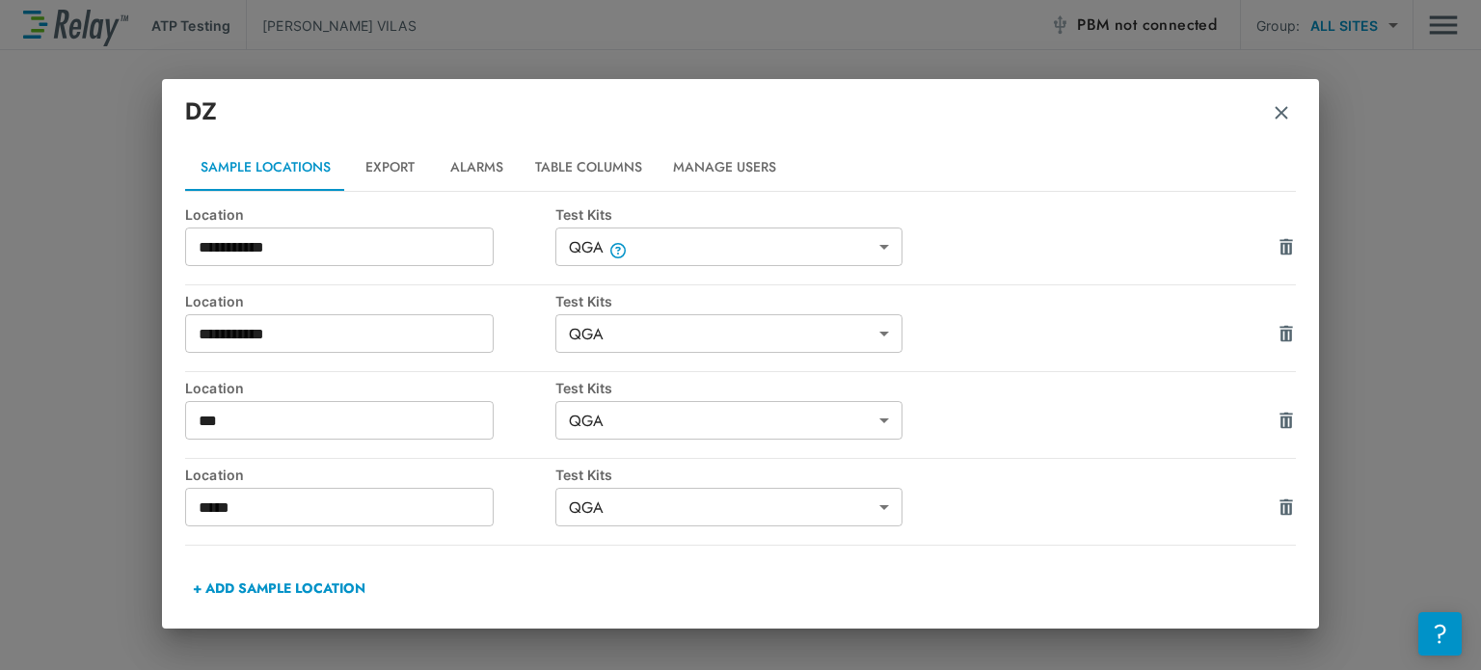
scroll to position [0, 0]
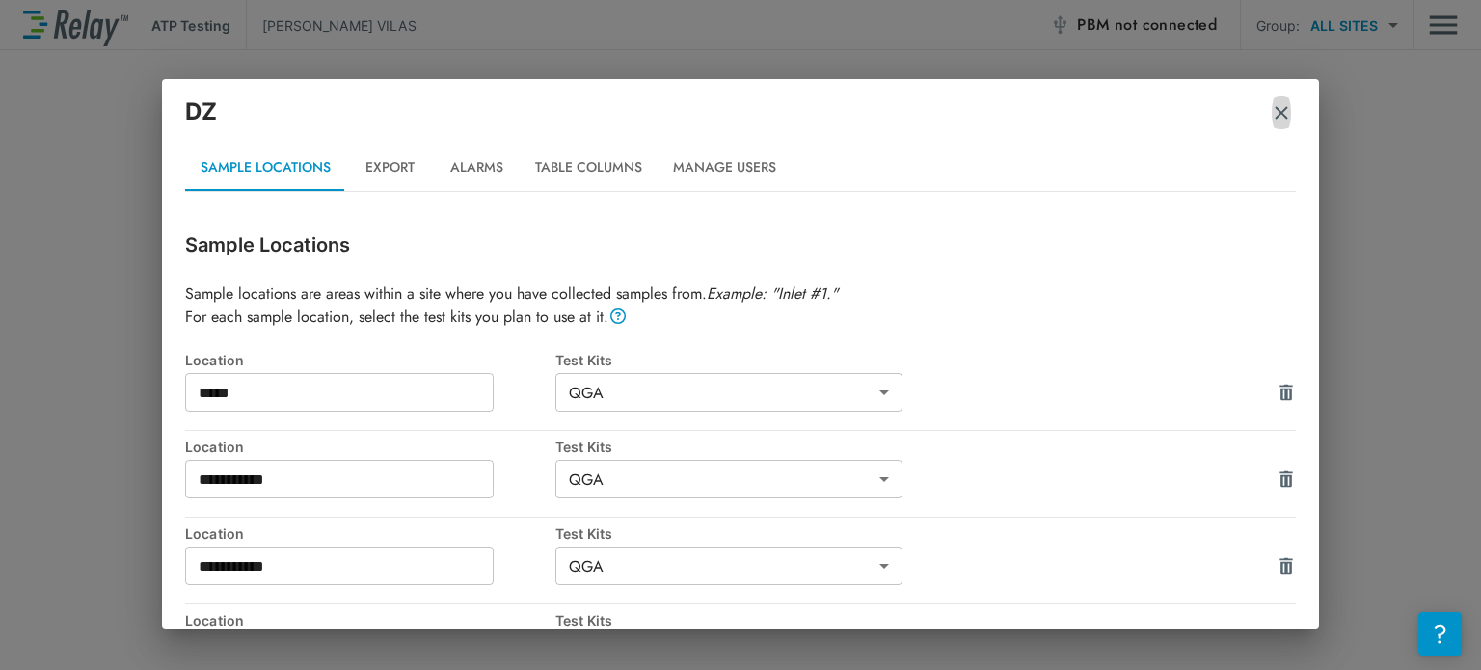
click at [1285, 108] on img "button" at bounding box center [1281, 112] width 19 height 19
